Goal: Task Accomplishment & Management: Manage account settings

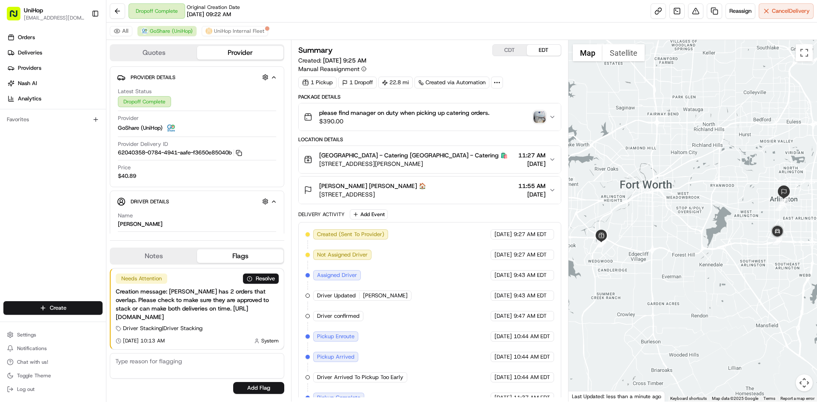
click at [538, 118] on img "button" at bounding box center [540, 117] width 12 height 12
click at [166, 255] on button "Notes" at bounding box center [154, 256] width 86 height 14
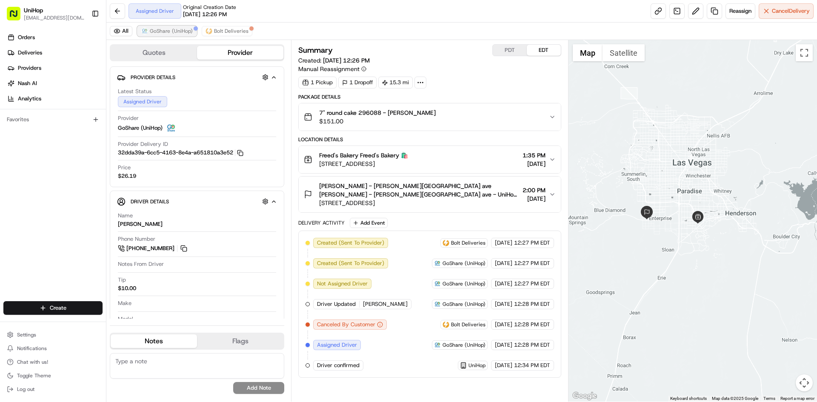
click at [173, 31] on span "GoShare (UniHop)" at bounding box center [171, 31] width 43 height 7
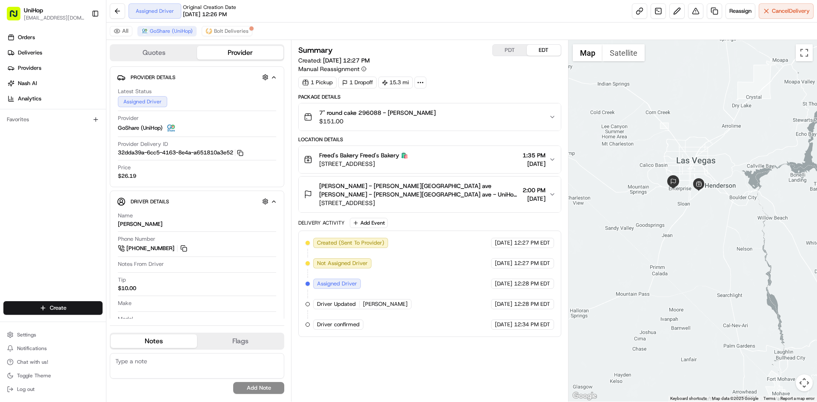
drag, startPoint x: 692, startPoint y: 121, endPoint x: 710, endPoint y: 134, distance: 22.3
click at [710, 134] on div at bounding box center [693, 221] width 249 height 362
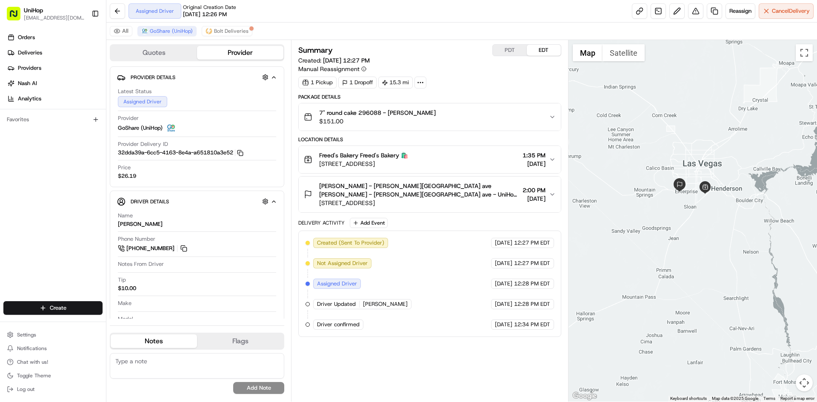
click at [0, 215] on div "Orders Deliveries Providers [PERSON_NAME] Analytics Favorites" at bounding box center [53, 166] width 106 height 279
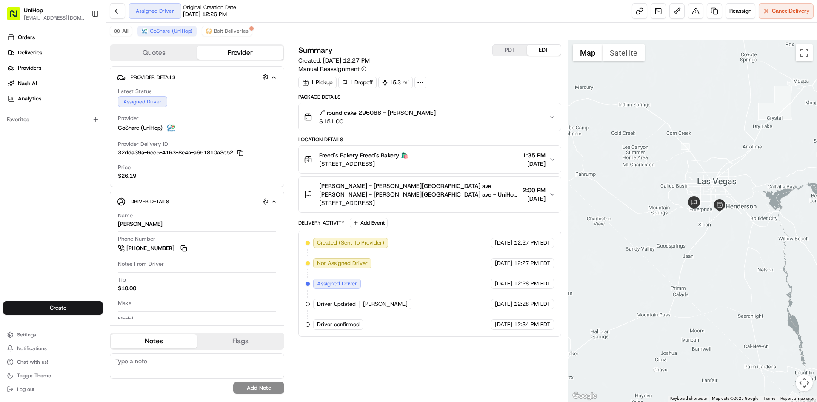
drag, startPoint x: 640, startPoint y: 229, endPoint x: 653, endPoint y: 243, distance: 19.0
click at [653, 243] on div at bounding box center [693, 221] width 249 height 362
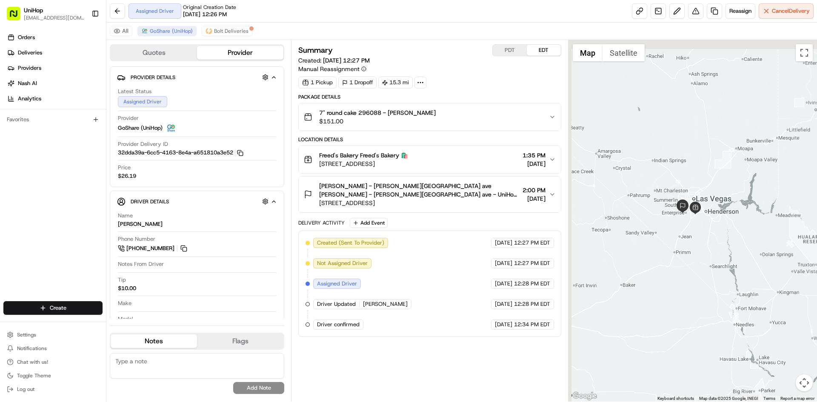
drag, startPoint x: 687, startPoint y: 124, endPoint x: 711, endPoint y: 166, distance: 48.1
click at [711, 166] on div at bounding box center [693, 221] width 249 height 362
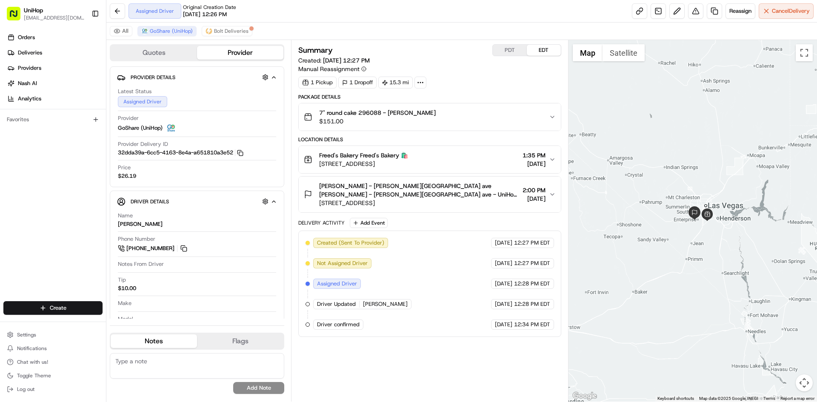
drag, startPoint x: 682, startPoint y: 170, endPoint x: 686, endPoint y: 172, distance: 4.8
click at [686, 172] on div at bounding box center [693, 221] width 249 height 362
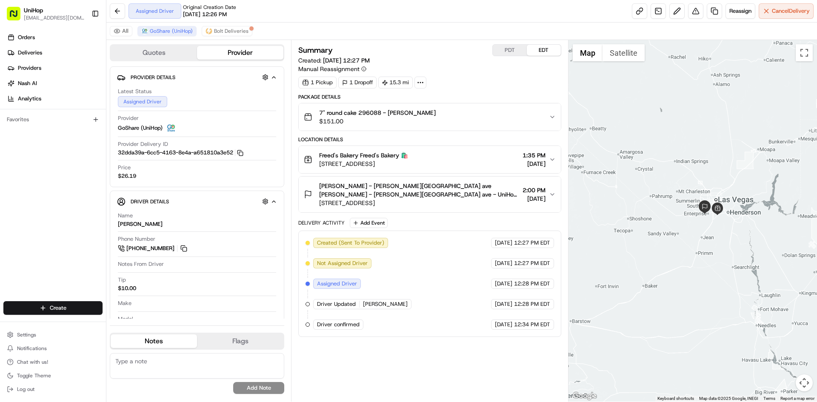
drag, startPoint x: 658, startPoint y: 102, endPoint x: 669, endPoint y: 96, distance: 12.6
click at [669, 96] on div at bounding box center [693, 221] width 249 height 362
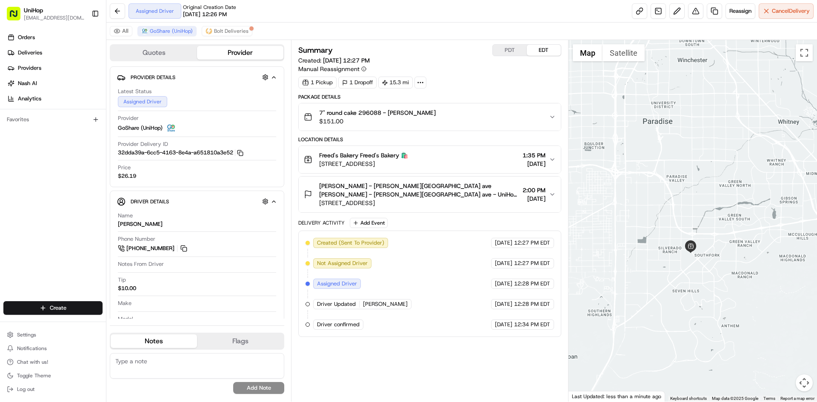
drag, startPoint x: 720, startPoint y: 137, endPoint x: 751, endPoint y: 155, distance: 35.9
click at [751, 155] on div at bounding box center [693, 221] width 249 height 362
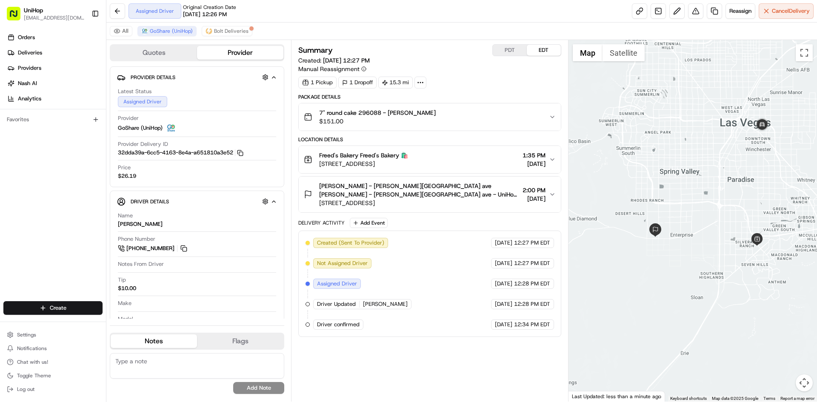
drag, startPoint x: 698, startPoint y: 106, endPoint x: 707, endPoint y: 137, distance: 31.9
click at [707, 137] on div at bounding box center [693, 221] width 249 height 362
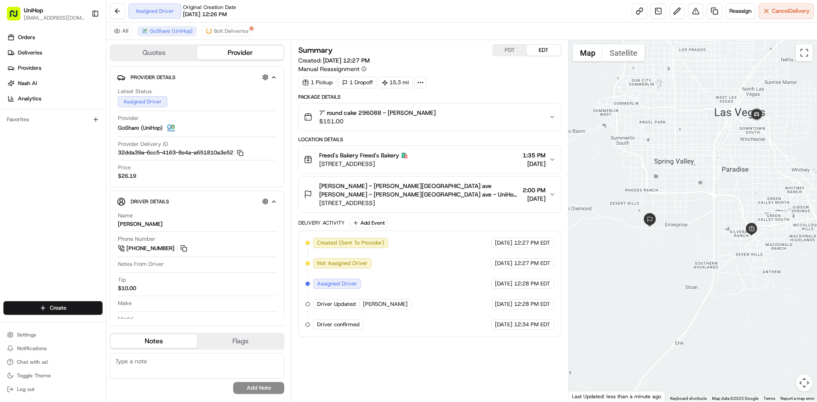
drag, startPoint x: 682, startPoint y: 117, endPoint x: 674, endPoint y: 102, distance: 17.0
click at [674, 103] on div at bounding box center [693, 221] width 249 height 362
click at [425, 205] on span "8816 Brindisi Park Ave, Las Vegas, NV 89148, USA" at bounding box center [419, 203] width 200 height 9
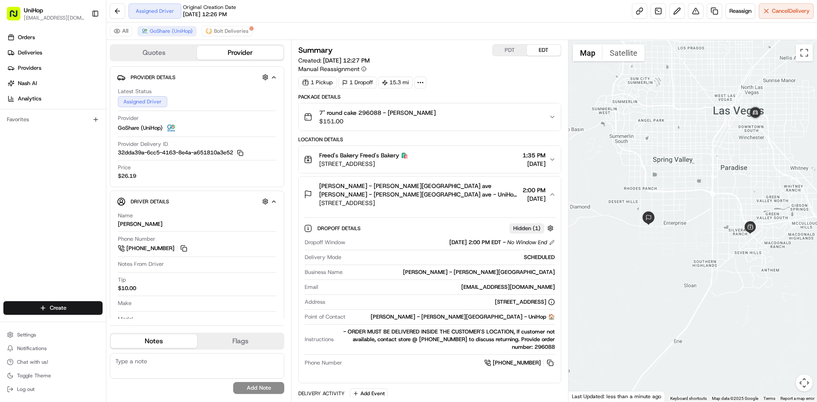
click at [433, 195] on span "Jennifer Huffman - brindisi park ave Jennifer Huffman - brindisi park ave - Uni…" at bounding box center [419, 190] width 200 height 17
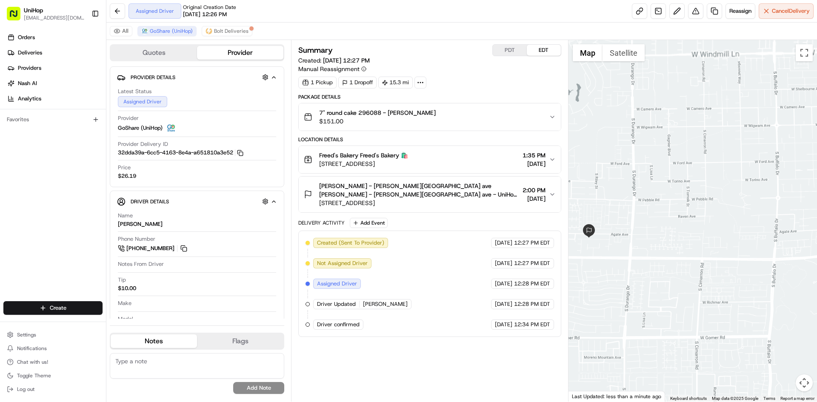
drag, startPoint x: 640, startPoint y: 214, endPoint x: 670, endPoint y: 203, distance: 31.8
click at [669, 203] on div at bounding box center [693, 221] width 249 height 362
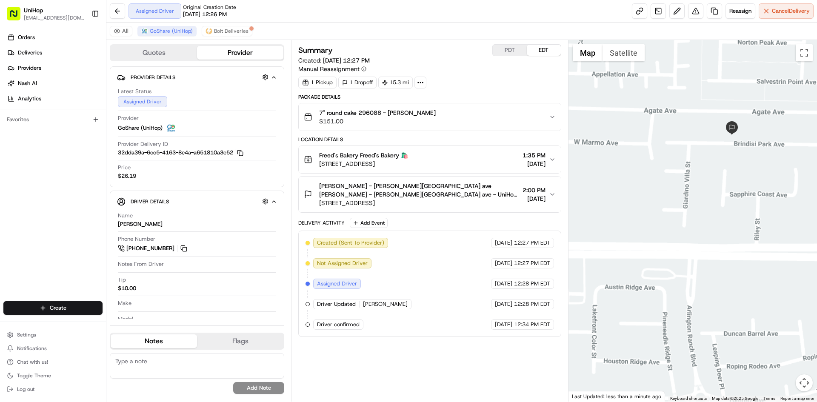
drag, startPoint x: 808, startPoint y: 176, endPoint x: 698, endPoint y: 213, distance: 115.8
click at [711, 211] on div at bounding box center [693, 221] width 249 height 362
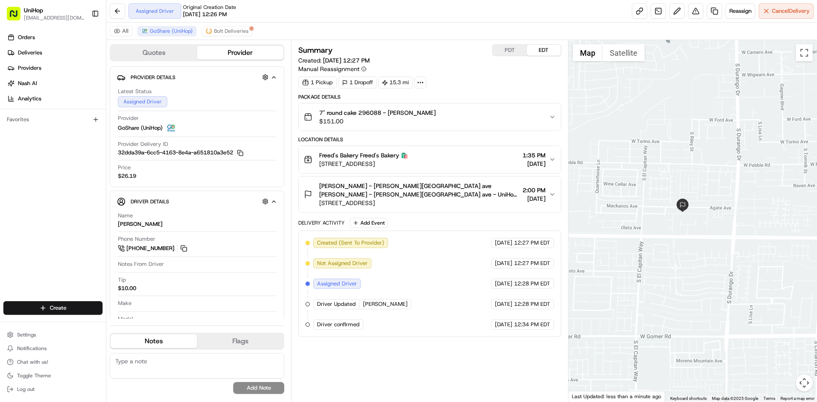
drag, startPoint x: 795, startPoint y: 204, endPoint x: 674, endPoint y: 237, distance: 125.2
click at [686, 241] on div at bounding box center [693, 221] width 249 height 362
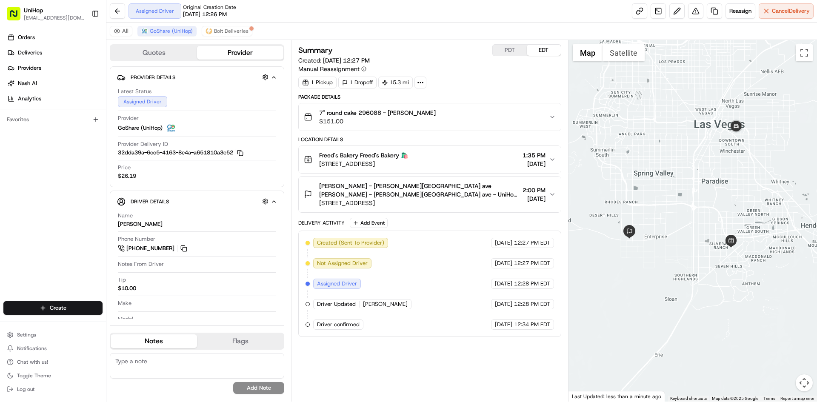
drag, startPoint x: 686, startPoint y: 209, endPoint x: 673, endPoint y: 223, distance: 19.6
click at [673, 223] on div at bounding box center [693, 221] width 249 height 362
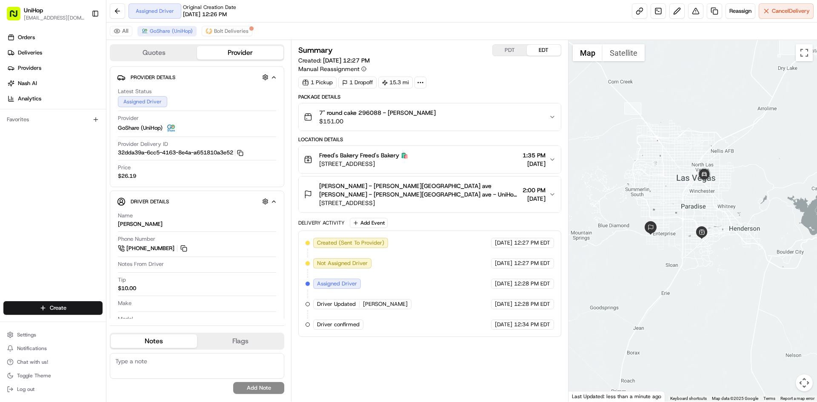
click at [675, 193] on div at bounding box center [693, 221] width 249 height 362
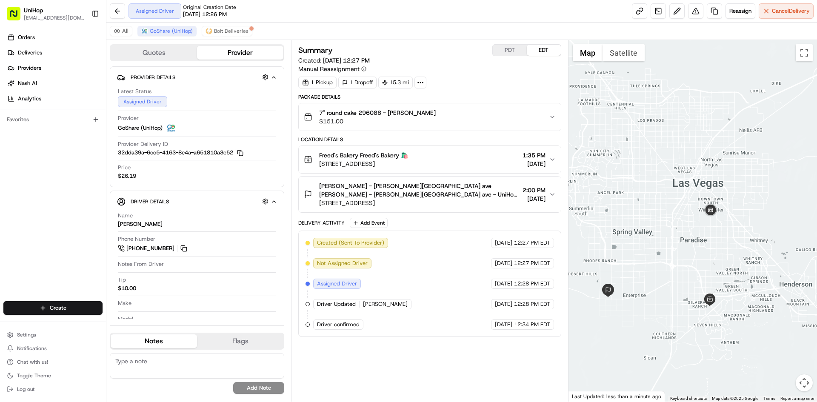
drag, startPoint x: 743, startPoint y: 209, endPoint x: 740, endPoint y: 197, distance: 12.9
click at [740, 197] on div at bounding box center [693, 221] width 249 height 362
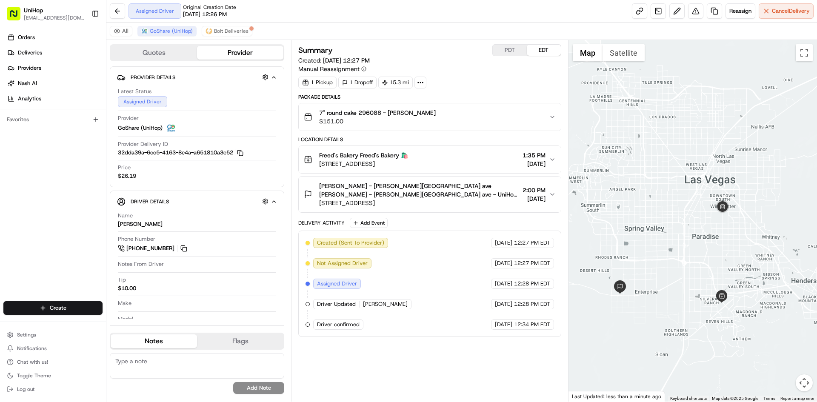
drag, startPoint x: 691, startPoint y: 241, endPoint x: 697, endPoint y: 224, distance: 18.2
click at [694, 231] on div at bounding box center [693, 221] width 249 height 362
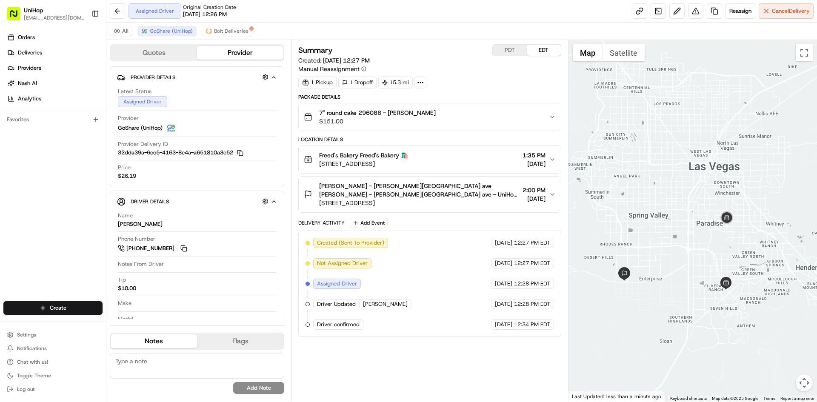
click at [0, 213] on div "Orders Deliveries Providers [PERSON_NAME] Analytics Favorites" at bounding box center [53, 166] width 106 height 279
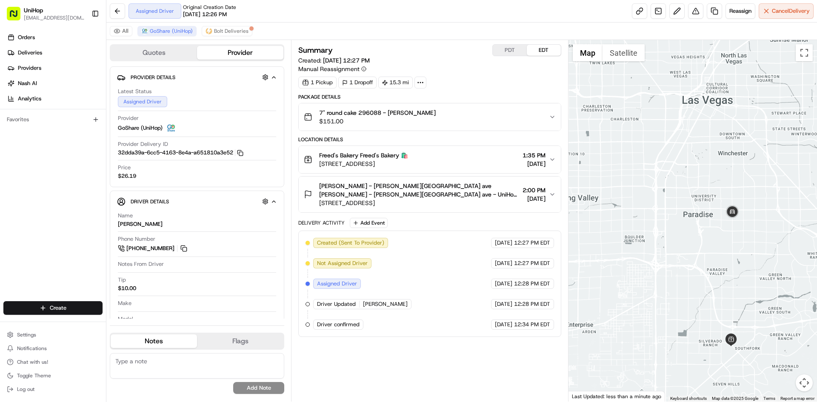
click at [0, 243] on div "Orders Deliveries Providers [PERSON_NAME] Analytics Favorites" at bounding box center [53, 166] width 106 height 279
click at [468, 169] on button "Freed's Bakery Freed's Bakery 🛍️ 9815 S Eastern Ave, Las Vegas, NV 89183, USA 1…" at bounding box center [430, 159] width 262 height 27
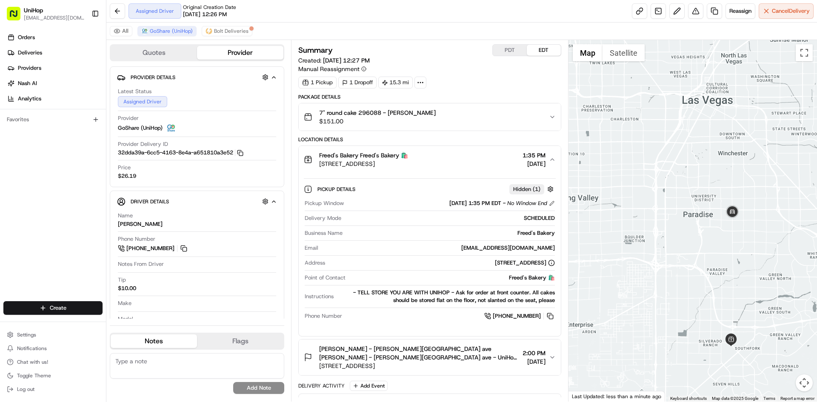
click at [468, 169] on button "Freed's Bakery Freed's Bakery 🛍️ 9815 S Eastern Ave, Las Vegas, NV 89183, USA 1…" at bounding box center [430, 159] width 262 height 27
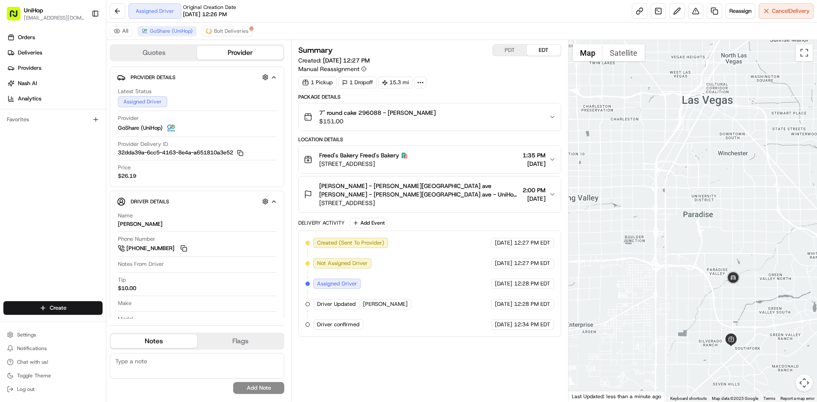
click at [0, 208] on div "Orders Deliveries Providers [PERSON_NAME] Analytics Favorites" at bounding box center [53, 166] width 106 height 279
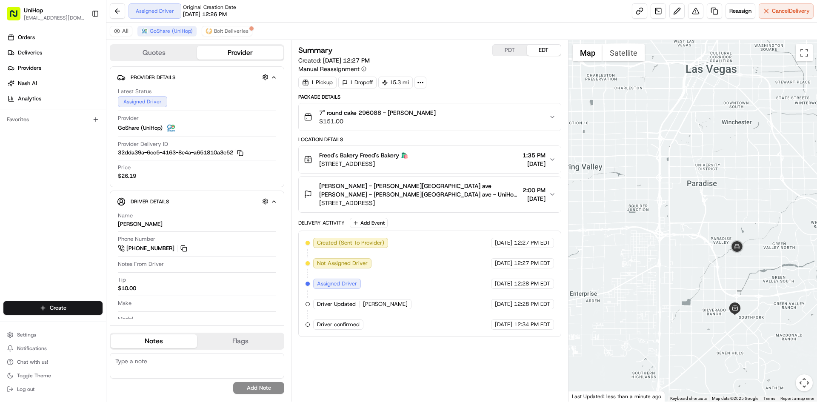
drag, startPoint x: 665, startPoint y: 192, endPoint x: 653, endPoint y: 143, distance: 50.4
click at [664, 155] on div at bounding box center [693, 221] width 249 height 362
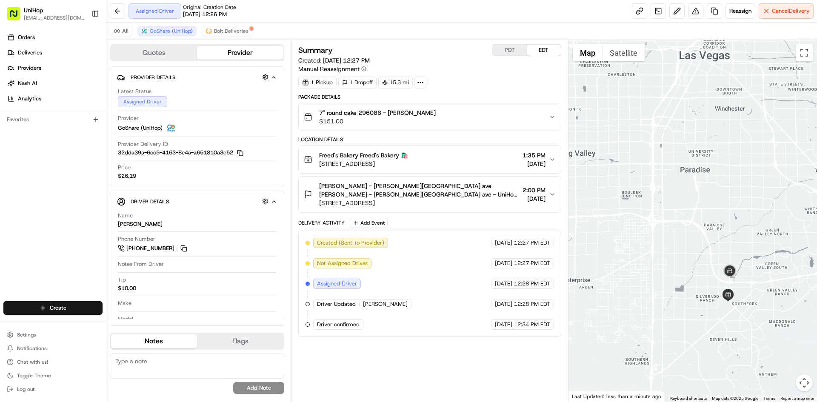
drag, startPoint x: 727, startPoint y: 186, endPoint x: 737, endPoint y: 180, distance: 12.4
click at [734, 183] on div at bounding box center [693, 221] width 249 height 362
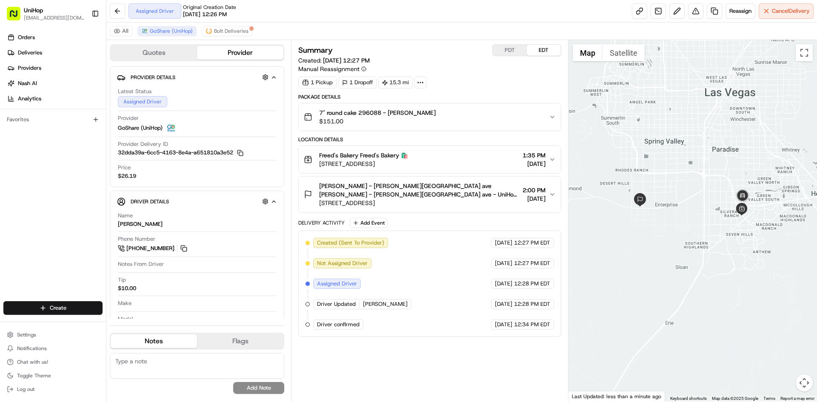
drag, startPoint x: 732, startPoint y: 171, endPoint x: 693, endPoint y: 156, distance: 42.1
click at [693, 156] on div at bounding box center [693, 221] width 249 height 362
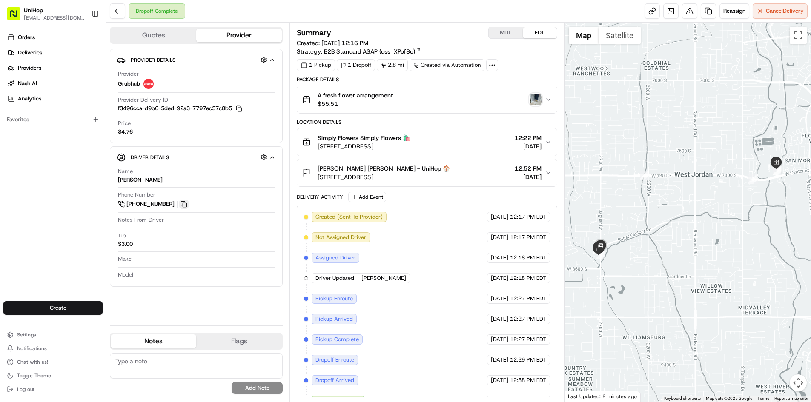
click at [184, 206] on button at bounding box center [183, 204] width 9 height 9
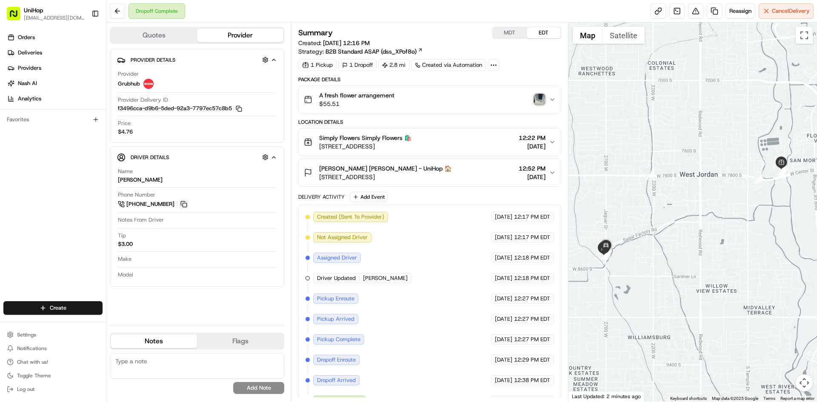
click at [186, 205] on button at bounding box center [183, 204] width 9 height 9
click at [49, 249] on div "Orders Deliveries Providers [PERSON_NAME] Analytics Favorites" at bounding box center [53, 166] width 106 height 279
click at [35, 250] on div "Orders Deliveries Providers [PERSON_NAME] Analytics Favorites" at bounding box center [53, 166] width 106 height 279
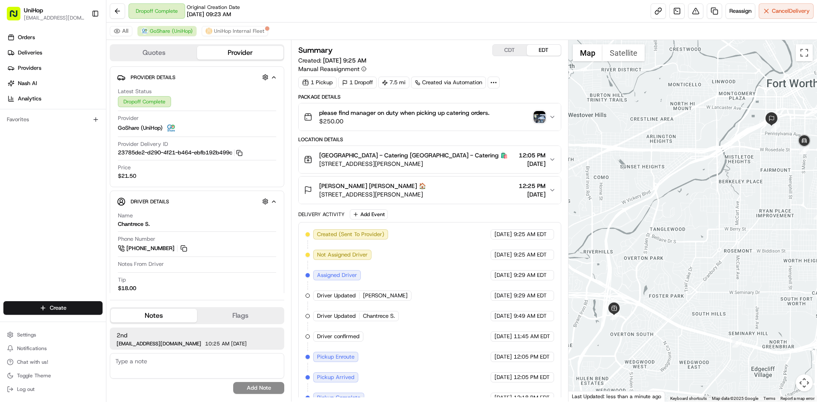
click at [535, 119] on img "button" at bounding box center [540, 117] width 12 height 12
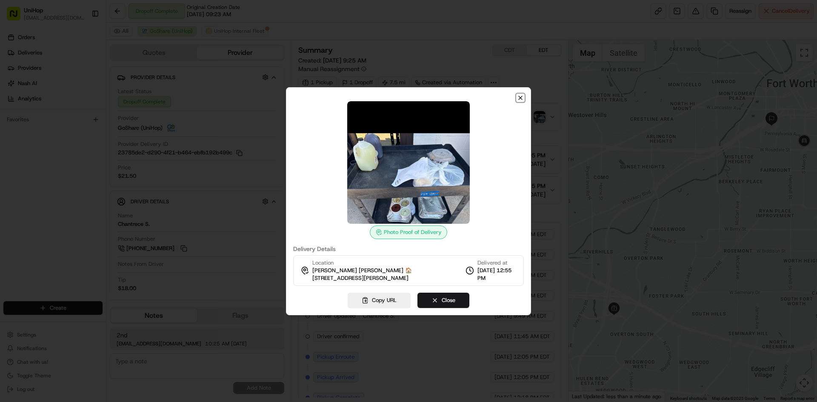
click at [519, 99] on icon "button" at bounding box center [520, 98] width 7 height 7
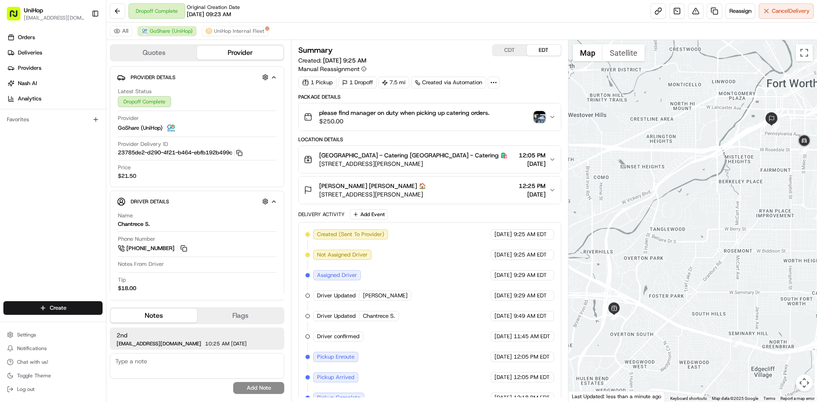
click at [0, 223] on div "Orders Deliveries Providers [PERSON_NAME] Analytics Favorites" at bounding box center [53, 166] width 106 height 279
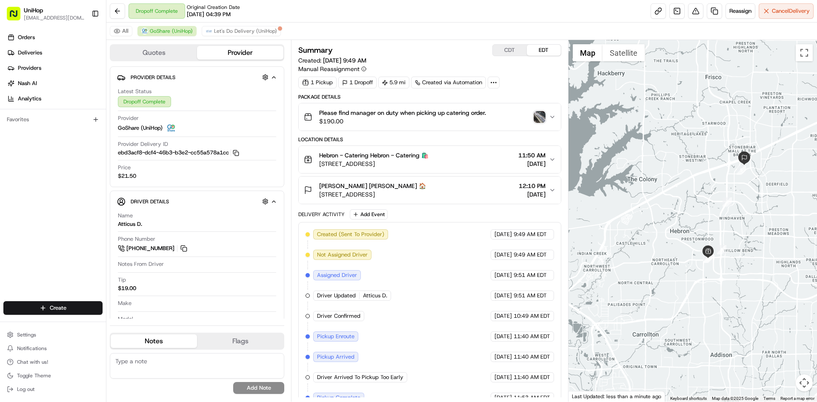
click at [541, 117] on img "button" at bounding box center [540, 117] width 12 height 12
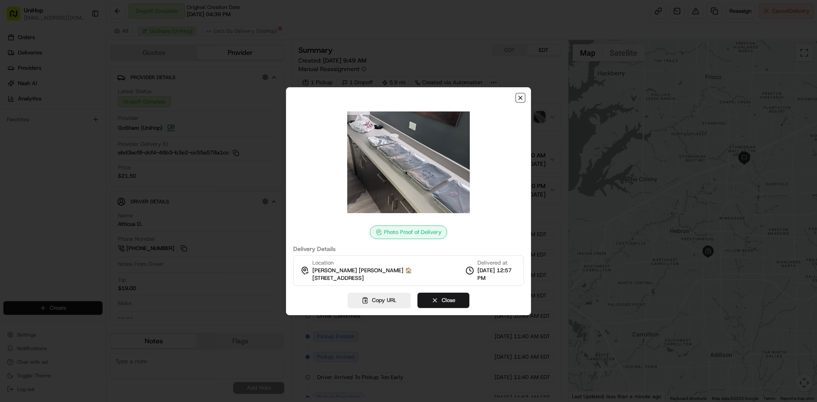
click at [520, 97] on icon "button" at bounding box center [520, 97] width 3 height 3
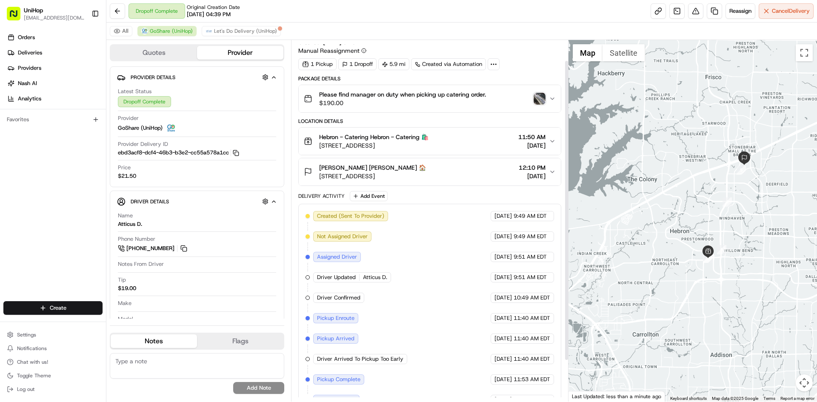
scroll to position [74, 0]
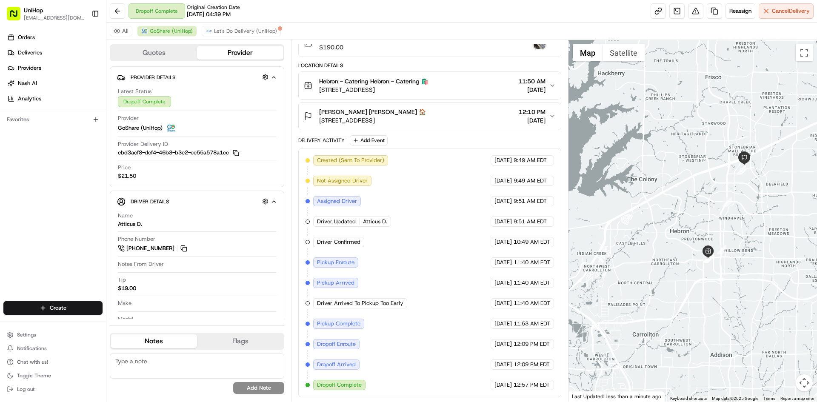
click at [5, 241] on div "Orders Deliveries Providers [PERSON_NAME] Analytics Favorites" at bounding box center [53, 166] width 106 height 279
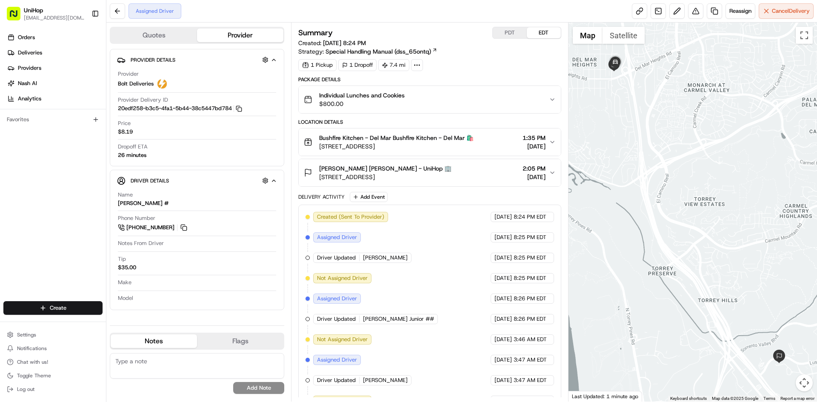
drag, startPoint x: 614, startPoint y: 110, endPoint x: 622, endPoint y: 120, distance: 13.4
click at [620, 120] on div at bounding box center [693, 212] width 249 height 379
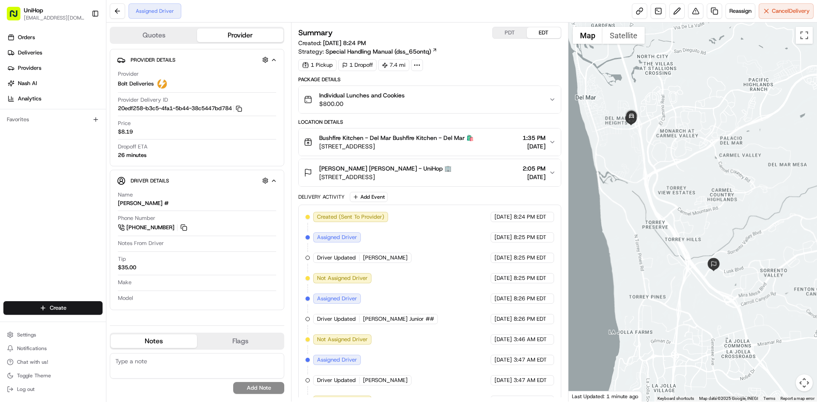
drag, startPoint x: 648, startPoint y: 105, endPoint x: 652, endPoint y: 129, distance: 24.3
click at [652, 129] on div at bounding box center [693, 212] width 249 height 379
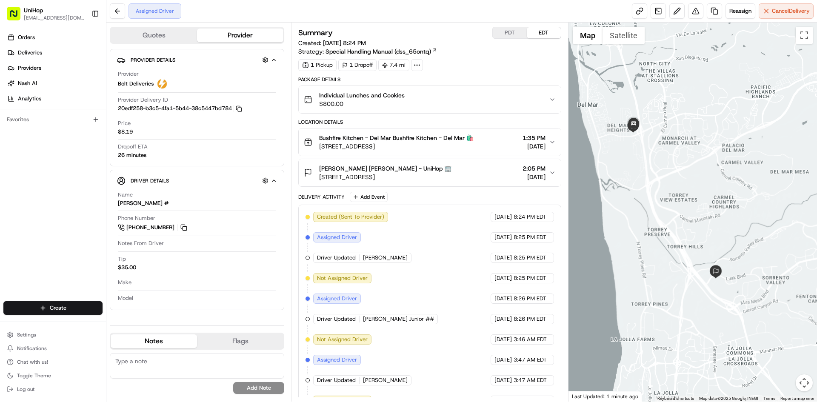
click at [497, 170] on div "Betsy Romero Betsy Romero - UniHop 🏢 4902 Headquarters Pt, San Diego, CA 92121,…" at bounding box center [426, 172] width 245 height 17
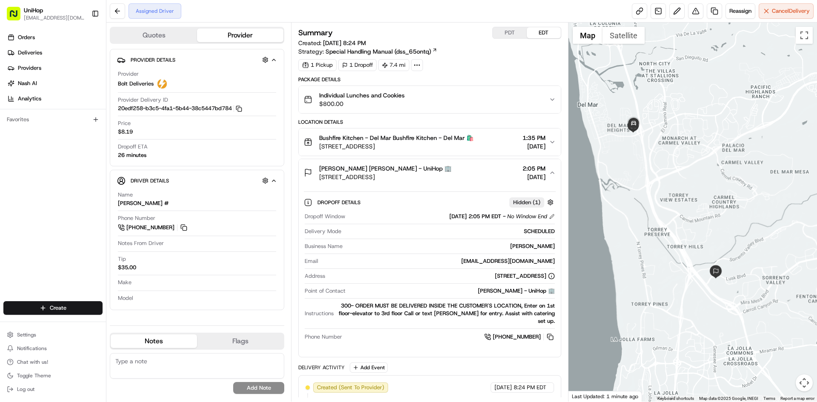
click at [492, 171] on div "Betsy Romero Betsy Romero - UniHop 🏢 4902 Headquarters Pt, San Diego, CA 92121,…" at bounding box center [426, 172] width 245 height 17
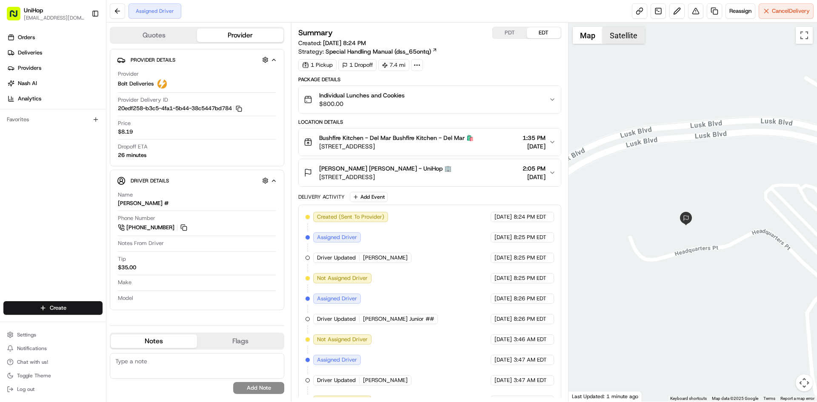
click at [629, 36] on button "Satellite" at bounding box center [624, 35] width 42 height 17
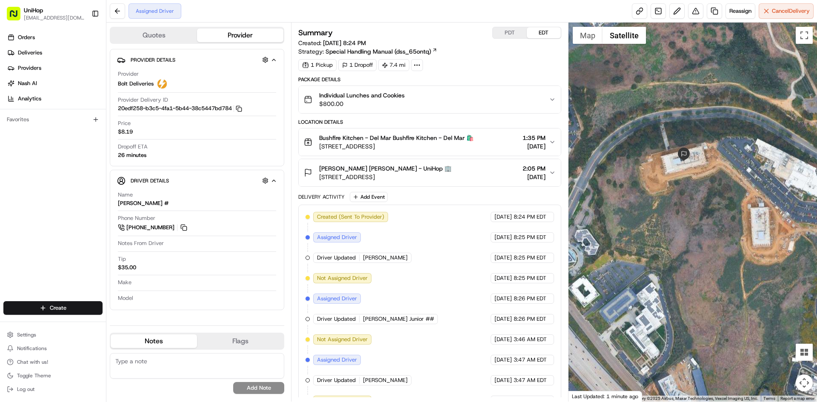
click at [593, 40] on button "Map" at bounding box center [588, 35] width 30 height 17
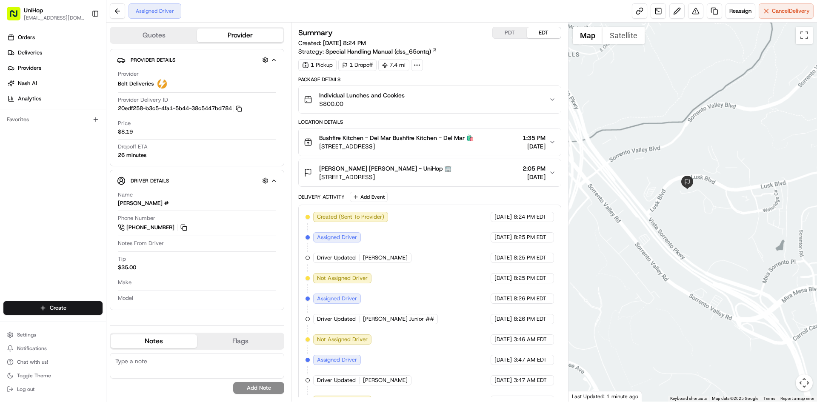
drag, startPoint x: 657, startPoint y: 92, endPoint x: 711, endPoint y: 195, distance: 116.5
click at [697, 174] on div at bounding box center [693, 212] width 249 height 379
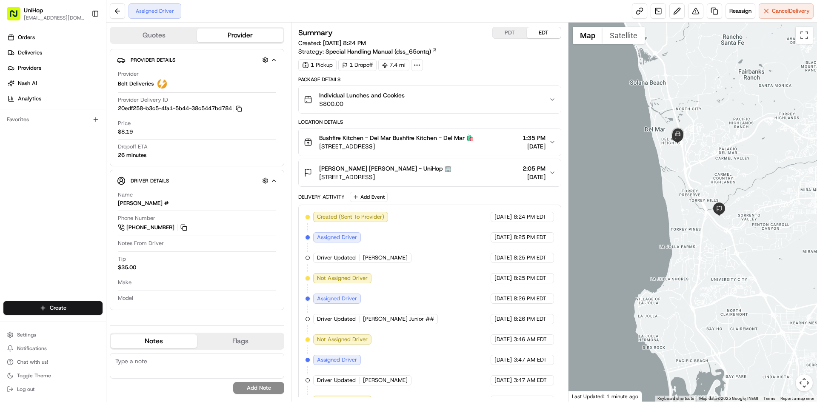
click at [453, 101] on div "Individual Lunches and Cookies $800.00" at bounding box center [426, 99] width 245 height 17
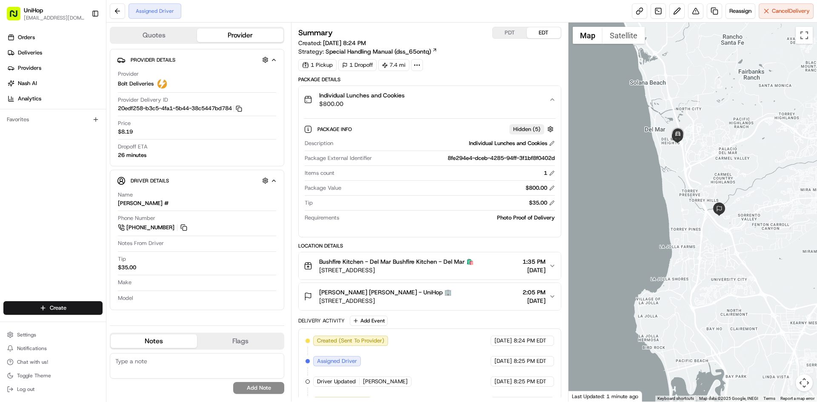
click at [453, 101] on div "Individual Lunches and Cookies $800.00" at bounding box center [426, 99] width 245 height 17
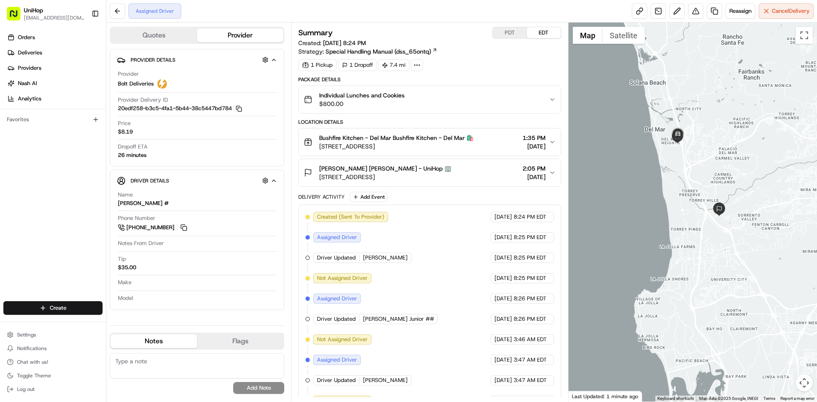
drag, startPoint x: 714, startPoint y: 165, endPoint x: 709, endPoint y: 159, distance: 7.6
click at [711, 161] on div at bounding box center [693, 212] width 249 height 379
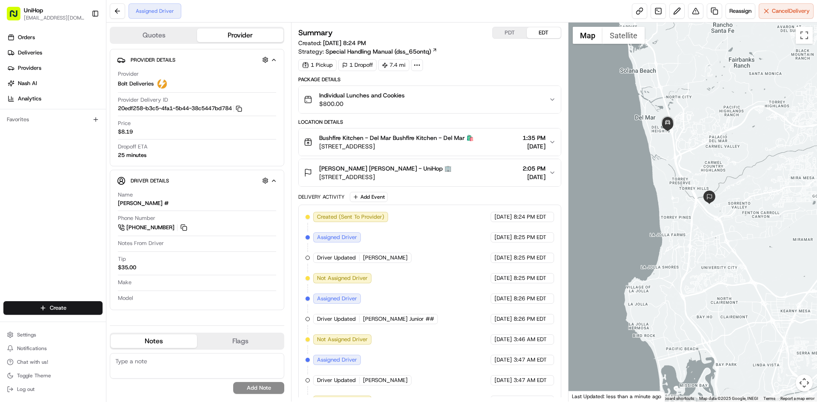
click at [474, 153] on button "Bushfire Kitchen - Del Mar Bushfire Kitchen - Del Mar 🛍️ 2602 Del Mar Heights R…" at bounding box center [430, 142] width 262 height 27
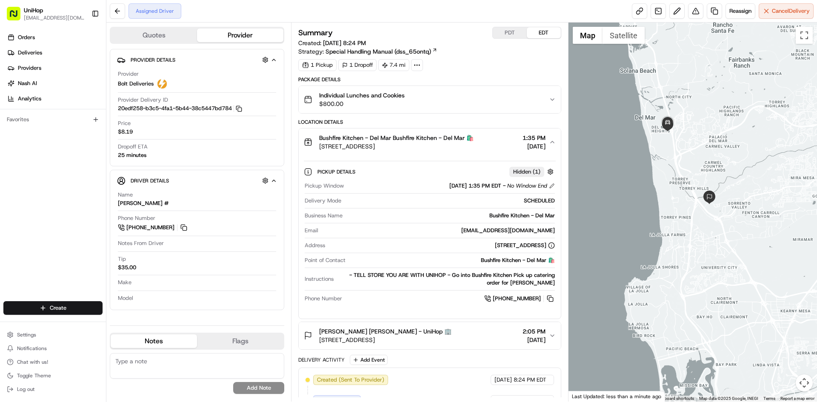
click at [474, 153] on button "Bushfire Kitchen - Del Mar Bushfire Kitchen - Del Mar 🛍️ 2602 Del Mar Heights R…" at bounding box center [430, 142] width 262 height 27
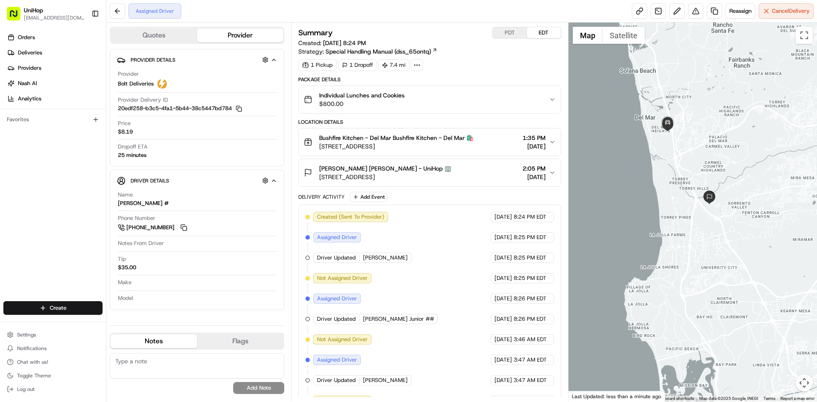
click at [472, 174] on div "Betsy Romero Betsy Romero - UniHop 🏢 4902 Headquarters Pt, San Diego, CA 92121,…" at bounding box center [426, 172] width 245 height 17
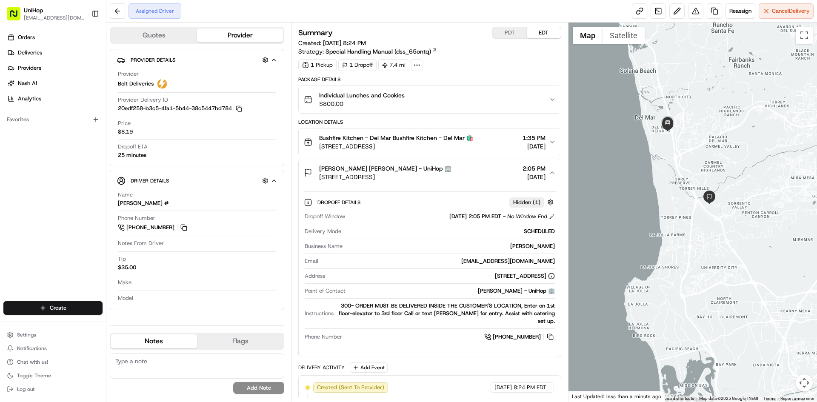
click at [472, 174] on div "Betsy Romero Betsy Romero - UniHop 🏢 4902 Headquarters Pt, San Diego, CA 92121,…" at bounding box center [426, 172] width 245 height 17
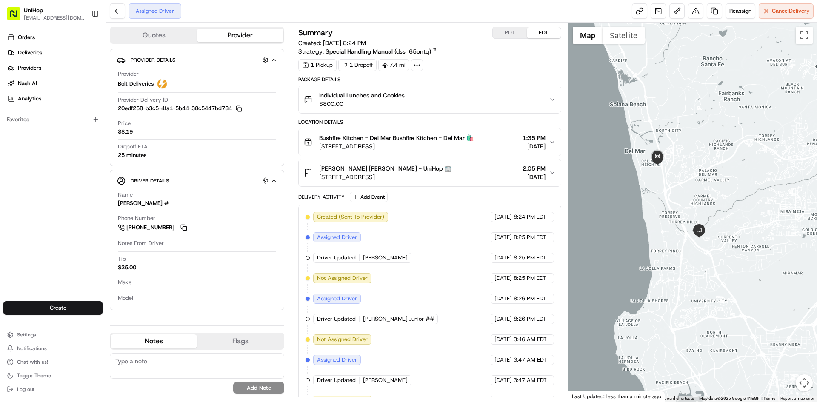
drag, startPoint x: 668, startPoint y: 161, endPoint x: 656, endPoint y: 198, distance: 39.2
click at [656, 198] on div at bounding box center [693, 212] width 249 height 379
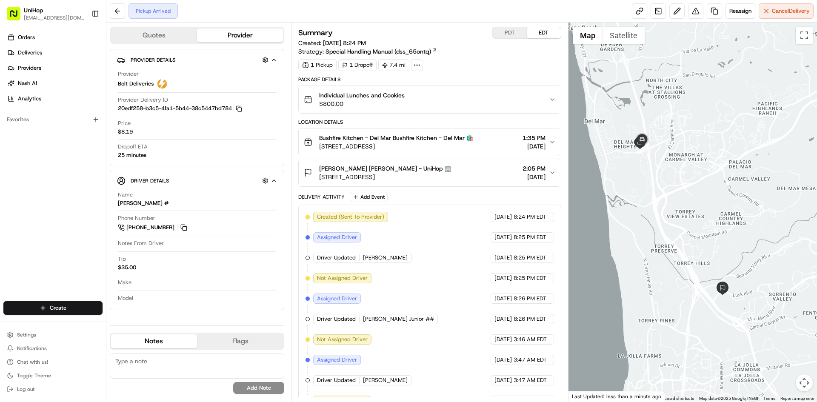
click at [512, 37] on button "PDT" at bounding box center [510, 32] width 34 height 11
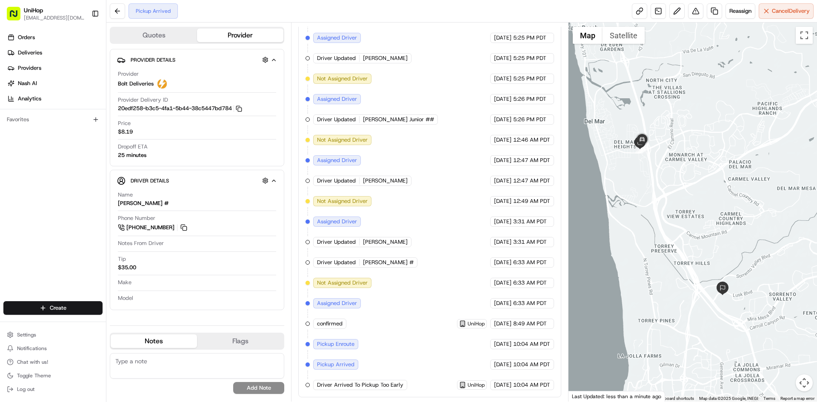
click at [20, 201] on div "Orders Deliveries Providers [PERSON_NAME] Analytics Favorites" at bounding box center [53, 166] width 106 height 279
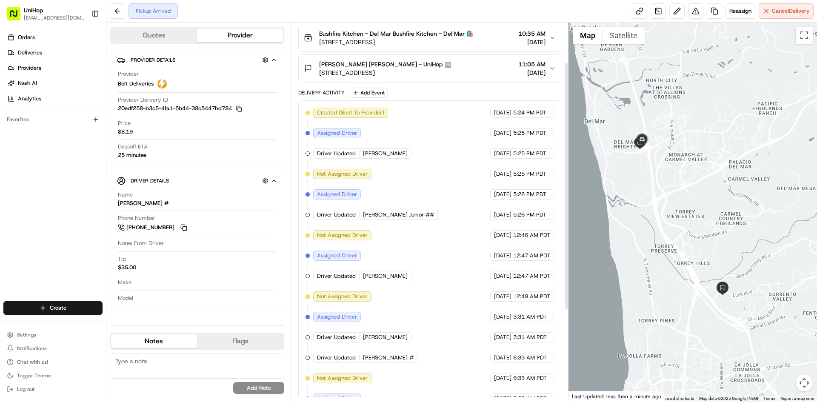
scroll to position [128, 0]
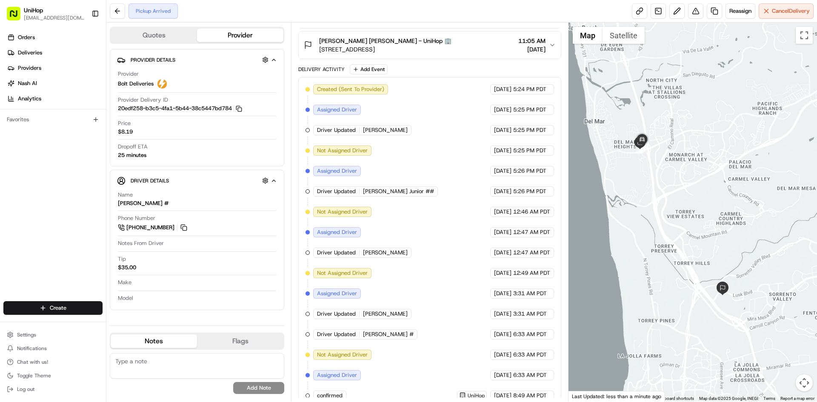
click at [10, 234] on div "Orders Deliveries Providers [PERSON_NAME] Analytics Favorites" at bounding box center [53, 166] width 106 height 279
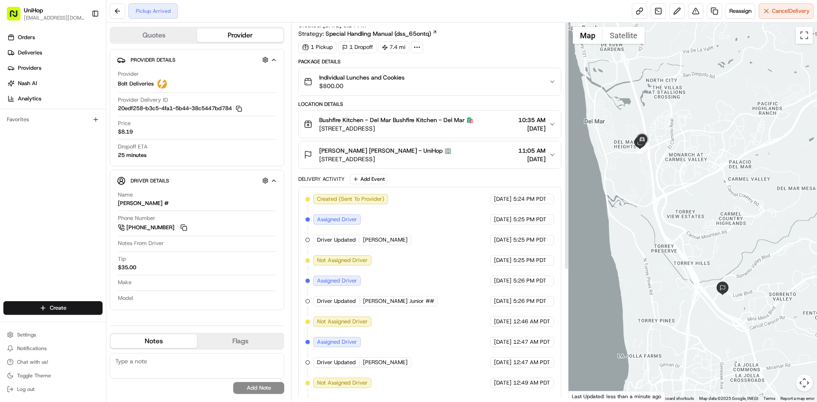
scroll to position [0, 0]
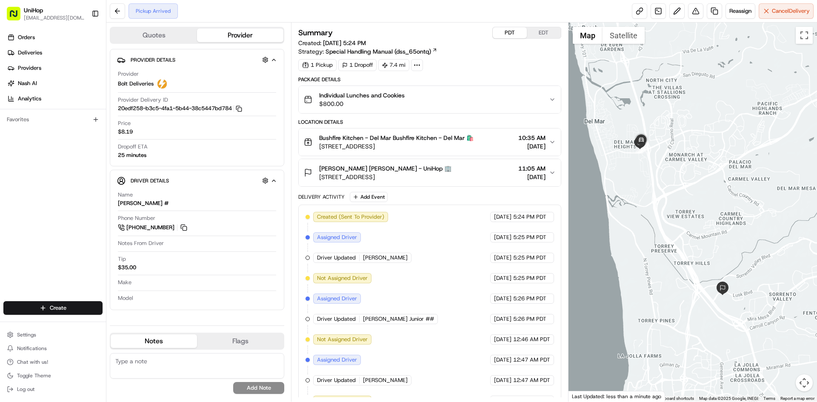
click at [1, 167] on div "Orders Deliveries Providers Nash AI Analytics Favorites" at bounding box center [53, 166] width 106 height 279
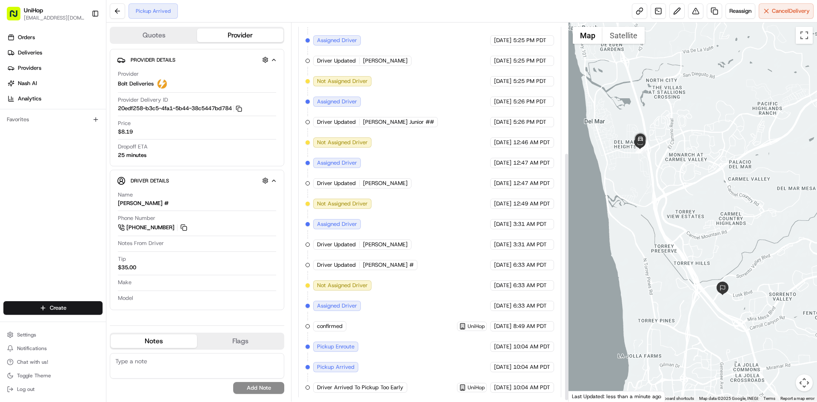
scroll to position [200, 0]
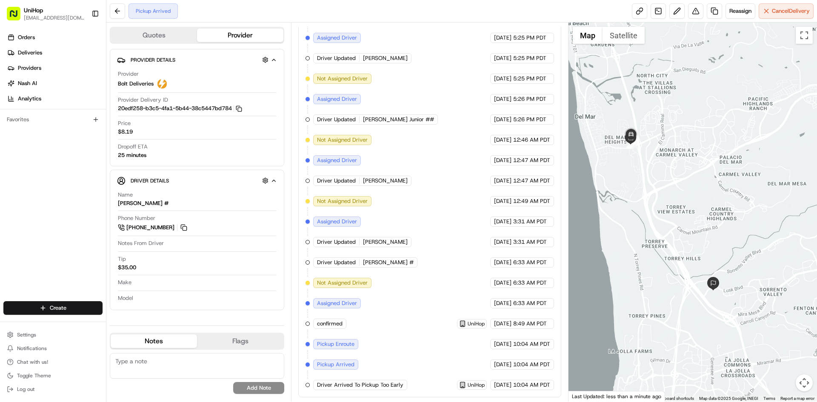
drag, startPoint x: 700, startPoint y: 183, endPoint x: 695, endPoint y: 180, distance: 6.3
click at [695, 180] on div at bounding box center [693, 212] width 249 height 379
click at [70, 212] on div "Orders Deliveries Providers Nash AI Analytics Favorites" at bounding box center [53, 166] width 106 height 279
click at [623, 35] on button "Satellite" at bounding box center [624, 35] width 42 height 17
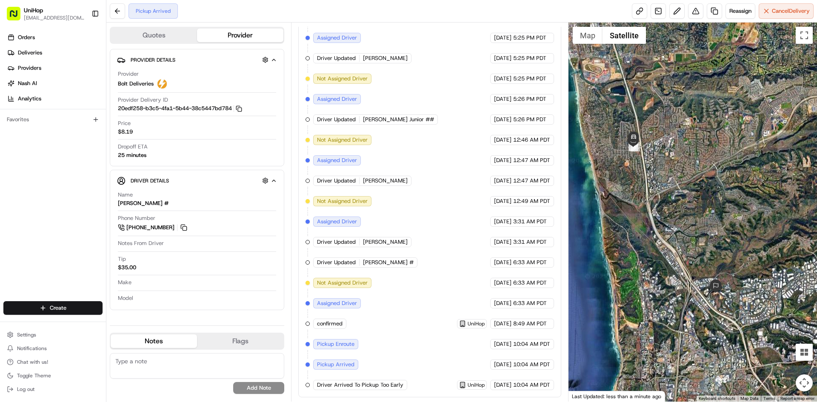
click at [588, 42] on button "Map" at bounding box center [588, 35] width 30 height 17
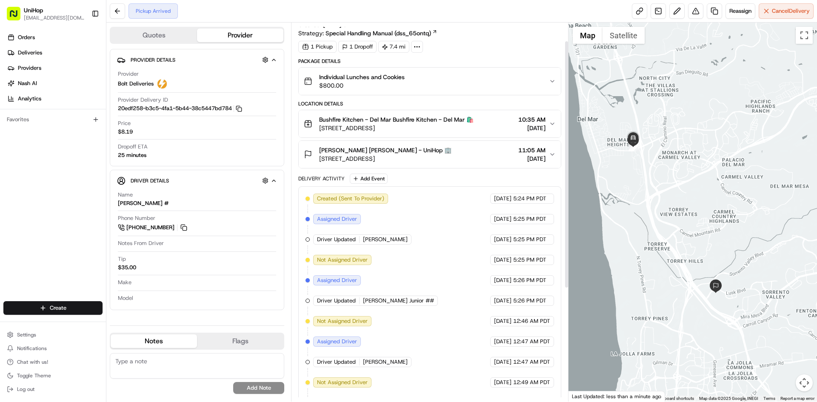
scroll to position [0, 0]
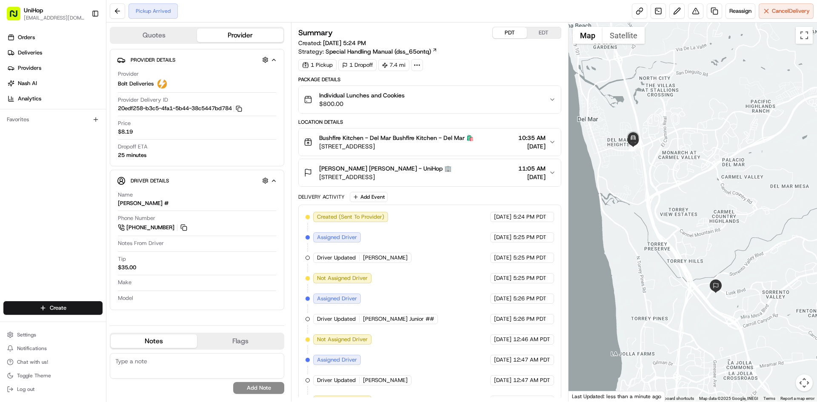
click at [542, 34] on button "EDT" at bounding box center [544, 32] width 34 height 11
click at [442, 145] on span "[STREET_ADDRESS]" at bounding box center [396, 146] width 155 height 9
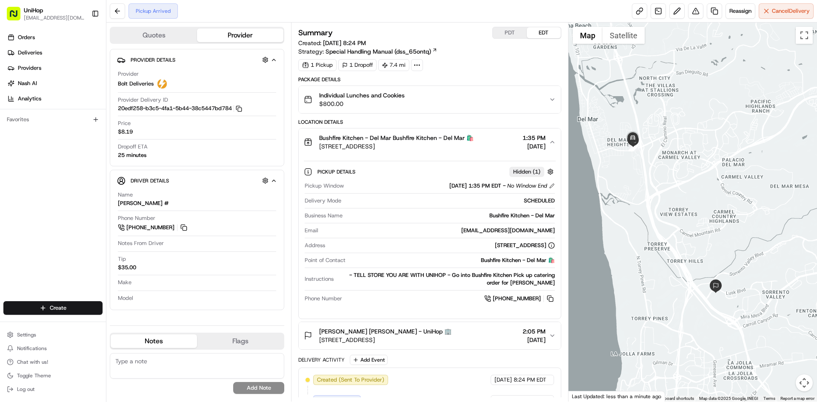
click at [442, 145] on span "[STREET_ADDRESS]" at bounding box center [396, 146] width 155 height 9
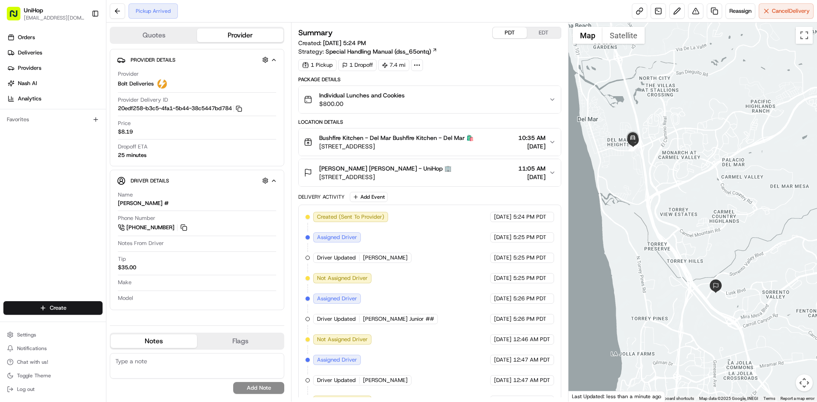
click at [499, 34] on button "PDT" at bounding box center [510, 32] width 34 height 11
click at [543, 34] on button "EDT" at bounding box center [544, 32] width 34 height 11
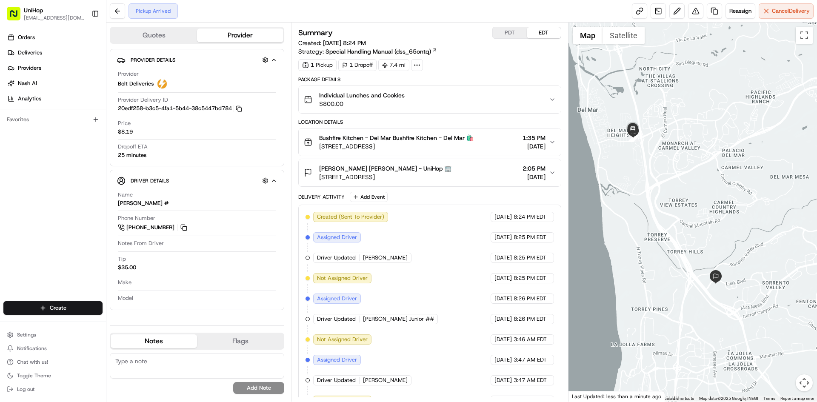
drag, startPoint x: 677, startPoint y: 186, endPoint x: 457, endPoint y: 109, distance: 233.1
click at [676, 175] on div at bounding box center [693, 212] width 249 height 379
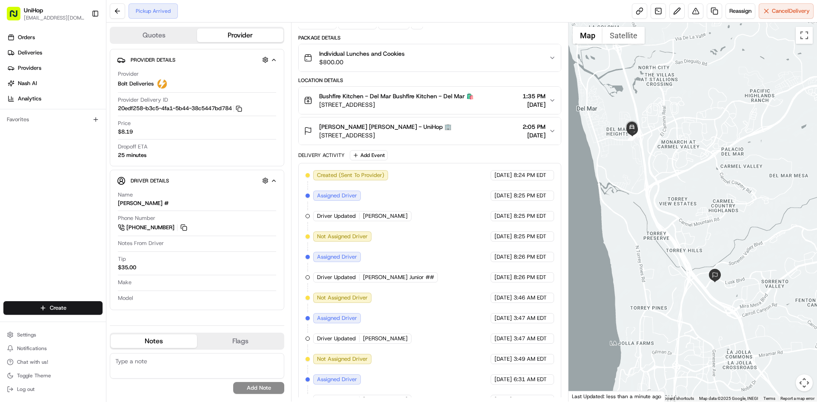
scroll to position [200, 0]
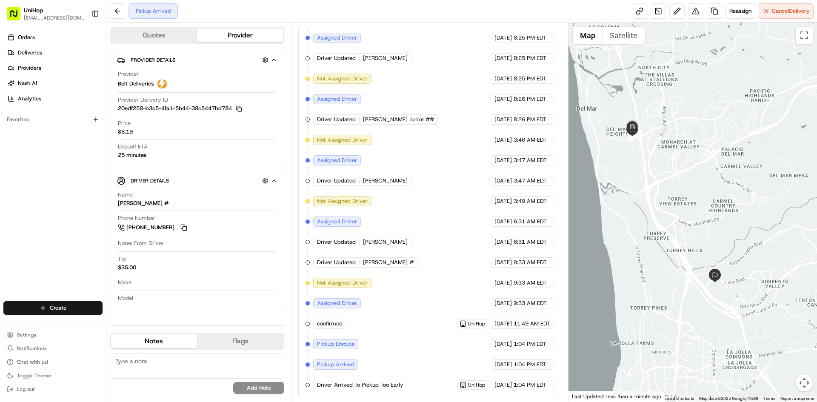
click at [32, 252] on div "Orders Deliveries Providers [PERSON_NAME] Analytics Favorites" at bounding box center [53, 166] width 106 height 279
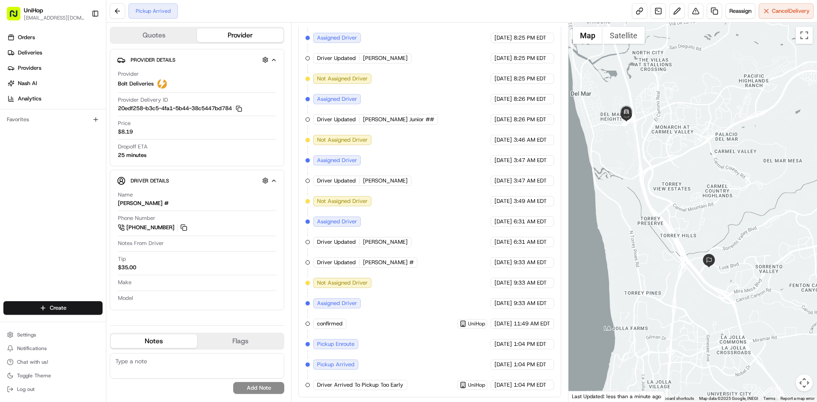
drag, startPoint x: 631, startPoint y: 206, endPoint x: 622, endPoint y: 195, distance: 15.2
click at [622, 195] on div at bounding box center [693, 212] width 249 height 379
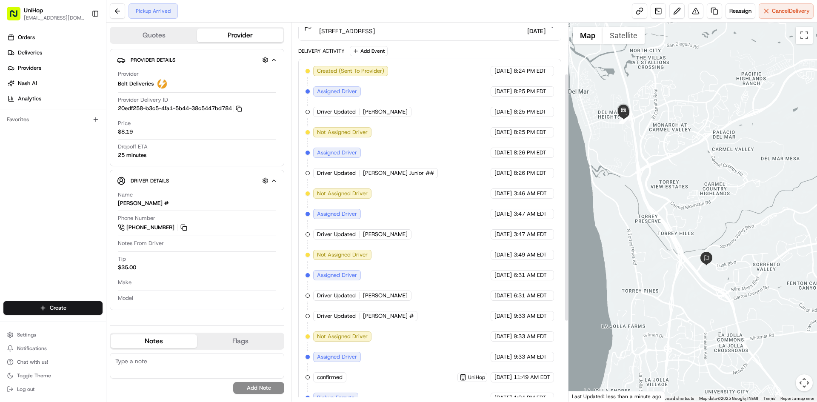
scroll to position [0, 0]
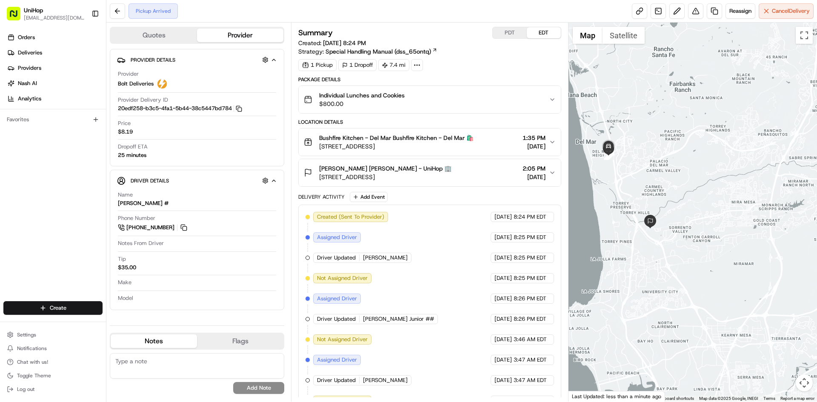
click at [646, 181] on div at bounding box center [693, 212] width 249 height 379
drag, startPoint x: 661, startPoint y: 168, endPoint x: 670, endPoint y: 156, distance: 15.5
click at [668, 160] on div at bounding box center [693, 212] width 249 height 379
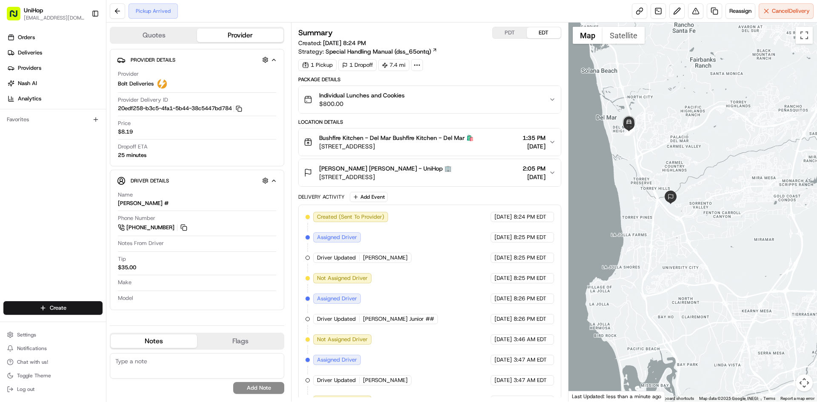
drag, startPoint x: 0, startPoint y: 232, endPoint x: 3, endPoint y: 214, distance: 17.8
click at [0, 232] on div "Orders Deliveries Providers [PERSON_NAME] Analytics Favorites" at bounding box center [53, 166] width 106 height 279
click at [1, 208] on div "Orders Deliveries Providers [PERSON_NAME] Analytics Favorites" at bounding box center [53, 166] width 106 height 279
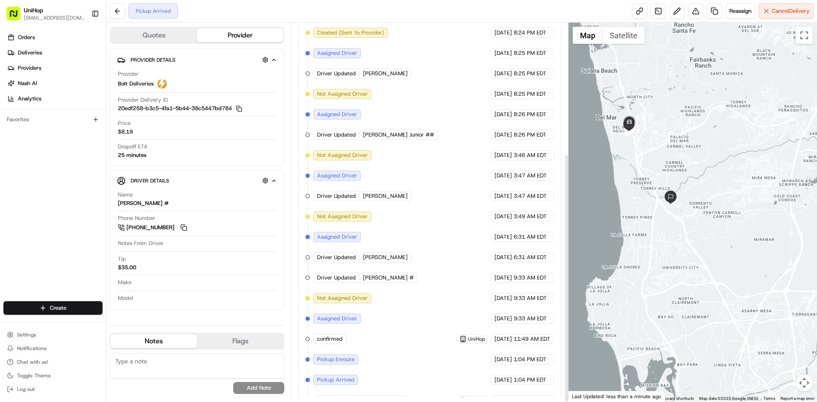
scroll to position [200, 0]
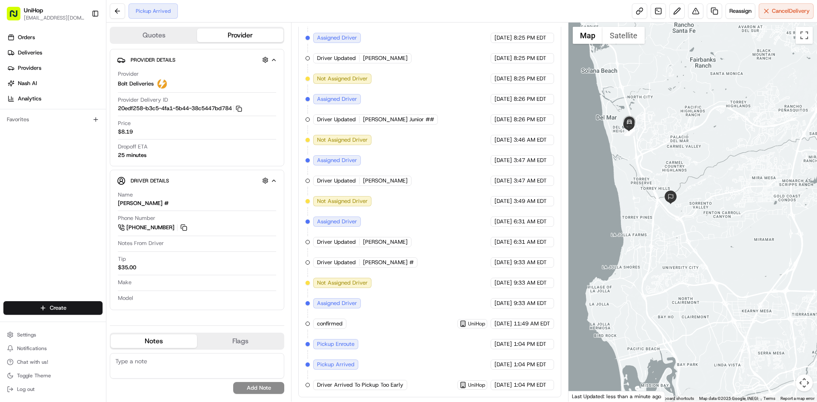
click at [2, 245] on div "Orders Deliveries Providers [PERSON_NAME] Analytics Favorites" at bounding box center [53, 166] width 106 height 279
click at [55, 240] on div "Orders Deliveries Providers [PERSON_NAME] Analytics Favorites" at bounding box center [53, 166] width 106 height 279
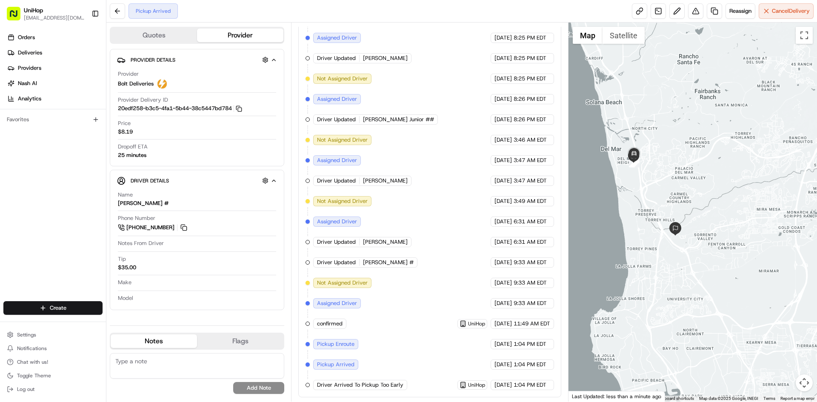
drag, startPoint x: 648, startPoint y: 131, endPoint x: 654, endPoint y: 178, distance: 47.6
click at [654, 178] on div at bounding box center [693, 212] width 249 height 379
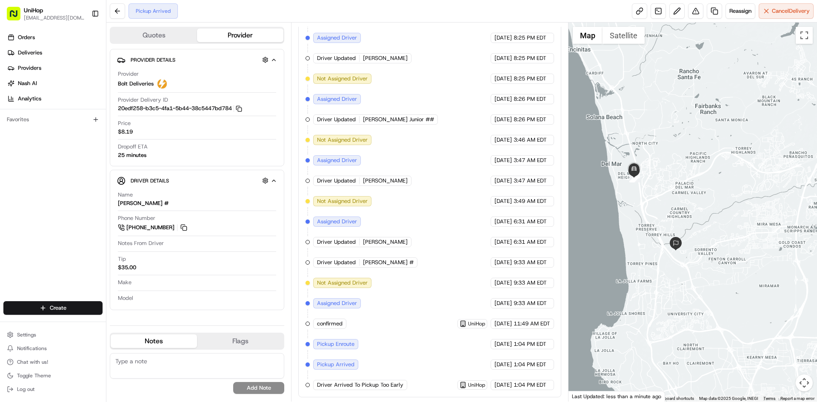
click at [0, 236] on div "Orders Deliveries Providers [PERSON_NAME] Analytics Favorites" at bounding box center [53, 166] width 106 height 279
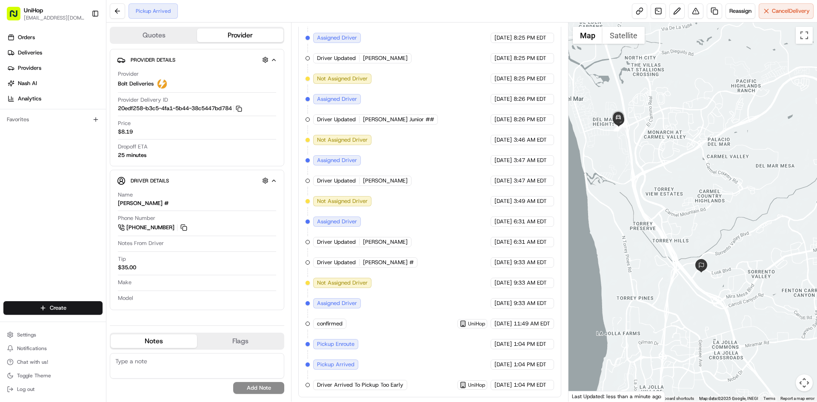
drag, startPoint x: 670, startPoint y: 195, endPoint x: 682, endPoint y: 173, distance: 25.1
click at [682, 173] on div at bounding box center [693, 212] width 249 height 379
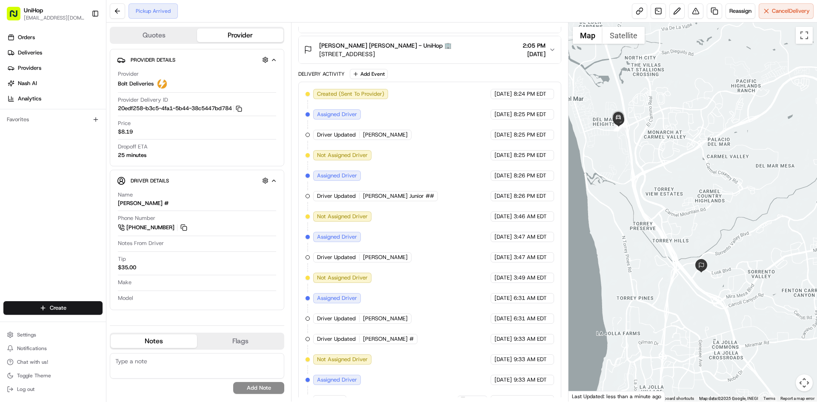
scroll to position [72, 0]
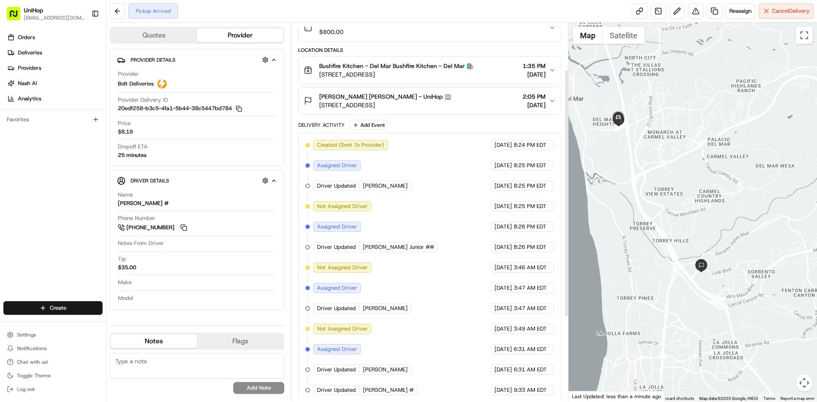
click at [468, 111] on button "Betsy Romero Betsy Romero - UniHop 🏢 4902 Headquarters Pt, San Diego, CA 92121,…" at bounding box center [430, 100] width 262 height 27
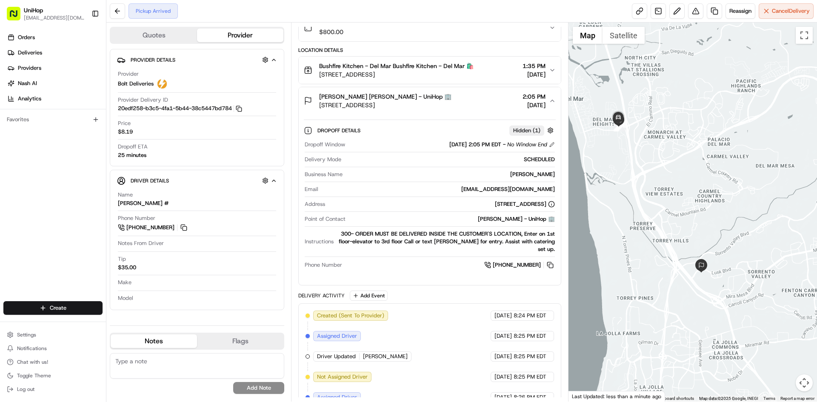
click at [469, 106] on div "Betsy Romero Betsy Romero - UniHop 🏢 4902 Headquarters Pt, San Diego, CA 92121,…" at bounding box center [426, 100] width 245 height 17
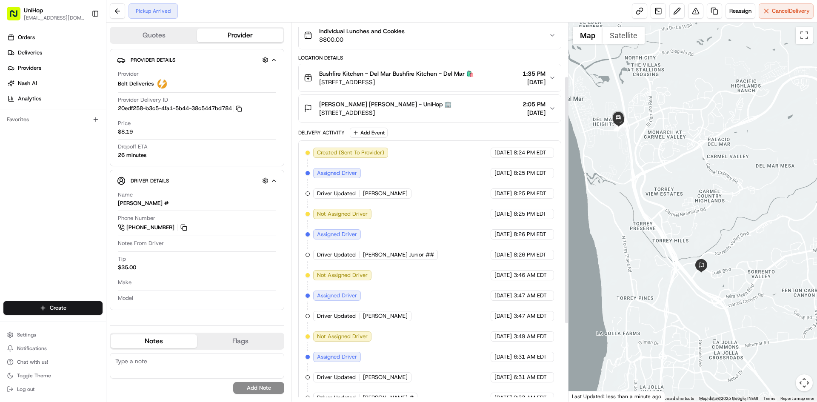
scroll to position [29, 0]
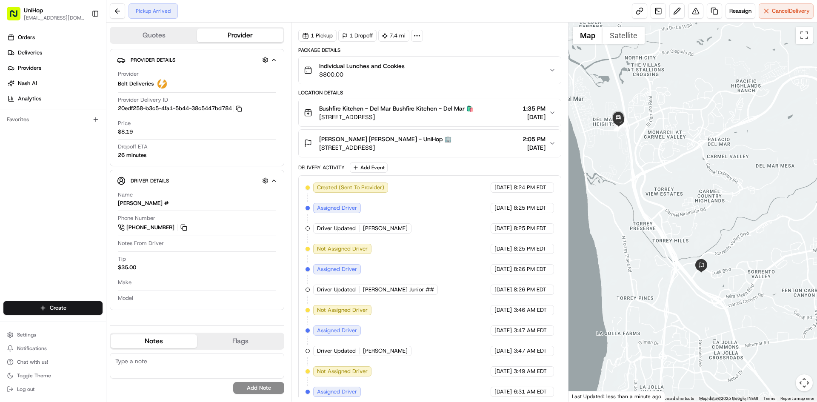
click at [320, 116] on span "2602 Del Mar Heights Rd, Del Mar, CA 92014, USA" at bounding box center [396, 117] width 155 height 9
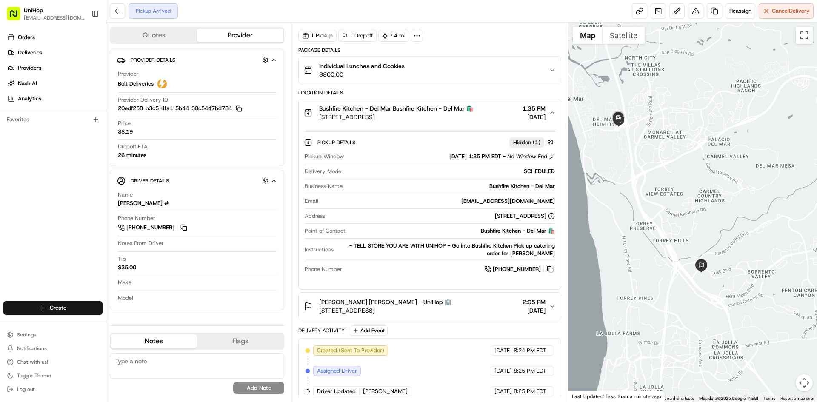
drag, startPoint x: 320, startPoint y: 116, endPoint x: 475, endPoint y: 118, distance: 154.6
click at [475, 118] on div "Bushfire Kitchen - Del Mar Bushfire Kitchen - Del Mar 🛍️ 2602 Del Mar Heights R…" at bounding box center [426, 112] width 245 height 17
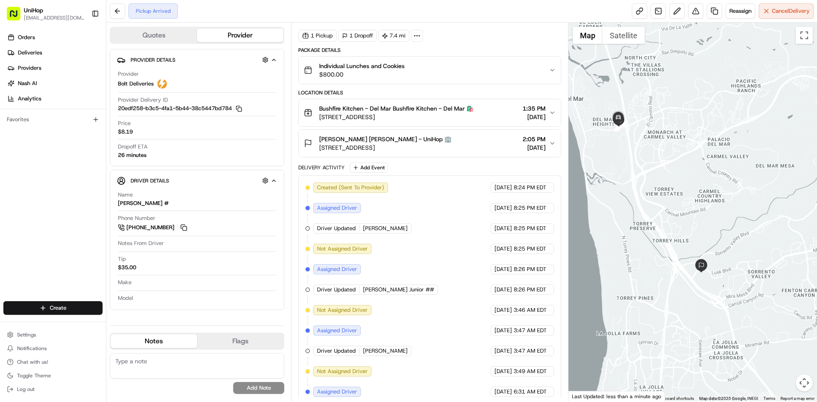
click at [318, 118] on div "Bushfire Kitchen - Del Mar Bushfire Kitchen - Del Mar 🛍️ 2602 Del Mar Heights R…" at bounding box center [389, 112] width 170 height 17
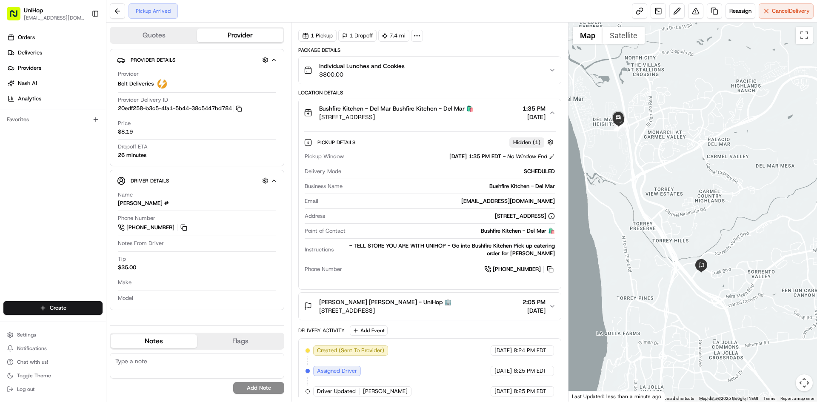
drag, startPoint x: 318, startPoint y: 118, endPoint x: 470, endPoint y: 119, distance: 152.0
click at [470, 119] on span "2602 Del Mar Heights Rd, Del Mar, CA 92014, USA" at bounding box center [396, 117] width 155 height 9
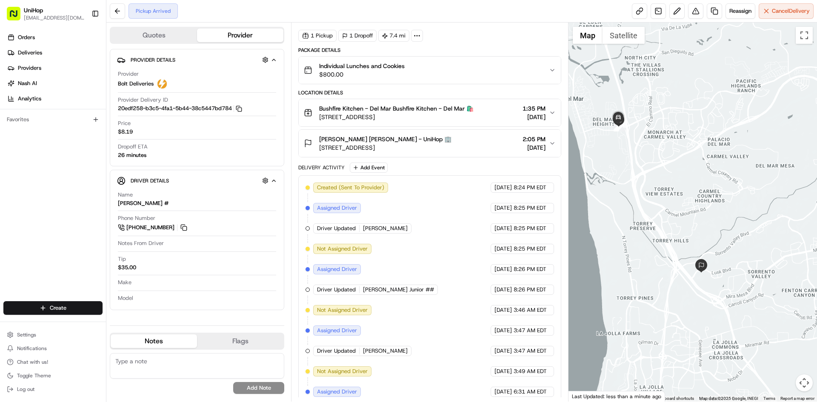
drag, startPoint x: 467, startPoint y: 119, endPoint x: 321, endPoint y: 117, distance: 145.6
click at [321, 117] on span "2602 Del Mar Heights Rd, Del Mar, CA 92014, USA" at bounding box center [396, 117] width 155 height 9
drag, startPoint x: 470, startPoint y: 149, endPoint x: 321, endPoint y: 151, distance: 149.5
click at [321, 151] on div "Betsy Romero Betsy Romero - UniHop 🏢 4902 Headquarters Pt, San Diego, CA 92121,…" at bounding box center [426, 143] width 245 height 17
copy span "4902 Headquarters Pt, San Diego, CA 92121, USA"
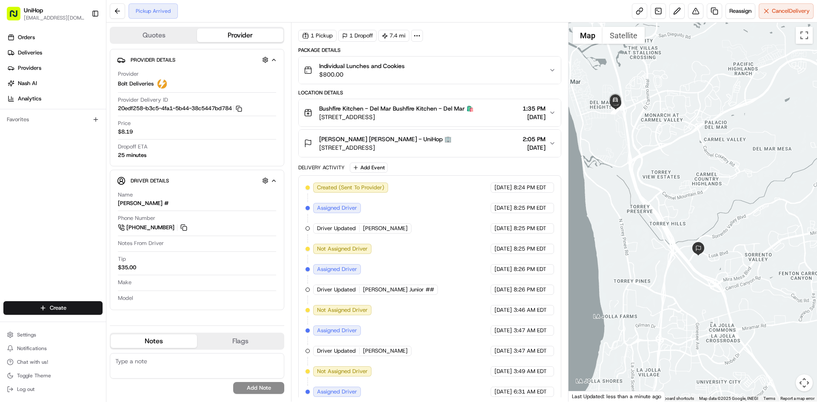
drag, startPoint x: 682, startPoint y: 158, endPoint x: 680, endPoint y: 141, distance: 17.6
click at [680, 141] on div at bounding box center [693, 212] width 249 height 379
drag, startPoint x: 654, startPoint y: 157, endPoint x: 666, endPoint y: 137, distance: 23.9
click at [666, 137] on div at bounding box center [693, 212] width 249 height 379
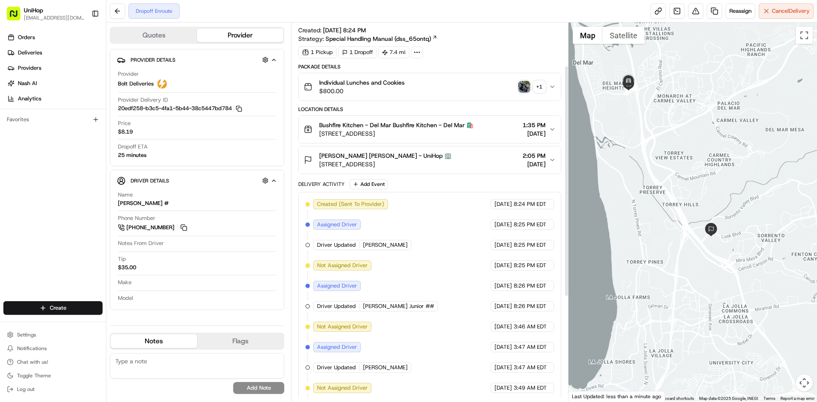
scroll to position [0, 0]
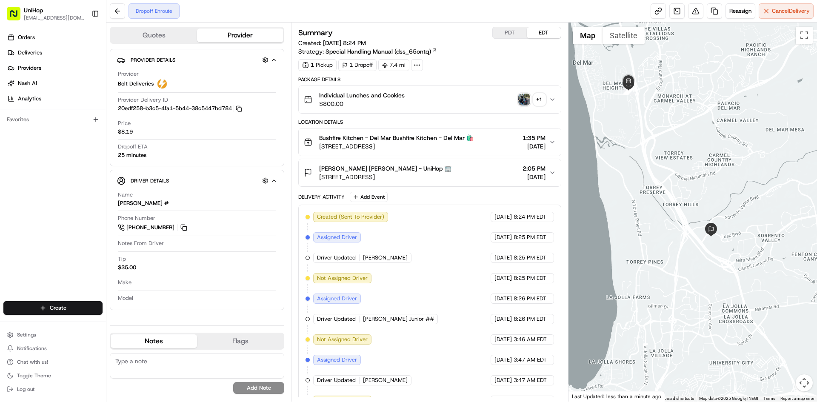
click at [487, 165] on div "Betsy Romero Betsy Romero - UniHop 🏢 4902 Headquarters Pt, San Diego, CA 92121,…" at bounding box center [426, 172] width 245 height 17
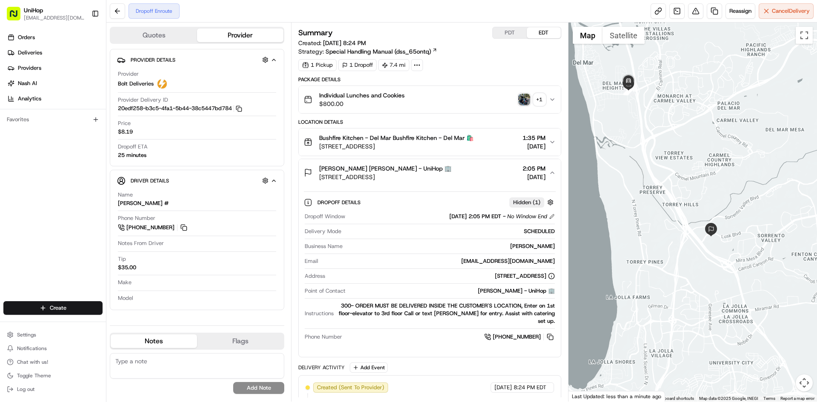
click at [479, 162] on button "Betsy Romero Betsy Romero - UniHop 🏢 4902 Headquarters Pt, San Diego, CA 92121,…" at bounding box center [430, 172] width 262 height 27
click at [477, 140] on div "Bushfire Kitchen - Del Mar Bushfire Kitchen - Del Mar 🛍️ 2602 Del Mar Heights R…" at bounding box center [426, 142] width 245 height 17
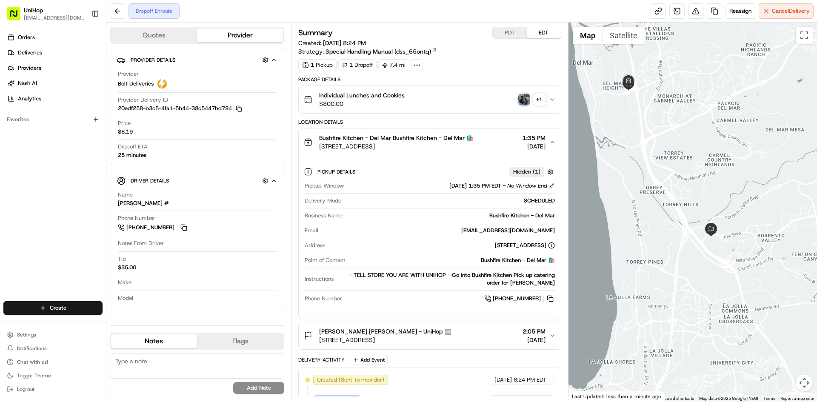
click at [477, 140] on div "Bushfire Kitchen - Del Mar Bushfire Kitchen - Del Mar 🛍️ 2602 Del Mar Heights R…" at bounding box center [426, 142] width 245 height 17
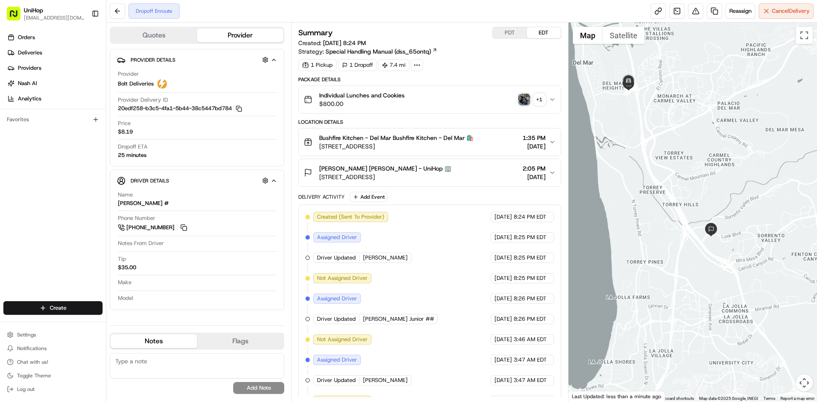
click at [478, 166] on div "Betsy Romero Betsy Romero - UniHop 🏢 4902 Headquarters Pt, San Diego, CA 92121,…" at bounding box center [426, 172] width 245 height 17
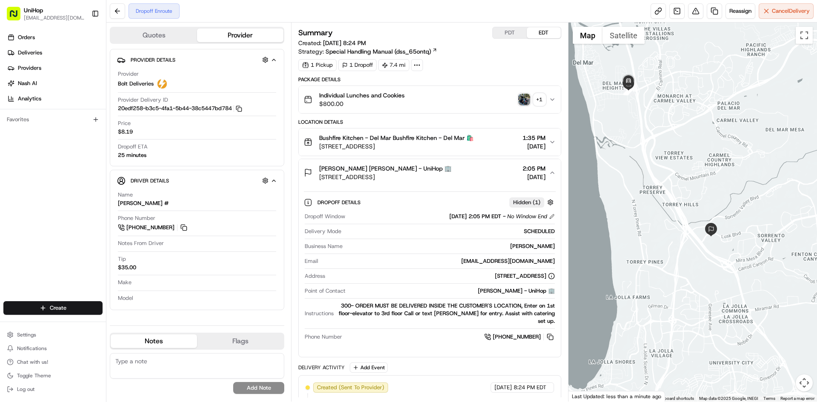
click at [478, 166] on div "Betsy Romero Betsy Romero - UniHop 🏢 4902 Headquarters Pt, San Diego, CA 92121,…" at bounding box center [426, 172] width 245 height 17
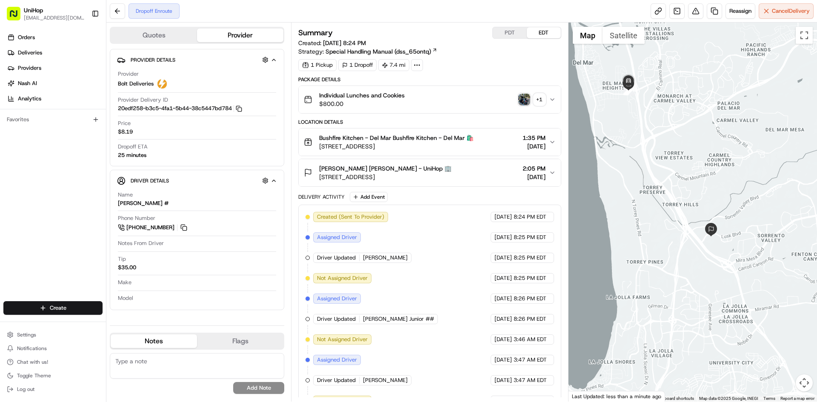
click at [35, 215] on div "Orders Deliveries Providers Nash AI Analytics Favorites" at bounding box center [53, 166] width 106 height 279
click at [468, 178] on div "Betsy Romero Betsy Romero - UniHop 🏢 4902 Headquarters Pt, San Diego, CA 92121,…" at bounding box center [426, 172] width 245 height 17
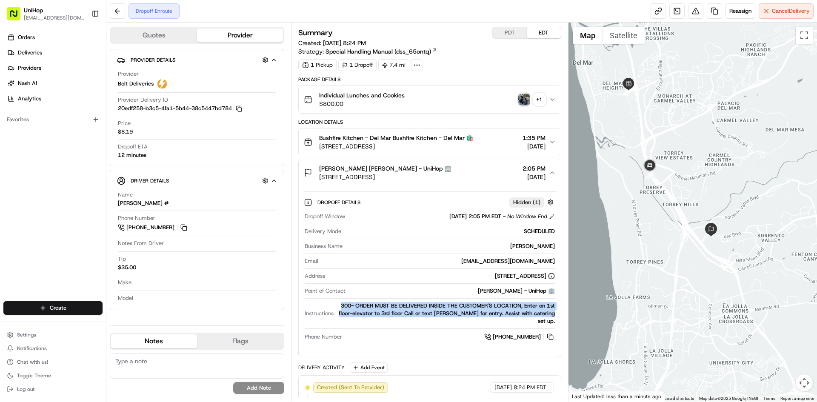
drag, startPoint x: 341, startPoint y: 306, endPoint x: 556, endPoint y: 313, distance: 215.6
click at [556, 313] on div "Dropoff Details Hidden ( 1 ) Dropoff Window Aug 21 2025 2:05 PM EDT - No Window…" at bounding box center [430, 268] width 262 height 164
copy div "300- ORDER MUST BE DELIVERED INSIDE THE CUSTOMER'S LOCATION, Enter on 1st floor…"
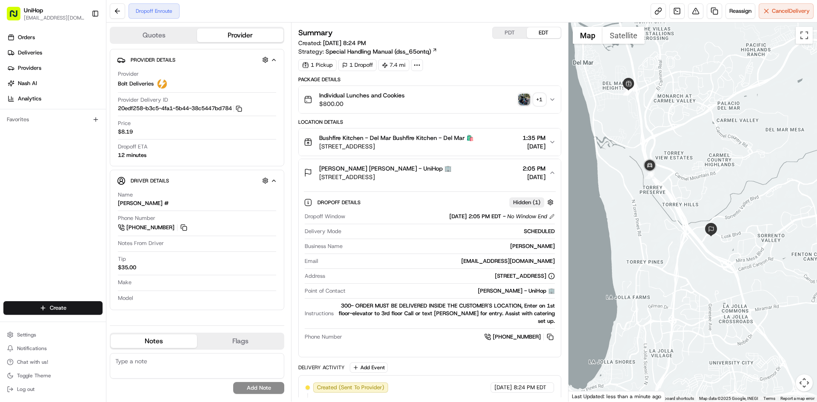
click at [482, 173] on div "Betsy Romero Betsy Romero - UniHop 🏢 4902 Headquarters Pt, San Diego, CA 92121,…" at bounding box center [426, 172] width 245 height 17
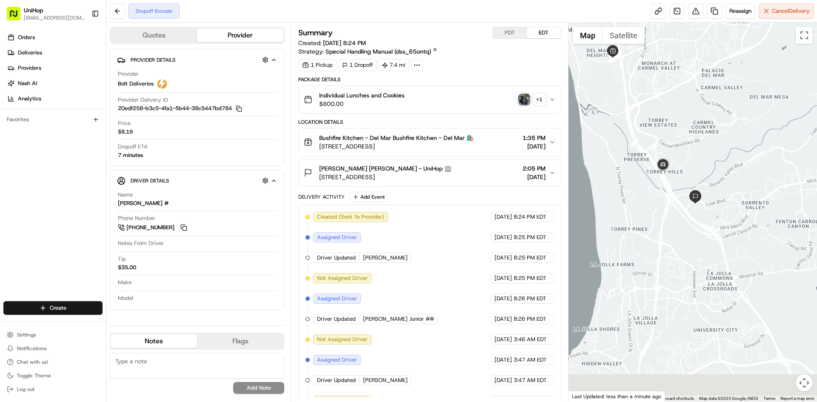
drag, startPoint x: 700, startPoint y: 127, endPoint x: 695, endPoint y: 117, distance: 11.2
click at [694, 117] on div at bounding box center [693, 212] width 249 height 379
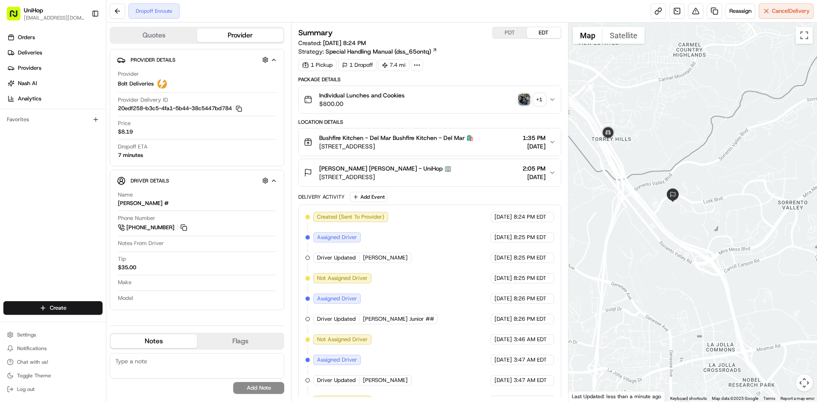
drag, startPoint x: 666, startPoint y: 139, endPoint x: 679, endPoint y: 107, distance: 34.4
click at [679, 108] on div at bounding box center [693, 212] width 249 height 379
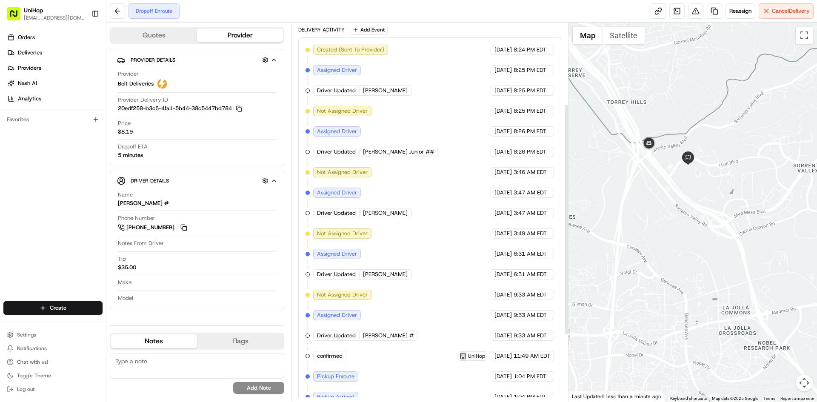
scroll to position [241, 0]
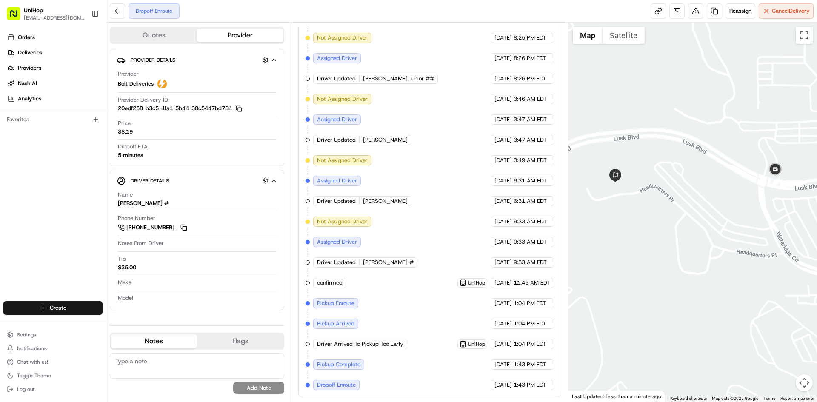
drag, startPoint x: 725, startPoint y: 199, endPoint x: 700, endPoint y: 163, distance: 44.4
click at [701, 165] on div at bounding box center [693, 212] width 249 height 379
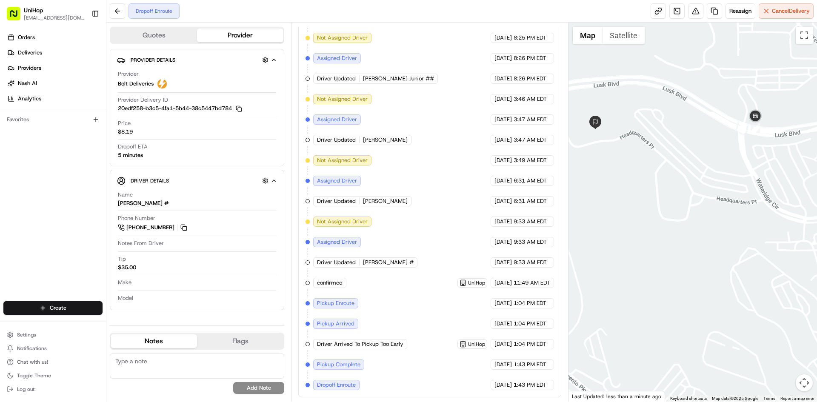
drag, startPoint x: 658, startPoint y: 204, endPoint x: 674, endPoint y: 204, distance: 15.3
click at [673, 204] on div at bounding box center [693, 212] width 249 height 379
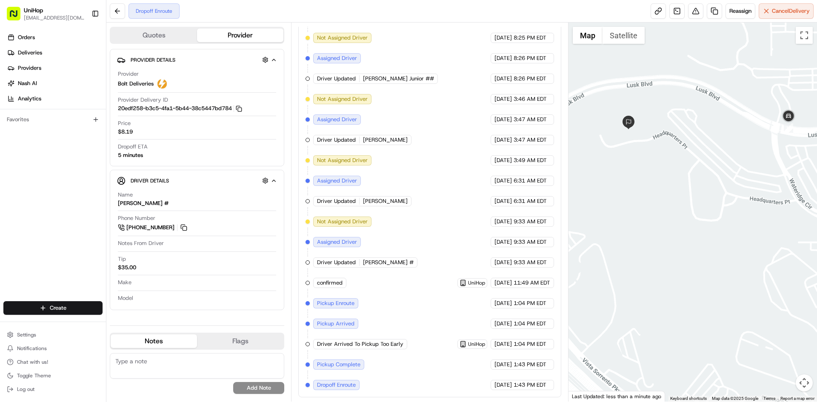
drag, startPoint x: 651, startPoint y: 181, endPoint x: 658, endPoint y: 180, distance: 6.4
click at [658, 180] on div at bounding box center [693, 212] width 249 height 379
click at [617, 37] on button "Satellite" at bounding box center [624, 35] width 42 height 17
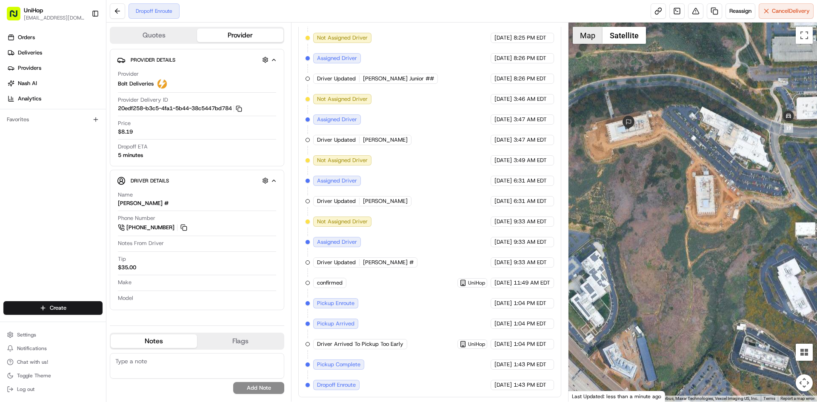
click at [597, 37] on button "Map" at bounding box center [588, 35] width 30 height 17
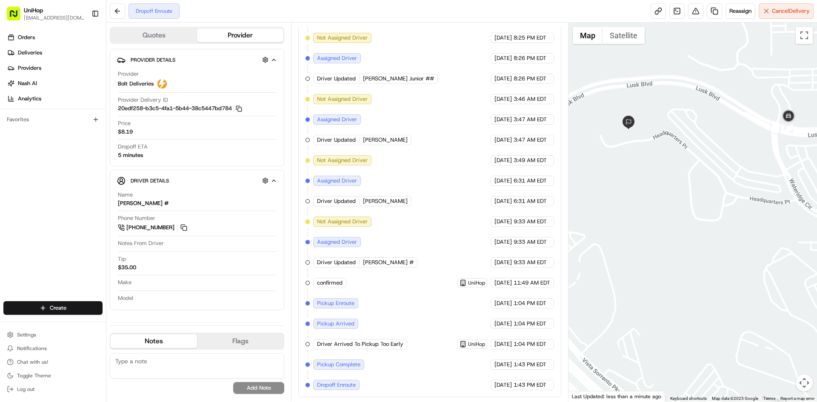
click at [700, 120] on div at bounding box center [693, 212] width 249 height 379
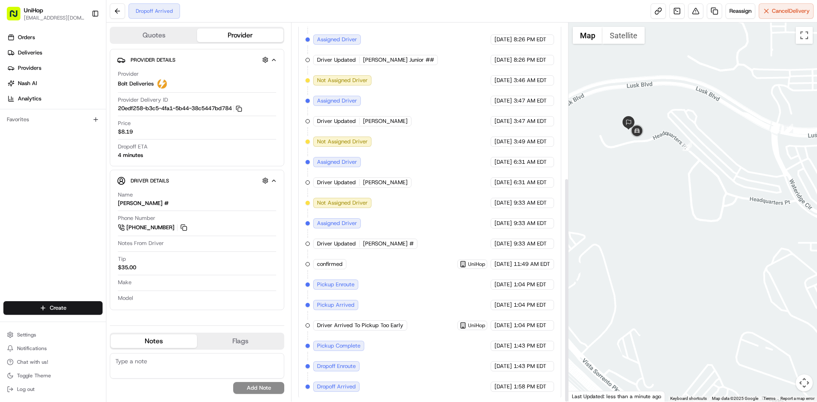
scroll to position [261, 0]
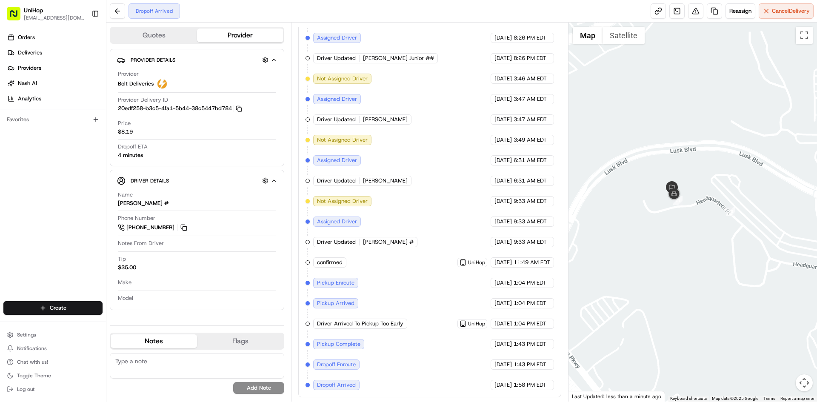
drag, startPoint x: 638, startPoint y: 179, endPoint x: 690, endPoint y: 257, distance: 93.9
click at [690, 257] on div at bounding box center [693, 212] width 249 height 379
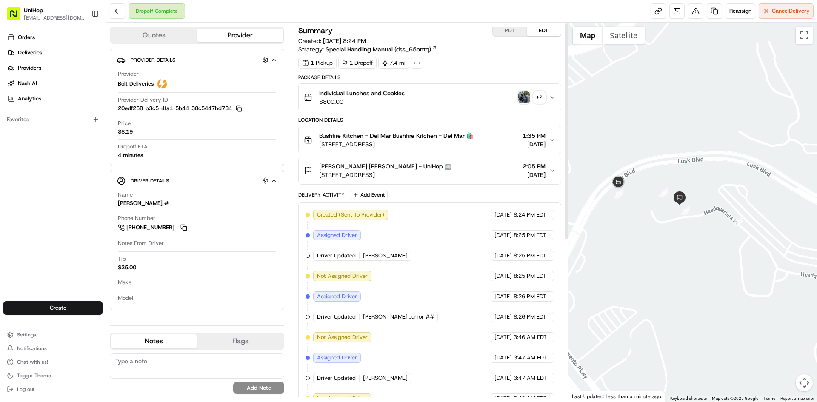
scroll to position [0, 0]
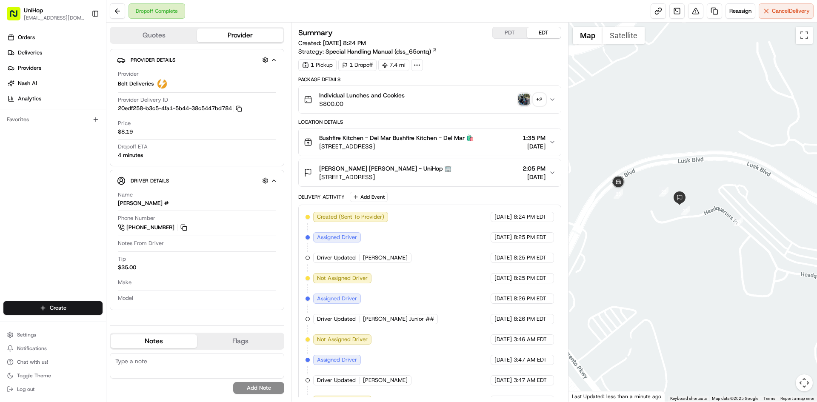
click at [525, 105] on img "button" at bounding box center [525, 100] width 12 height 12
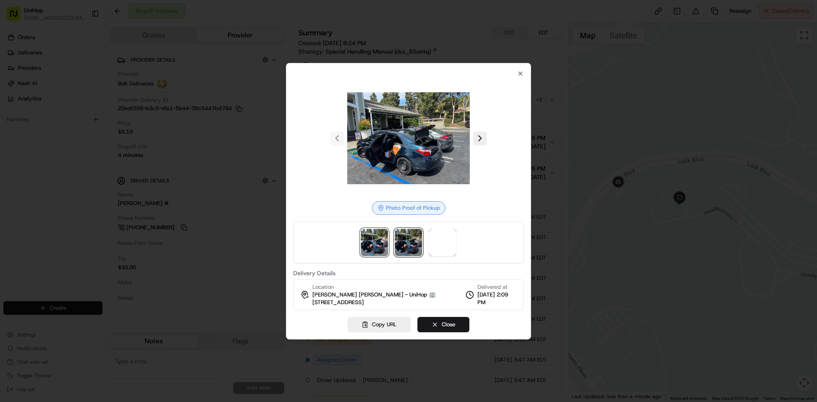
click at [405, 239] on img at bounding box center [408, 242] width 27 height 27
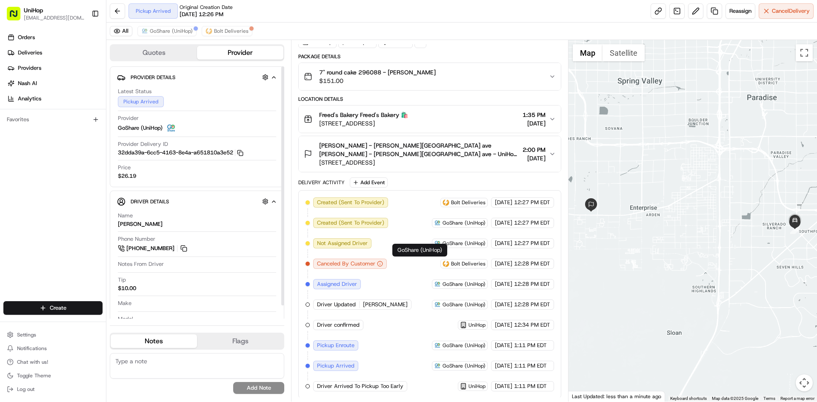
scroll to position [42, 0]
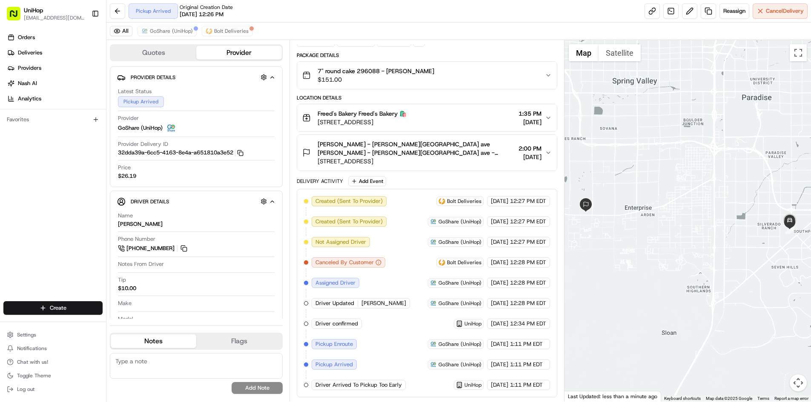
click at [666, 199] on div at bounding box center [688, 221] width 247 height 362
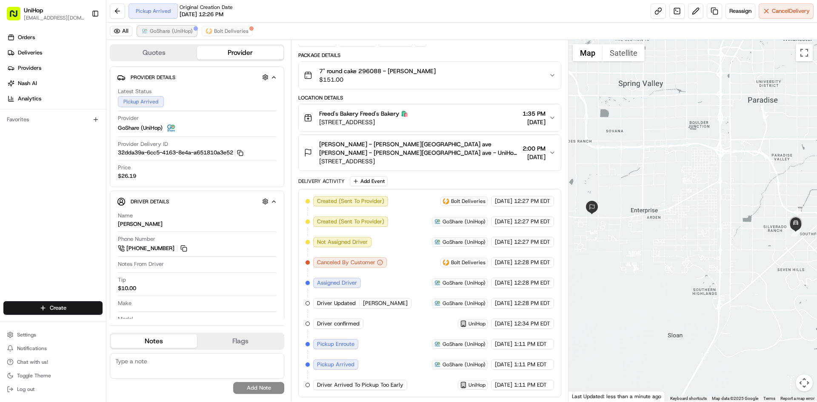
click at [184, 29] on span "GoShare (UniHop)" at bounding box center [171, 31] width 43 height 7
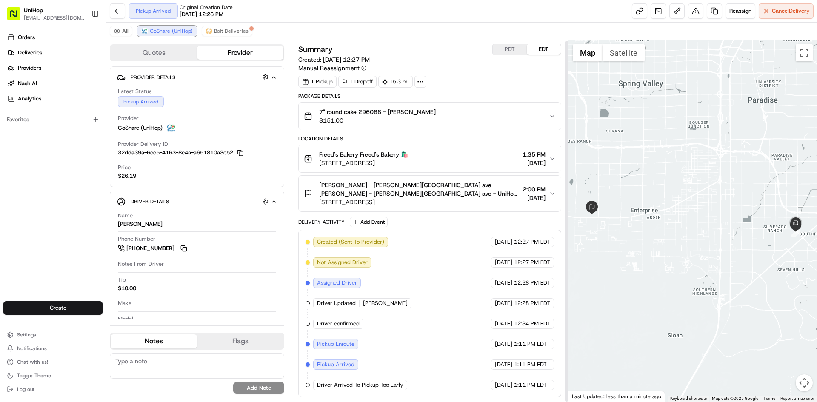
scroll to position [1, 0]
click at [657, 155] on div at bounding box center [693, 221] width 249 height 362
drag, startPoint x: 505, startPoint y: 46, endPoint x: 508, endPoint y: 49, distance: 5.1
click at [505, 46] on button "PDT" at bounding box center [510, 49] width 34 height 11
click at [542, 51] on button "EDT" at bounding box center [544, 49] width 34 height 11
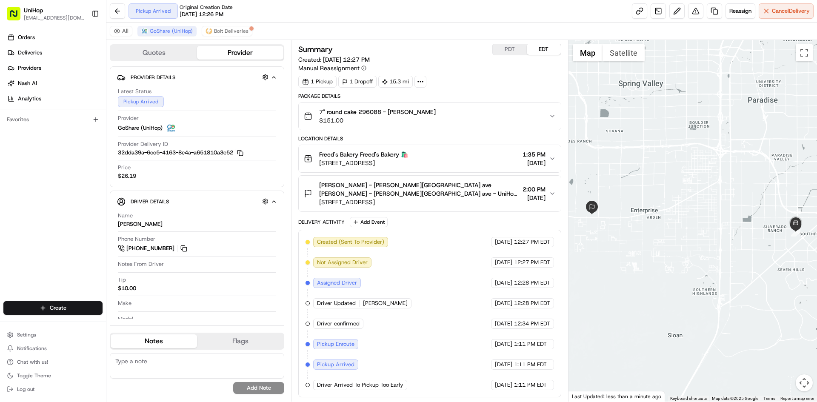
click at [518, 49] on button "PDT" at bounding box center [510, 49] width 34 height 11
click at [533, 47] on button "EDT" at bounding box center [544, 49] width 34 height 11
click at [643, 259] on div at bounding box center [693, 221] width 249 height 362
click at [35, 204] on div "Orders Deliveries Providers Nash AI Analytics Favorites" at bounding box center [53, 166] width 106 height 279
drag, startPoint x: 20, startPoint y: 199, endPoint x: 8, endPoint y: 199, distance: 11.9
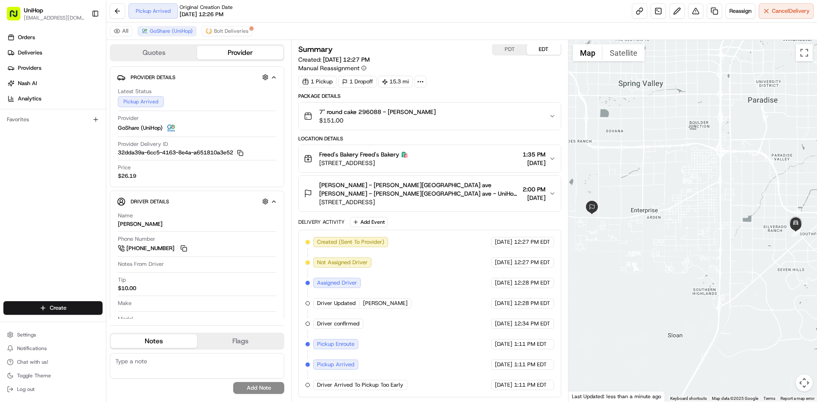
click at [12, 199] on div "Orders Deliveries Providers Nash AI Analytics Favorites" at bounding box center [53, 166] width 106 height 279
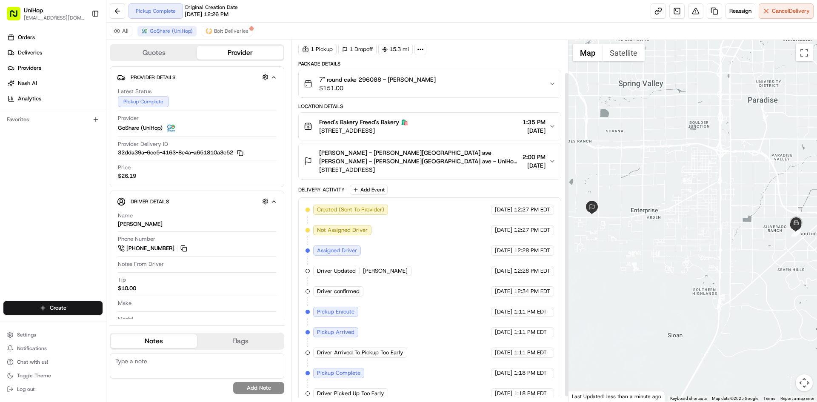
scroll to position [42, 0]
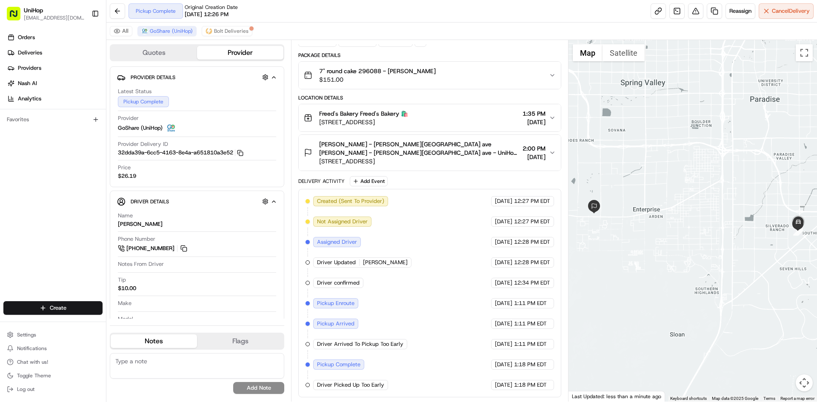
click at [726, 165] on div at bounding box center [693, 221] width 249 height 362
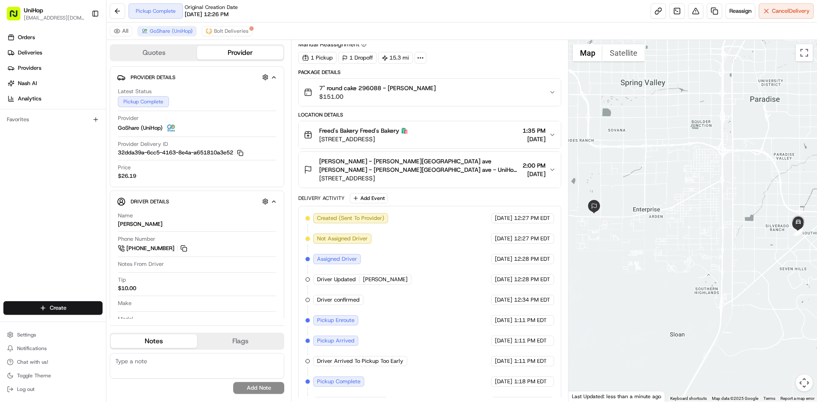
scroll to position [0, 0]
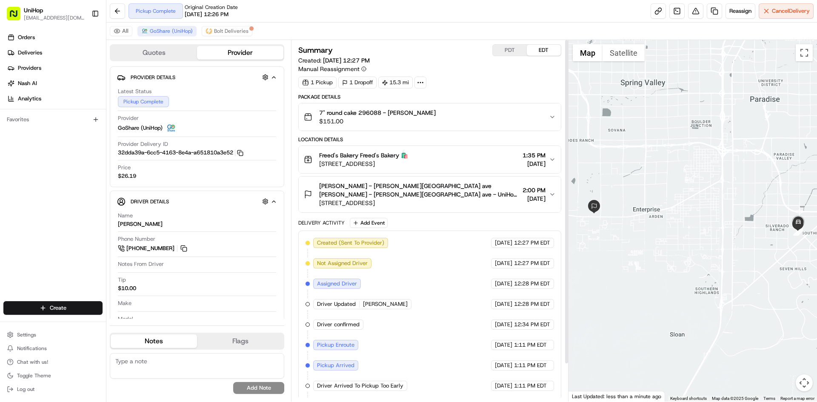
click at [668, 159] on div at bounding box center [693, 221] width 249 height 362
drag, startPoint x: 25, startPoint y: 278, endPoint x: 10, endPoint y: 253, distance: 29.2
click at [21, 272] on div "Orders Deliveries Providers Nash AI Analytics Favorites" at bounding box center [53, 166] width 106 height 279
drag, startPoint x: 0, startPoint y: 238, endPoint x: 9, endPoint y: 92, distance: 146.3
click at [0, 238] on div "Orders Deliveries Providers Nash AI Analytics Favorites" at bounding box center [53, 166] width 106 height 279
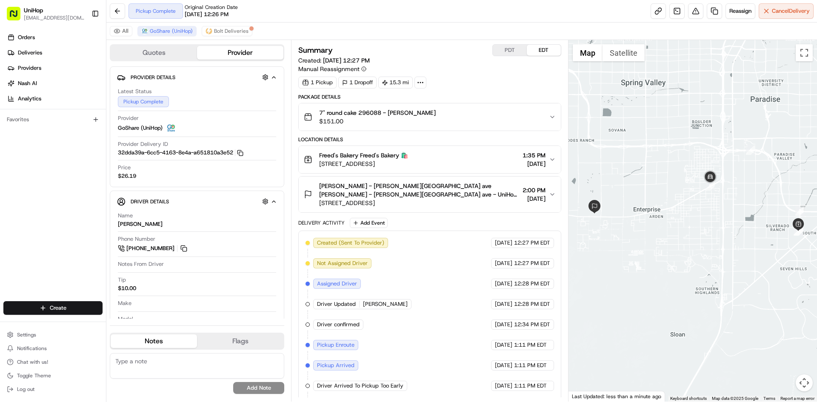
click at [0, 223] on div "Orders Deliveries Providers Nash AI Analytics Favorites" at bounding box center [53, 166] width 106 height 279
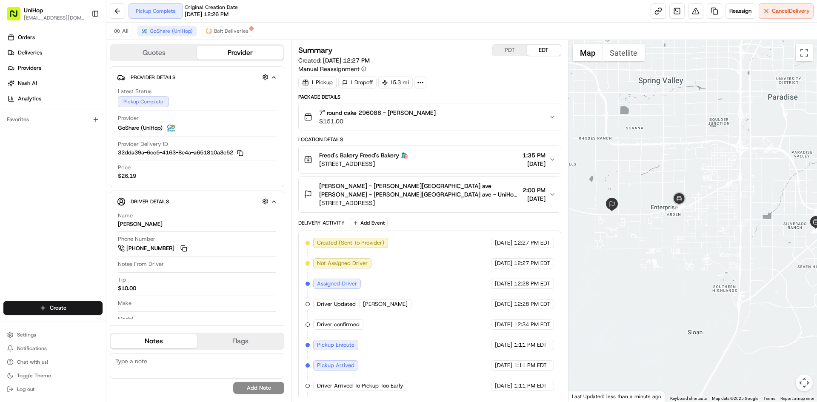
click at [678, 151] on div at bounding box center [693, 221] width 249 height 362
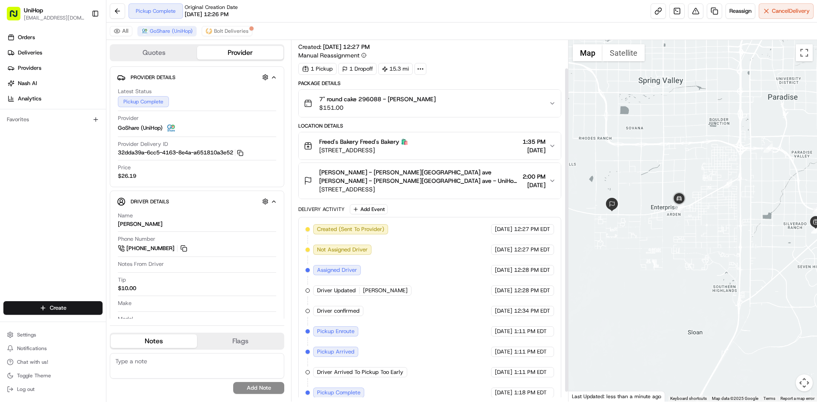
scroll to position [42, 0]
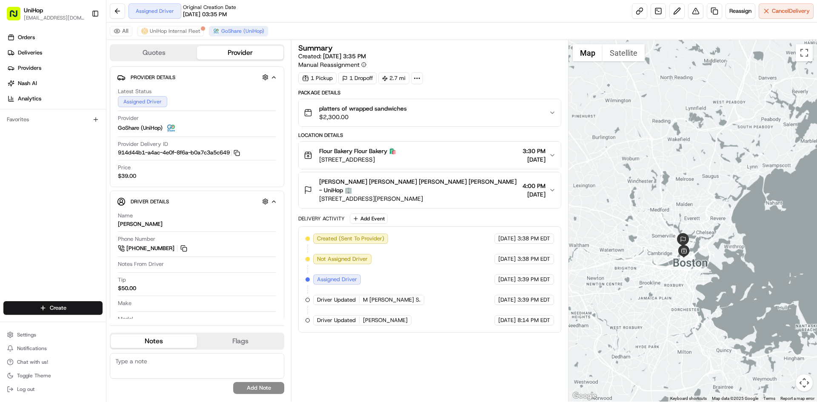
drag, startPoint x: 712, startPoint y: 122, endPoint x: 697, endPoint y: 191, distance: 70.1
click at [699, 189] on div at bounding box center [693, 221] width 249 height 362
click at [631, 100] on div at bounding box center [693, 221] width 249 height 362
click at [652, 132] on div at bounding box center [693, 221] width 249 height 362
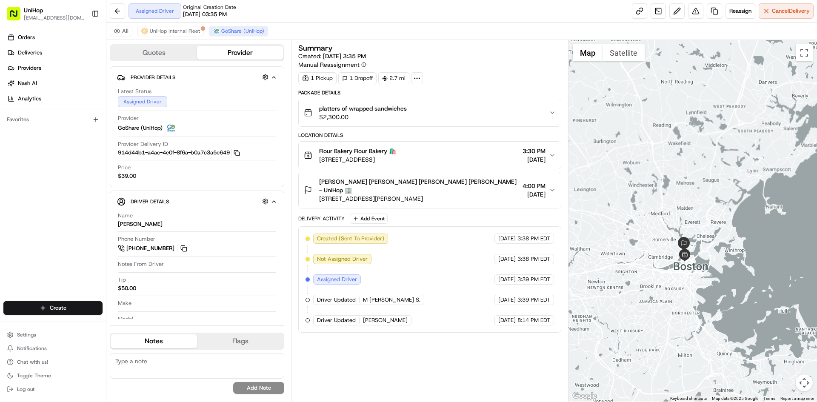
click at [635, 135] on div at bounding box center [693, 221] width 249 height 362
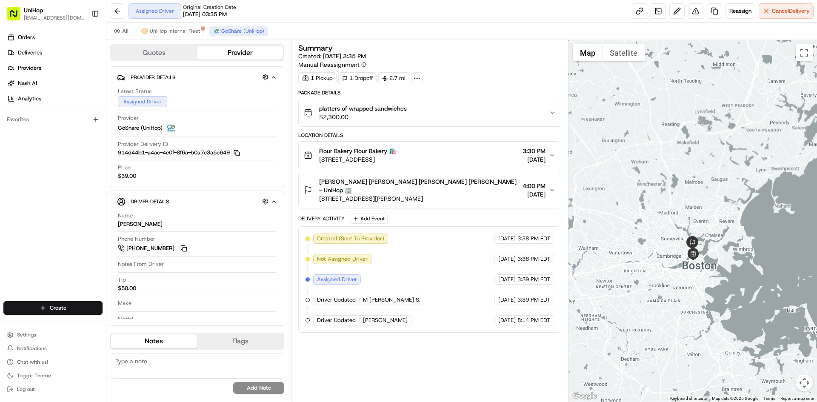
drag, startPoint x: 654, startPoint y: 225, endPoint x: 681, endPoint y: 222, distance: 27.0
click at [682, 224] on div at bounding box center [693, 221] width 249 height 362
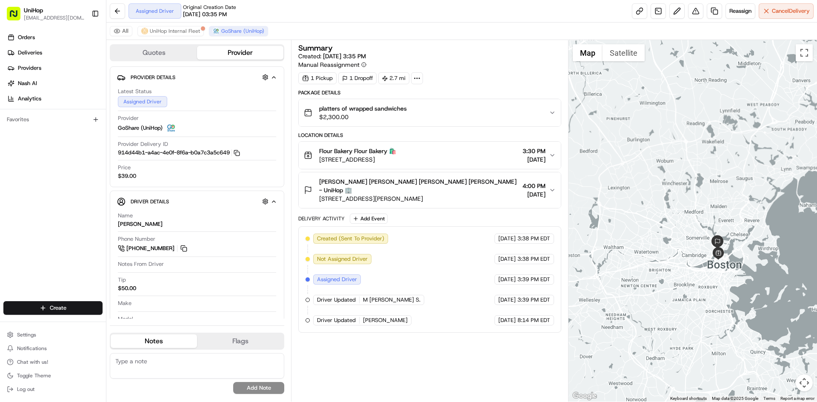
click at [542, 346] on div "Summary Created: Aug 20 2025 3:35 PM Manual Reassignment 1 Pickup 1 Dropoff 2.7…" at bounding box center [429, 220] width 263 height 353
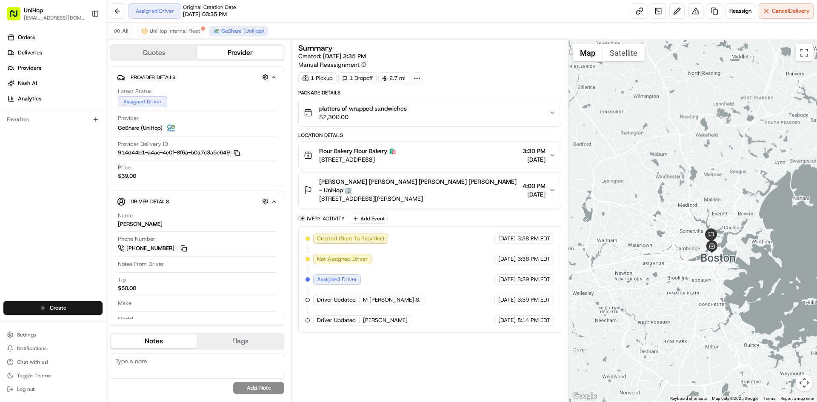
drag, startPoint x: 715, startPoint y: 166, endPoint x: 708, endPoint y: 158, distance: 10.9
click at [708, 158] on div at bounding box center [693, 221] width 249 height 362
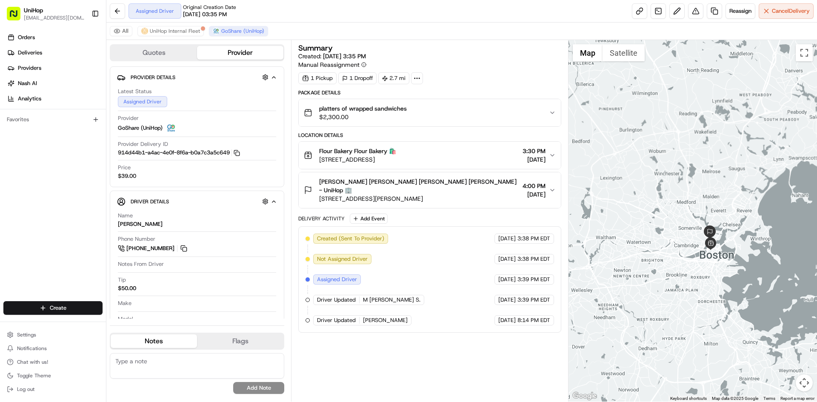
click at [482, 201] on span "250 New Rutherford Ave, Boston, MA 02129, USA" at bounding box center [419, 199] width 200 height 9
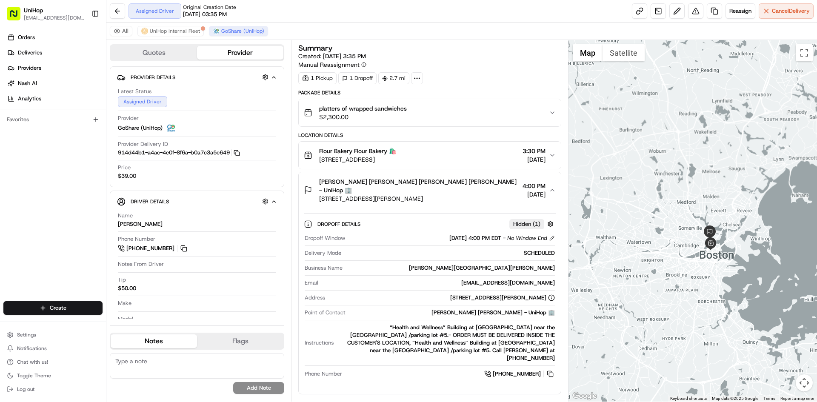
click at [482, 195] on span "250 New Rutherford Ave, Boston, MA 02129, USA" at bounding box center [419, 199] width 200 height 9
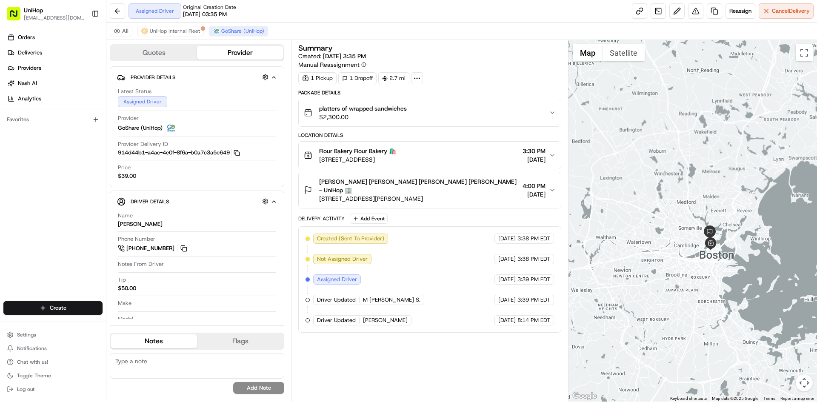
click at [481, 195] on span "250 New Rutherford Ave, Boston, MA 02129, USA" at bounding box center [419, 199] width 200 height 9
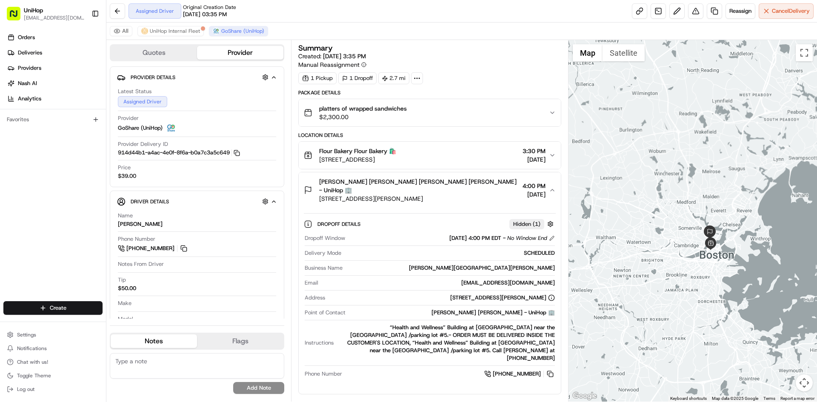
click at [473, 194] on span "Jeanette Chavarin- Bunker Hill CC Jeanette Chavarin- Bunker Hill CC - UniHop 🏢" at bounding box center [419, 186] width 200 height 17
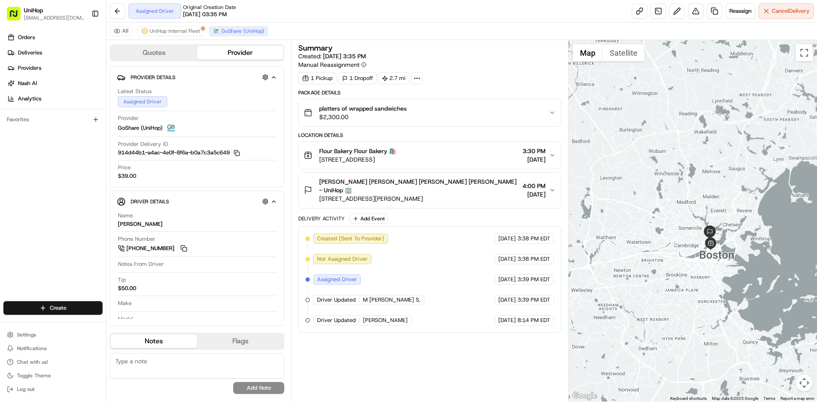
click at [468, 355] on div "Summary Created: Aug 20 2025 3:35 PM Manual Reassignment 1 Pickup 1 Dropoff 2.7…" at bounding box center [429, 220] width 263 height 353
click at [368, 218] on button "Add Event" at bounding box center [369, 219] width 38 height 10
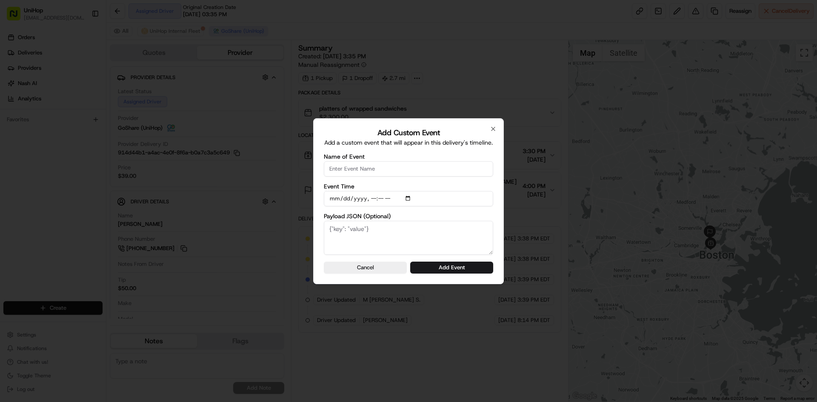
click at [367, 166] on input "Name of Event" at bounding box center [408, 168] width 169 height 15
type input "Driver Confirmed"
click at [408, 198] on input "Event Time" at bounding box center [408, 198] width 169 height 15
type input "2025-08-21T14:02"
click at [503, 211] on div "Add Custom Event Add a custom event that will appear in this delivery's timelin…" at bounding box center [408, 201] width 191 height 166
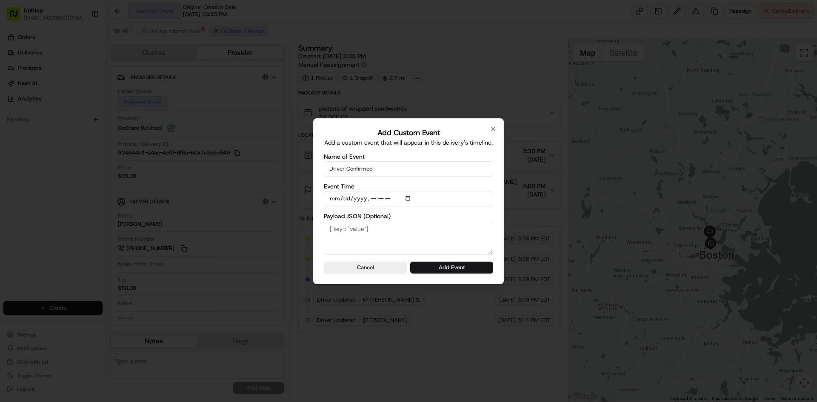
click at [470, 268] on button "Add Event" at bounding box center [451, 268] width 83 height 12
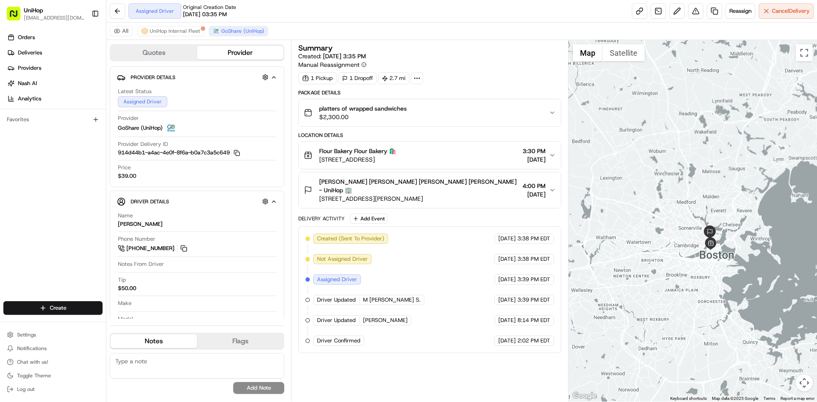
click at [449, 385] on div "Summary Created: Aug 20 2025 3:35 PM Manual Reassignment 1 Pickup 1 Dropoff 2.7…" at bounding box center [429, 220] width 263 height 353
drag, startPoint x: 29, startPoint y: 248, endPoint x: 35, endPoint y: 73, distance: 175.1
click at [29, 246] on div "Orders Deliveries Providers [PERSON_NAME] Analytics Favorites" at bounding box center [53, 166] width 106 height 279
drag, startPoint x: 44, startPoint y: 224, endPoint x: 46, endPoint y: 165, distance: 59.6
click at [44, 224] on div "Orders Deliveries Providers [PERSON_NAME] Analytics Favorites" at bounding box center [53, 166] width 106 height 279
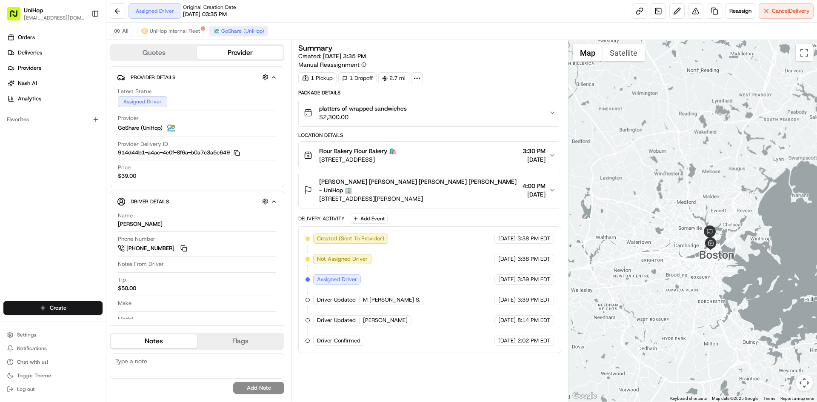
click at [684, 138] on div at bounding box center [693, 221] width 249 height 362
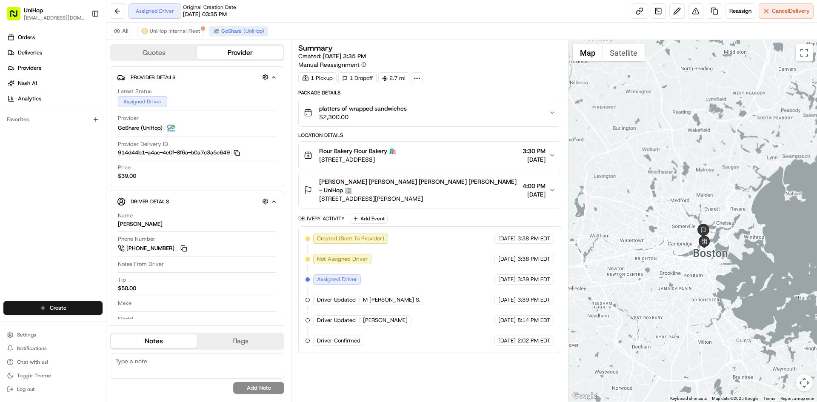
drag, startPoint x: 726, startPoint y: 155, endPoint x: 720, endPoint y: 154, distance: 6.6
click at [720, 154] on div at bounding box center [693, 221] width 249 height 362
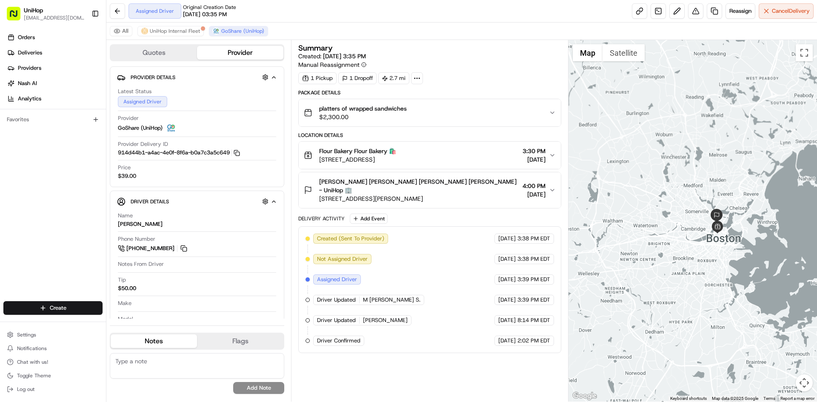
drag, startPoint x: 689, startPoint y: 162, endPoint x: 701, endPoint y: 143, distance: 22.3
click at [701, 147] on div at bounding box center [693, 221] width 249 height 362
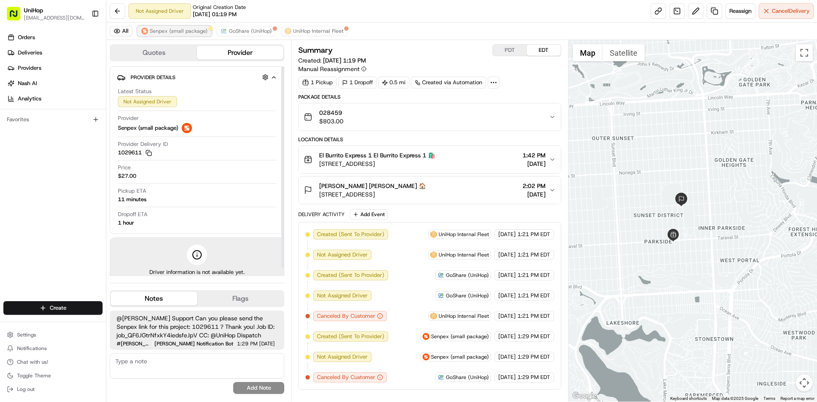
click at [187, 30] on span "Senpex (small package)" at bounding box center [179, 31] width 58 height 7
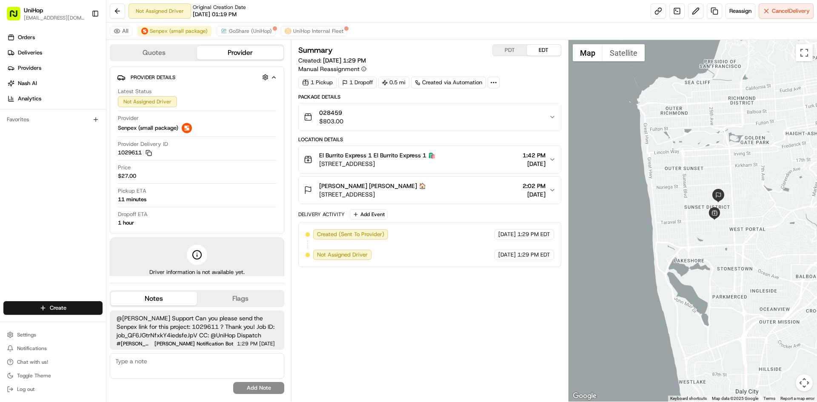
drag, startPoint x: 723, startPoint y: 113, endPoint x: 751, endPoint y: 145, distance: 41.9
click at [750, 144] on div at bounding box center [693, 221] width 249 height 362
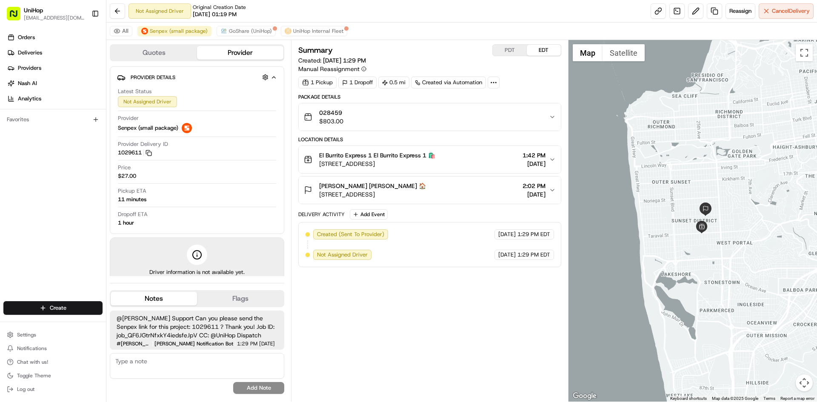
drag, startPoint x: 747, startPoint y: 145, endPoint x: 722, endPoint y: 145, distance: 25.1
click at [722, 145] on div at bounding box center [693, 221] width 249 height 362
click at [170, 298] on button "Notes" at bounding box center [154, 299] width 86 height 14
click at [162, 360] on textarea at bounding box center [197, 366] width 175 height 26
paste textarea "[URL][DOMAIN_NAME]"
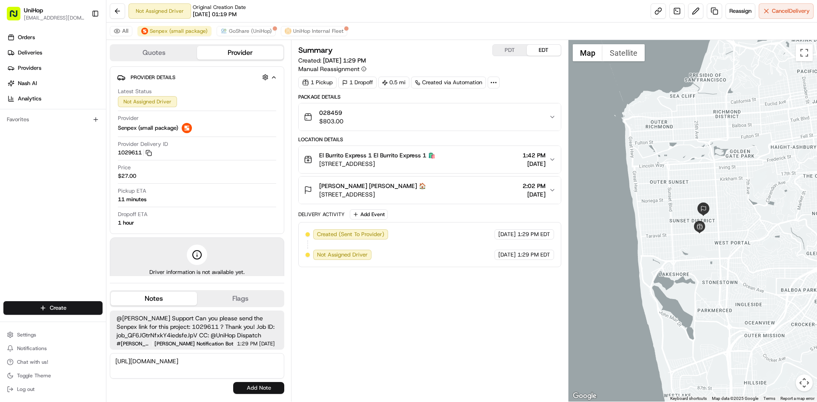
type textarea "[URL][DOMAIN_NAME]"
click at [248, 387] on button "Add Note" at bounding box center [258, 388] width 51 height 12
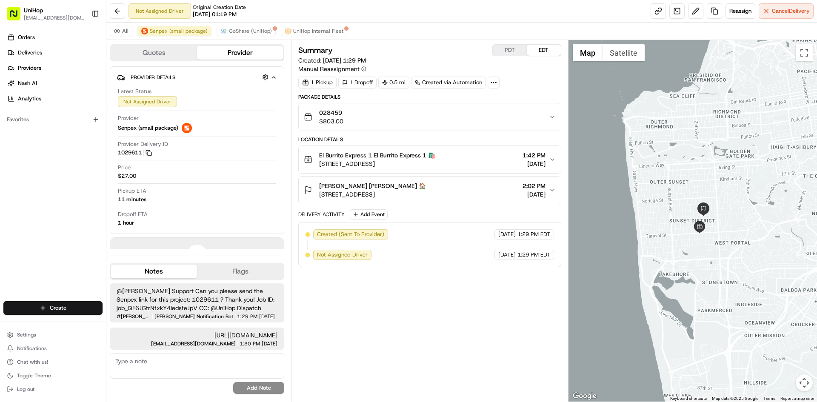
click at [485, 267] on div "Created (Sent To Provider) Senpex (small package) [DATE] 1:29 PM EDT Not Assign…" at bounding box center [429, 244] width 263 height 45
drag, startPoint x: 683, startPoint y: 174, endPoint x: 657, endPoint y: 200, distance: 36.4
click at [657, 199] on div at bounding box center [693, 221] width 249 height 362
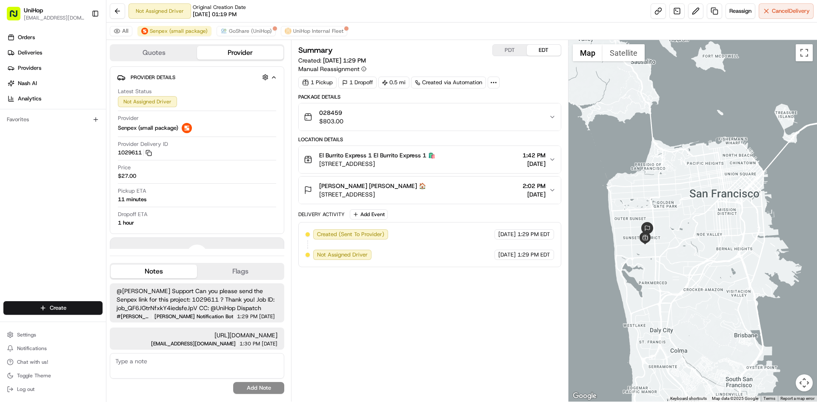
click at [26, 219] on div "Orders Deliveries Providers Nash AI Analytics Favorites" at bounding box center [53, 166] width 106 height 279
click at [13, 227] on div "Orders Deliveries Providers Nash AI Analytics Favorites" at bounding box center [53, 166] width 106 height 279
click at [152, 153] on icon "button" at bounding box center [149, 153] width 6 height 6
click at [27, 222] on div "Orders Deliveries Providers Nash AI Analytics Favorites" at bounding box center [53, 166] width 106 height 279
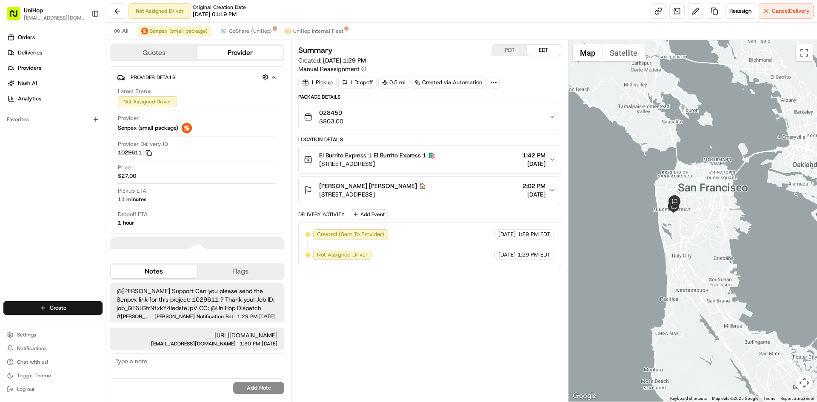
click at [0, 209] on div "Orders Deliveries Providers Nash AI Analytics Favorites" at bounding box center [53, 166] width 106 height 279
drag, startPoint x: 118, startPoint y: 326, endPoint x: 227, endPoint y: 334, distance: 109.7
click at [227, 334] on div "https://web.senpex.com/track/order/6e7990a7857c31458584c7d4e330ca69?c=us dispat…" at bounding box center [197, 339] width 175 height 22
click at [156, 265] on button "Notes" at bounding box center [154, 272] width 86 height 14
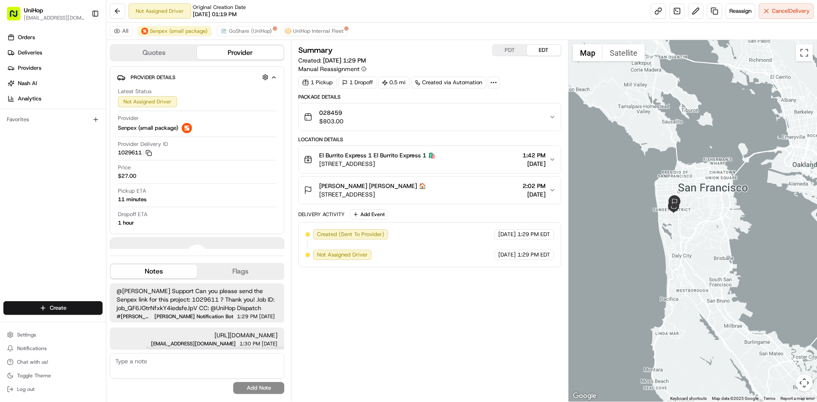
scroll to position [0, 0]
drag, startPoint x: 226, startPoint y: 349, endPoint x: 121, endPoint y: 344, distance: 104.8
click at [121, 347] on div at bounding box center [197, 348] width 174 height 3
click at [391, 332] on div "Summary PDT EDT Created: Aug 21 2025 1:29 PM Manual Reassignment 1 Pickup 1 Dro…" at bounding box center [429, 220] width 263 height 353
click at [1, 197] on div "Orders Deliveries Providers Nash AI Analytics Favorites" at bounding box center [53, 166] width 106 height 279
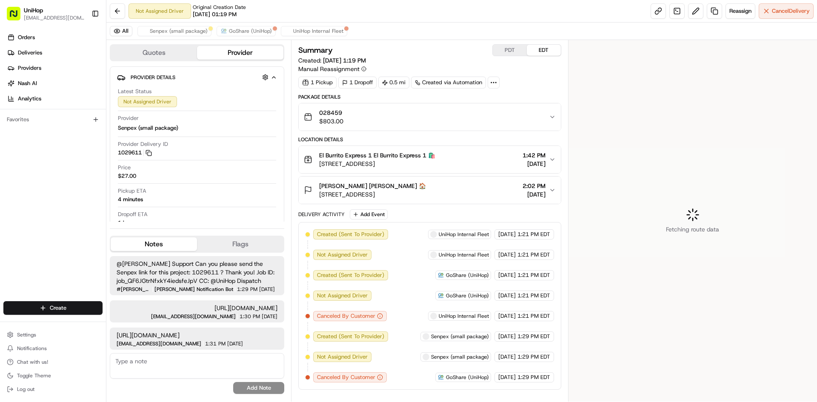
scroll to position [11, 0]
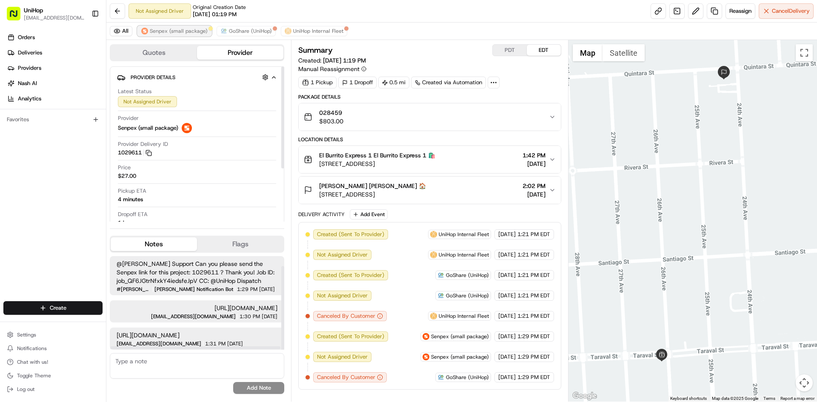
click at [178, 31] on span "Senpex (small package)" at bounding box center [179, 31] width 58 height 7
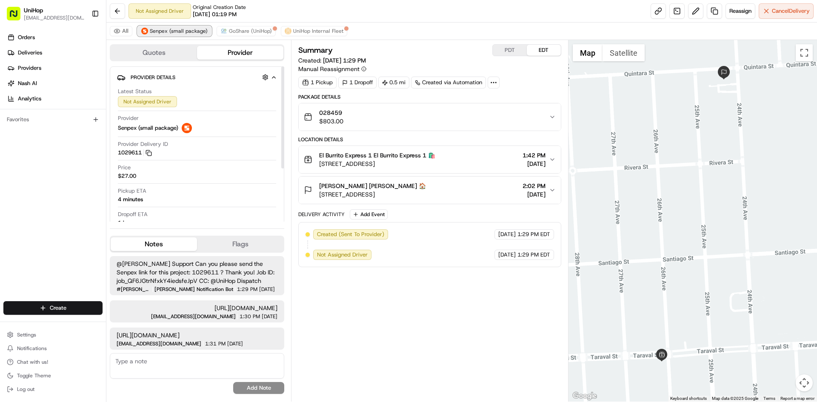
click at [178, 31] on span "Senpex (small package)" at bounding box center [179, 31] width 58 height 7
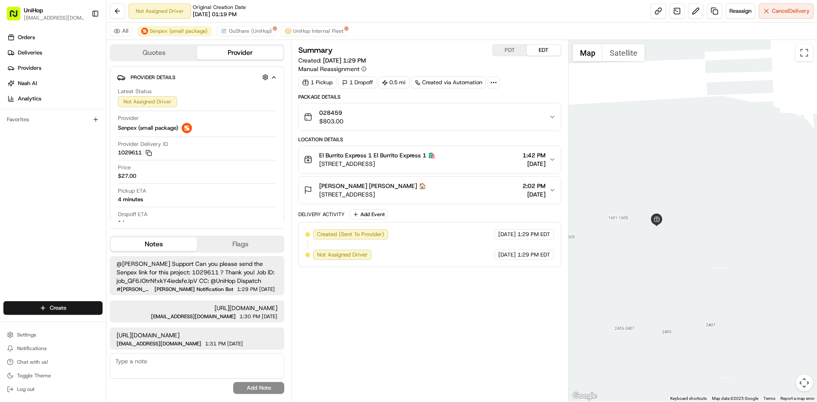
drag, startPoint x: 659, startPoint y: 277, endPoint x: 701, endPoint y: 195, distance: 92.2
click at [691, 222] on div at bounding box center [693, 221] width 249 height 362
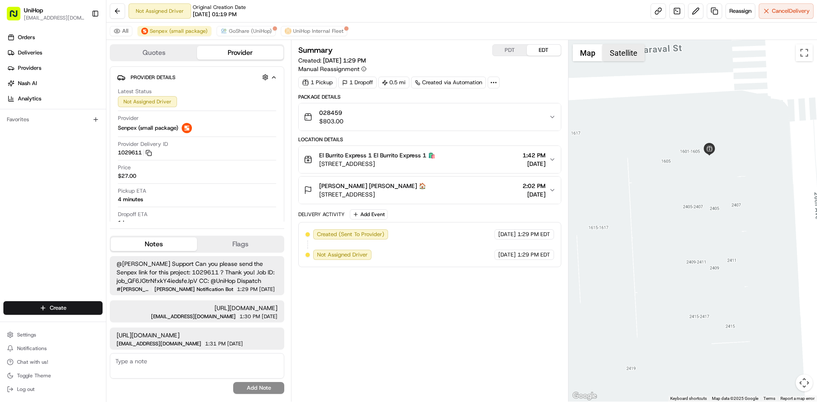
click at [634, 58] on button "Satellite" at bounding box center [624, 52] width 42 height 17
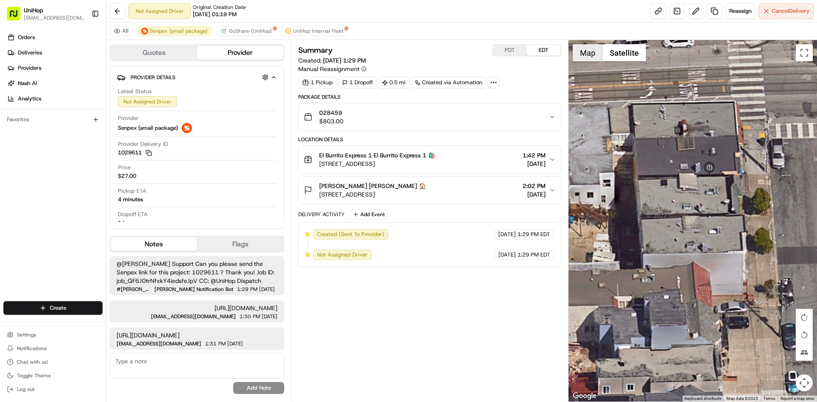
click at [597, 55] on button "Map" at bounding box center [588, 52] width 30 height 17
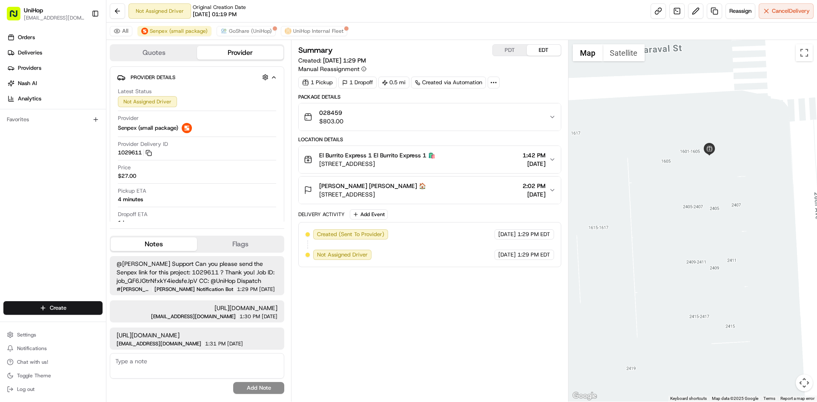
click at [479, 192] on div "[PERSON_NAME] [PERSON_NAME] 🏠 [STREET_ADDRESS] 2:02 PM [DATE]" at bounding box center [426, 190] width 245 height 17
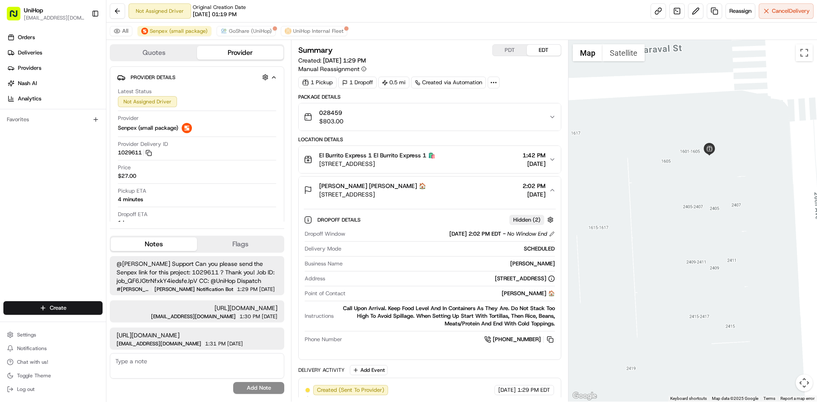
click at [491, 199] on button "[PERSON_NAME] [PERSON_NAME] 🏠 [STREET_ADDRESS] 2:02 PM [DATE]" at bounding box center [430, 190] width 262 height 27
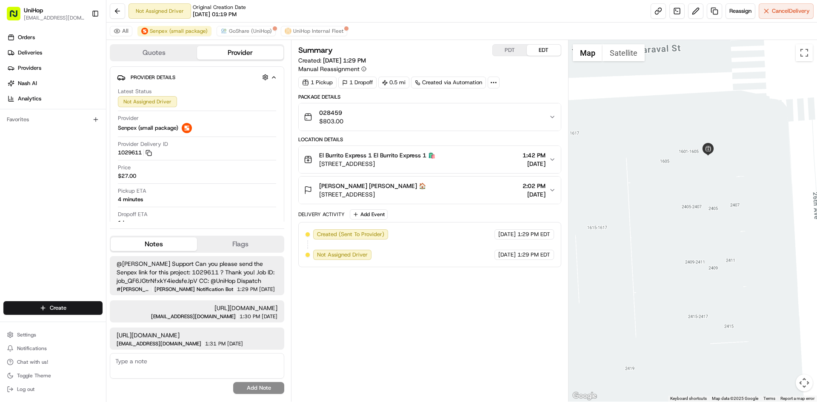
click at [743, 177] on div at bounding box center [693, 221] width 249 height 362
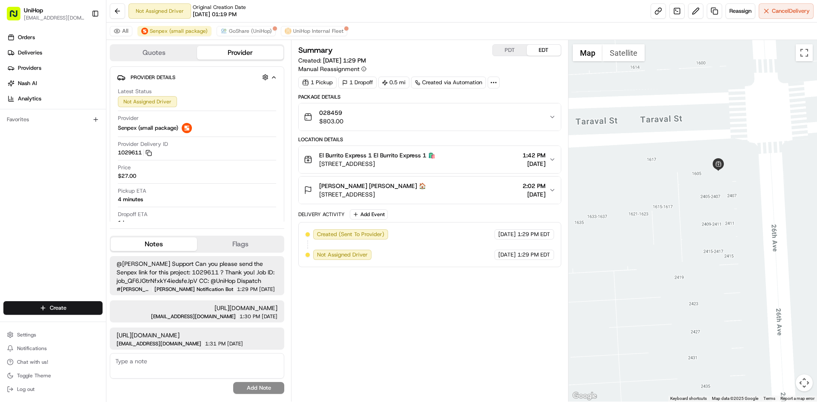
drag, startPoint x: 728, startPoint y: 182, endPoint x: 726, endPoint y: 202, distance: 19.7
click at [726, 202] on div at bounding box center [693, 221] width 249 height 362
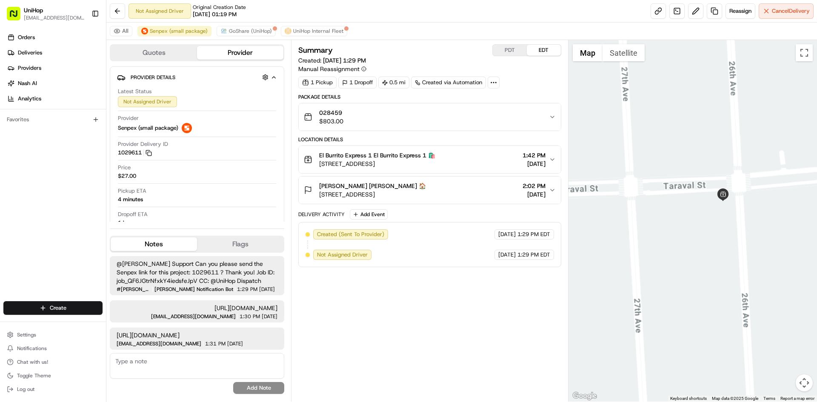
drag, startPoint x: 729, startPoint y: 136, endPoint x: 700, endPoint y: 169, distance: 44.0
click at [704, 164] on div at bounding box center [693, 221] width 249 height 362
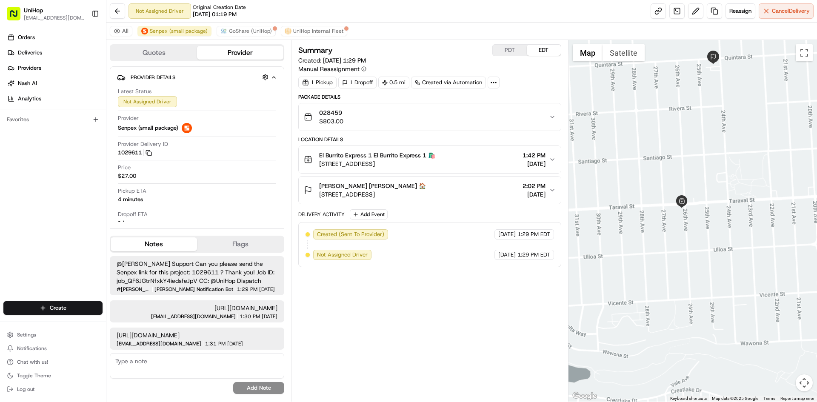
drag, startPoint x: 709, startPoint y: 136, endPoint x: 688, endPoint y: 182, distance: 51.2
click at [688, 182] on div at bounding box center [693, 221] width 249 height 362
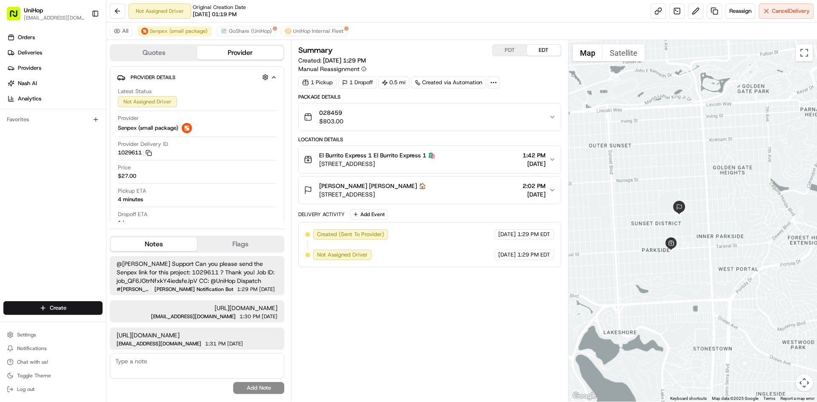
drag, startPoint x: 733, startPoint y: 120, endPoint x: 708, endPoint y: 152, distance: 40.6
click at [708, 152] on div at bounding box center [693, 221] width 249 height 362
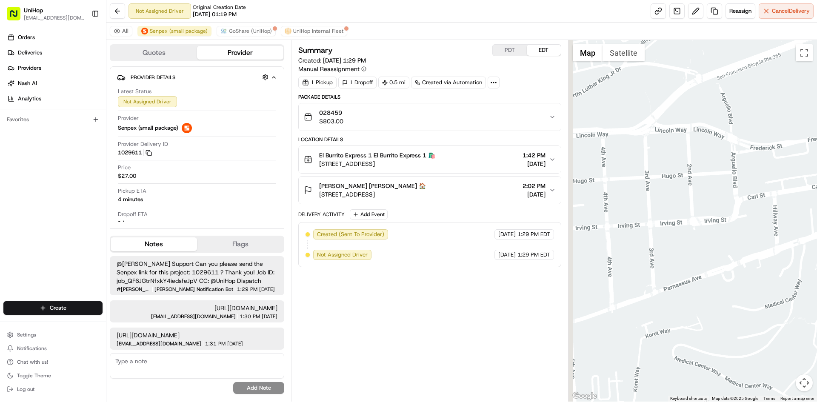
drag, startPoint x: 686, startPoint y: 162, endPoint x: 729, endPoint y: 159, distance: 43.6
click at [726, 160] on div at bounding box center [693, 221] width 249 height 362
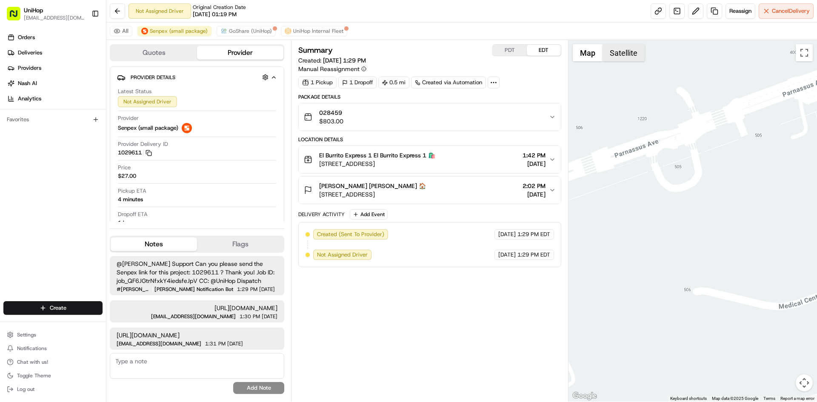
click at [614, 56] on button "Satellite" at bounding box center [624, 52] width 42 height 17
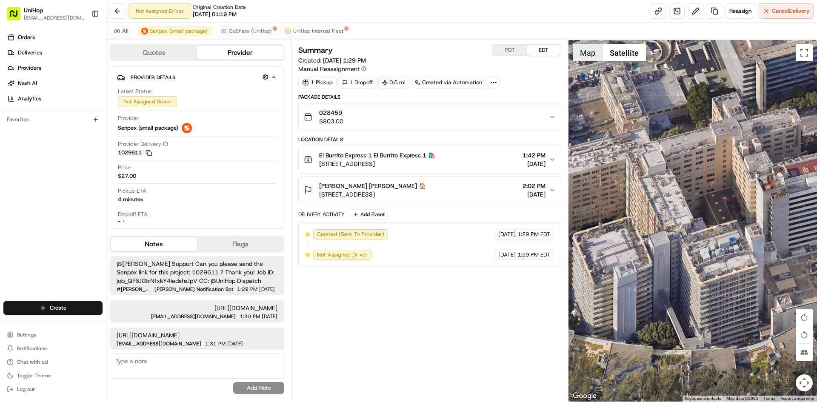
click at [584, 45] on button "Map" at bounding box center [588, 52] width 30 height 17
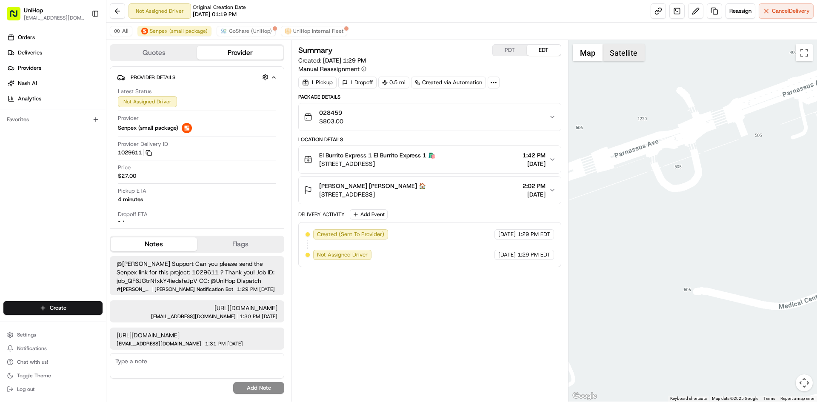
click at [614, 54] on button "Satellite" at bounding box center [624, 52] width 42 height 17
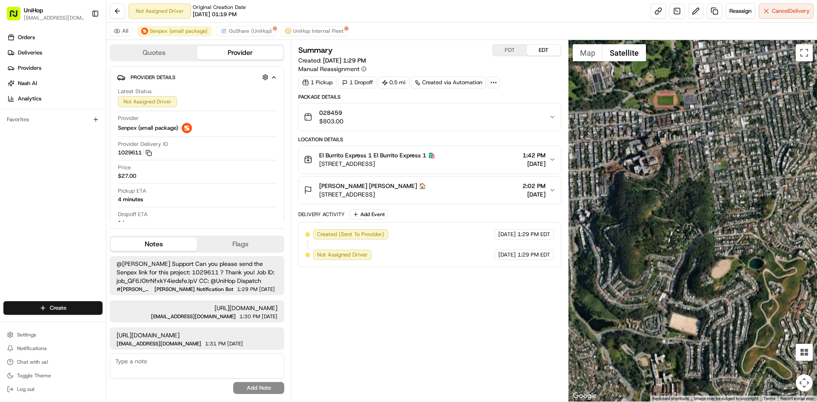
drag, startPoint x: 637, startPoint y: 163, endPoint x: 697, endPoint y: 173, distance: 60.1
click at [688, 177] on div at bounding box center [693, 221] width 249 height 362
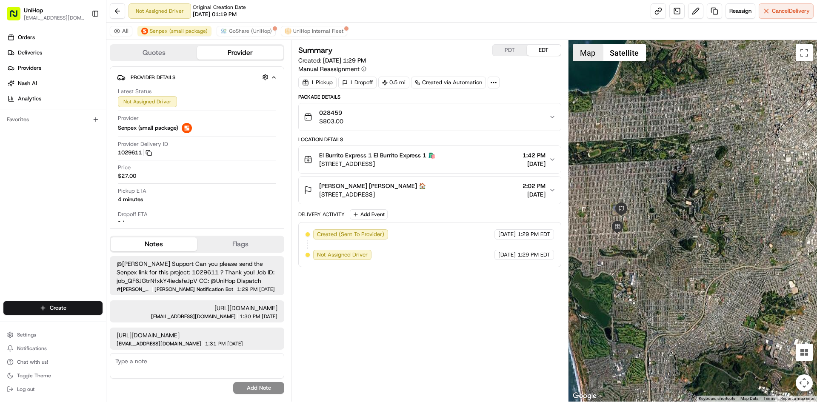
click at [586, 56] on button "Map" at bounding box center [588, 52] width 30 height 17
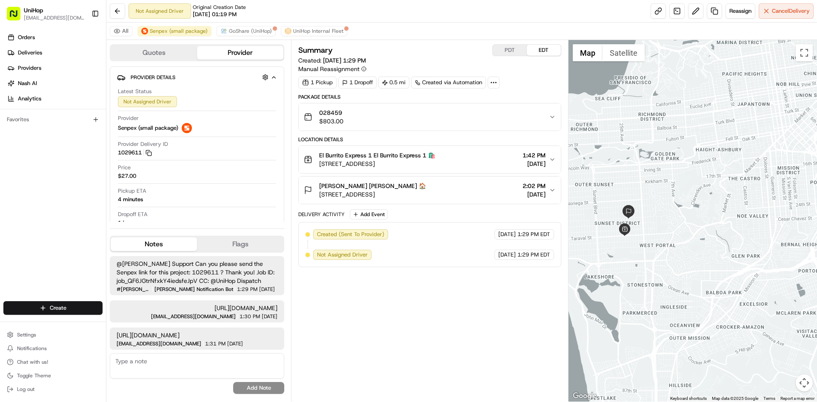
click at [614, 104] on div at bounding box center [693, 221] width 249 height 362
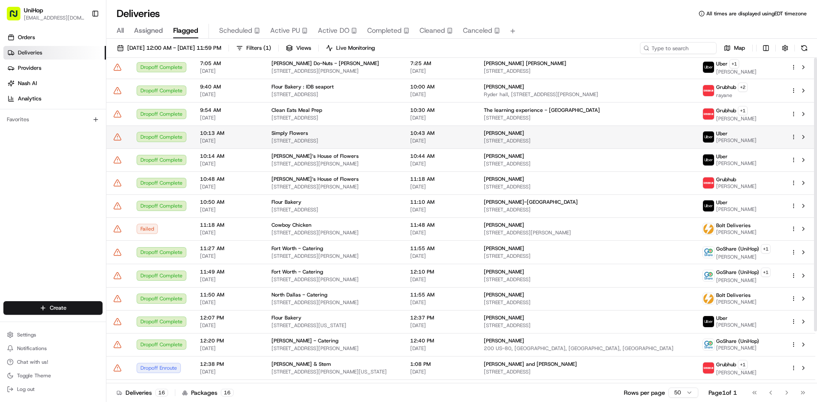
scroll to position [62, 0]
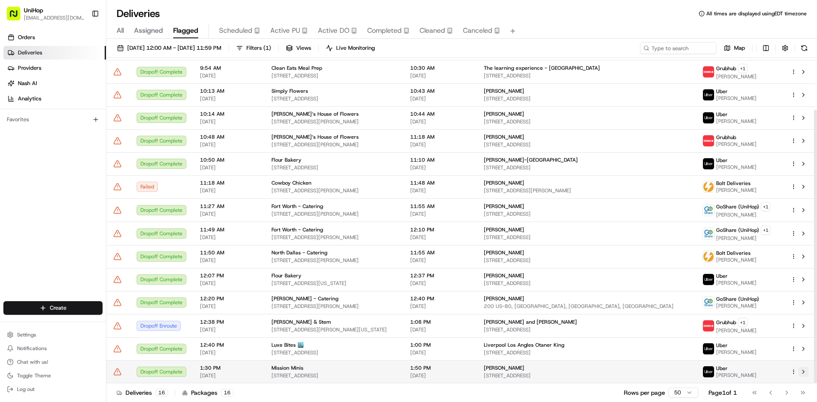
click at [806, 373] on button at bounding box center [804, 372] width 10 height 10
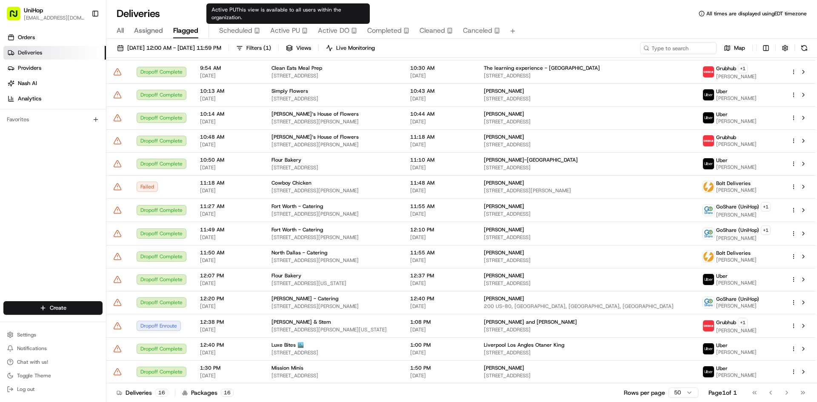
click at [302, 30] on icon "button" at bounding box center [305, 31] width 6 height 6
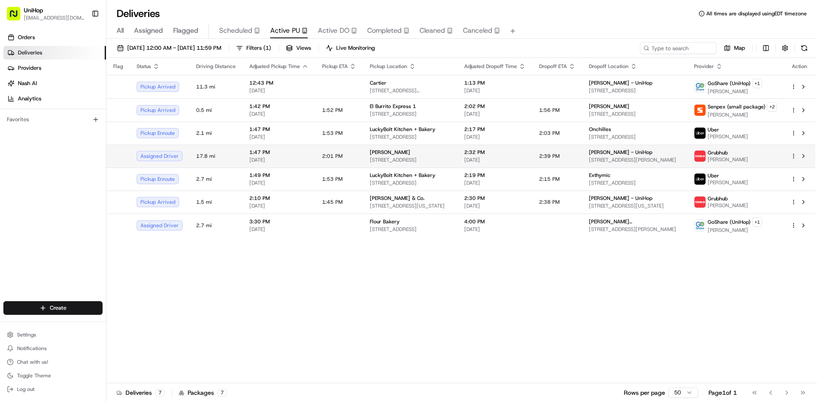
click at [448, 162] on td "[PERSON_NAME] [STREET_ADDRESS]" at bounding box center [410, 156] width 95 height 23
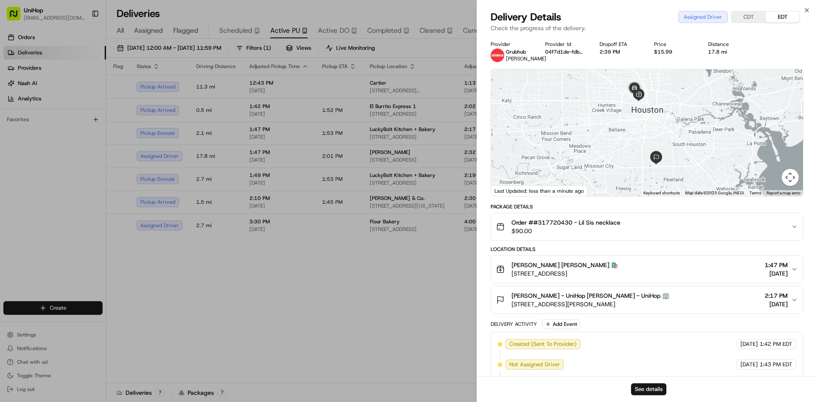
drag, startPoint x: 376, startPoint y: 289, endPoint x: 393, endPoint y: 243, distance: 49.4
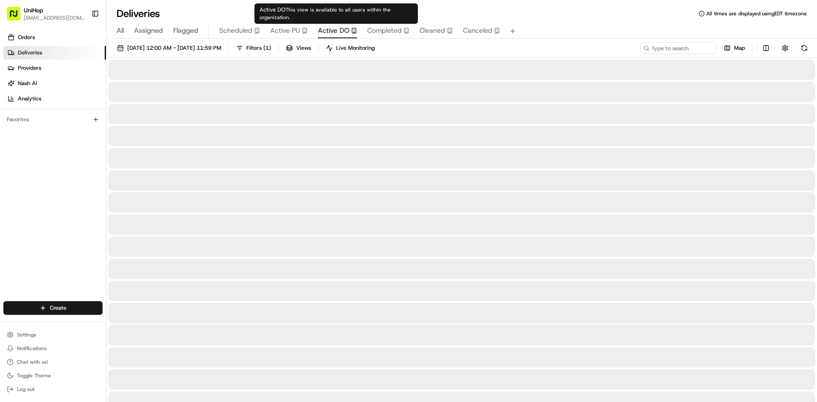
click at [343, 30] on span "Active DO" at bounding box center [334, 31] width 32 height 10
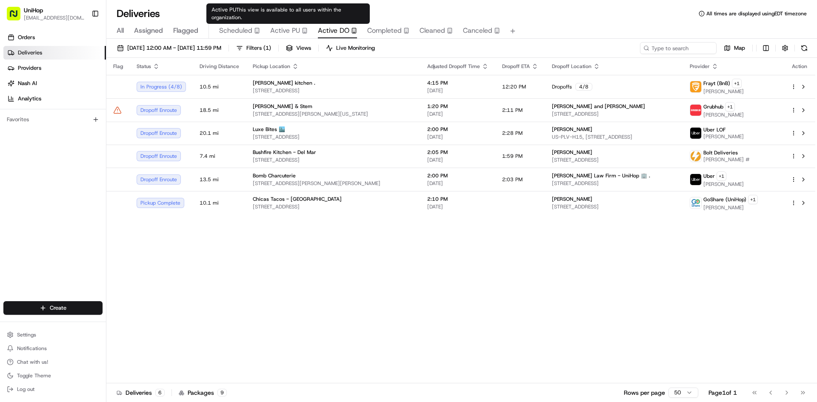
click at [287, 30] on span "Active PU" at bounding box center [285, 31] width 30 height 10
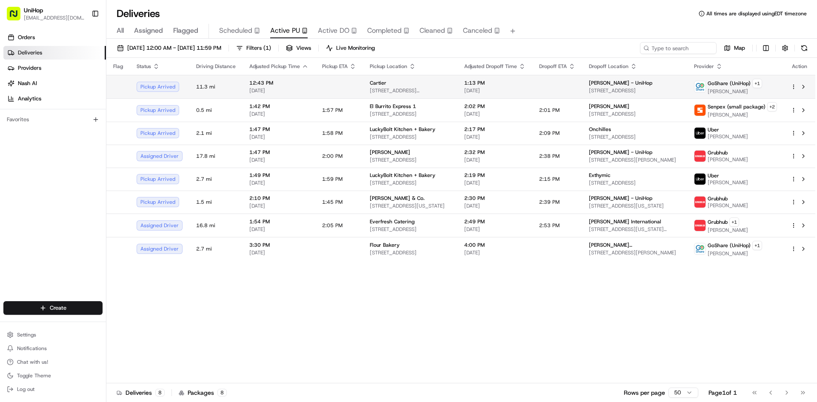
click at [350, 79] on td at bounding box center [339, 86] width 48 height 23
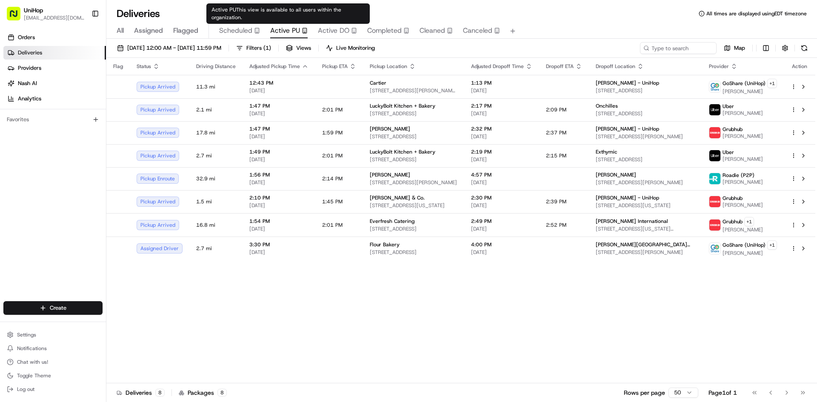
click at [329, 25] on button "Active DO" at bounding box center [337, 31] width 39 height 14
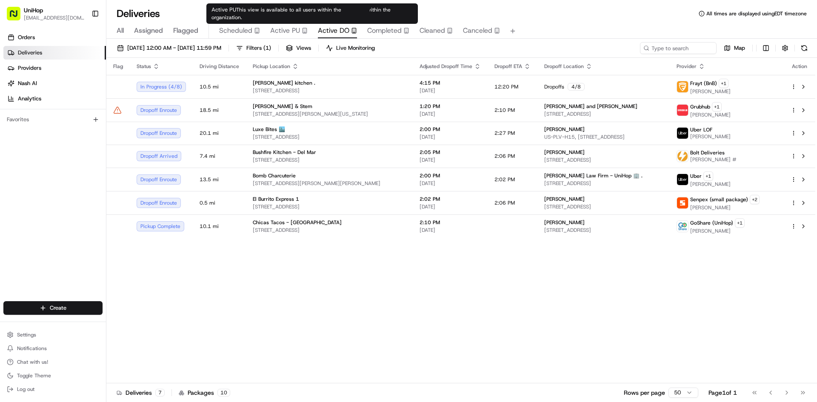
click at [292, 31] on span "Active PU" at bounding box center [285, 31] width 30 height 10
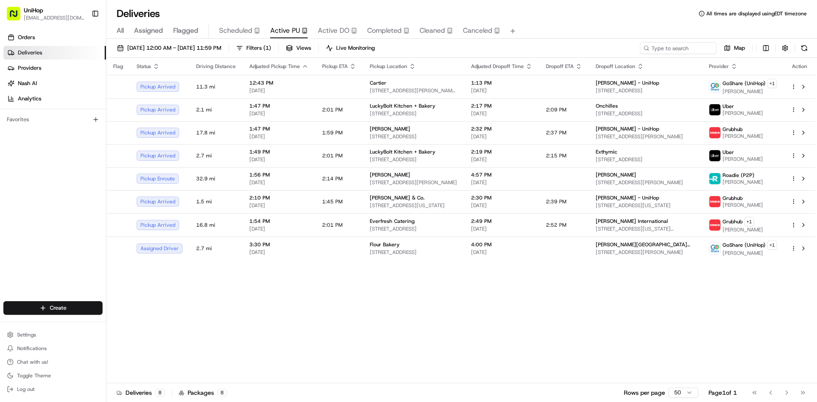
click at [70, 184] on div "Orders Deliveries Providers [PERSON_NAME] Analytics Favorites" at bounding box center [53, 166] width 106 height 279
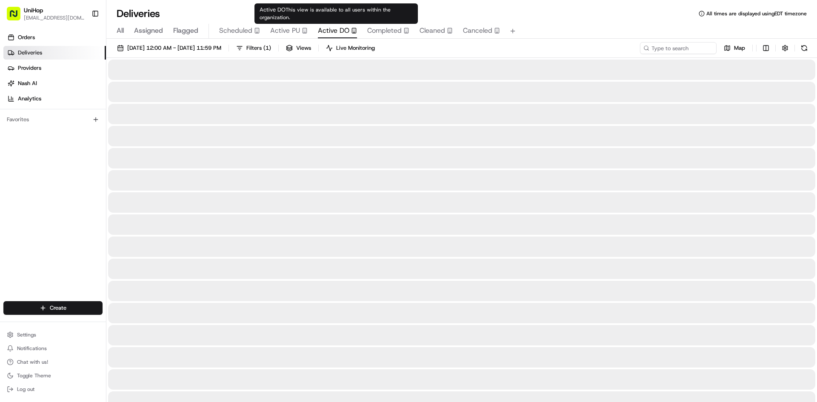
click at [335, 30] on span "Active DO" at bounding box center [334, 31] width 32 height 10
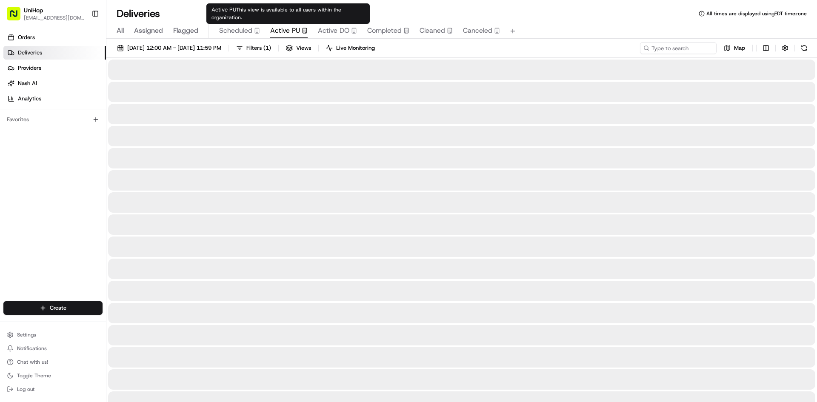
click at [290, 31] on span "Active PU" at bounding box center [285, 31] width 30 height 10
click at [254, 32] on icon "button" at bounding box center [257, 31] width 6 height 6
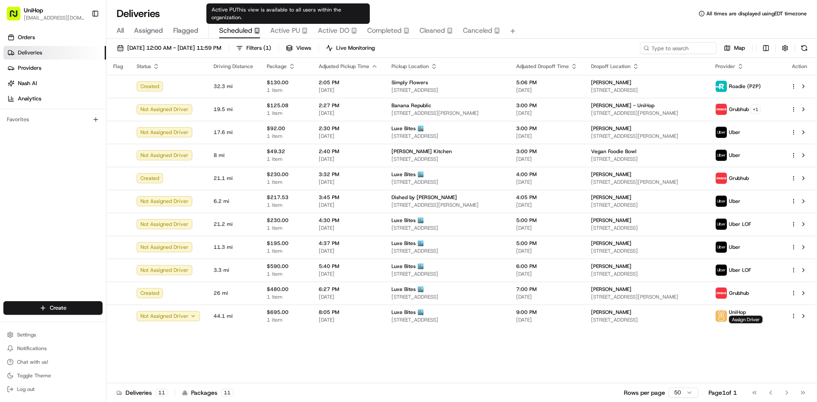
click at [291, 27] on span "Active PU" at bounding box center [285, 31] width 30 height 10
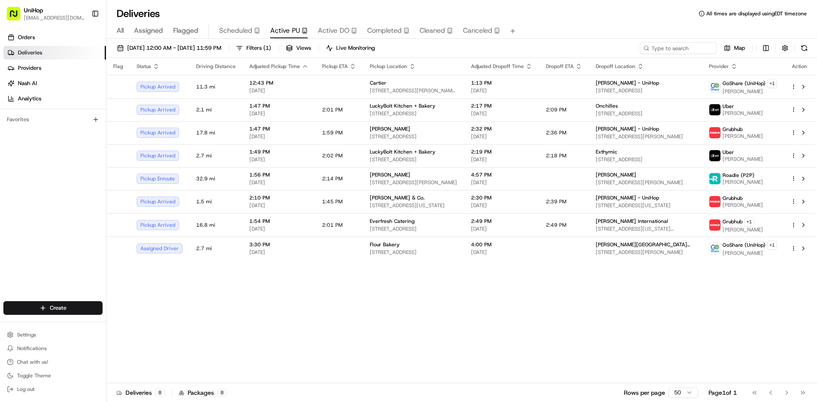
click at [15, 228] on div "Orders Deliveries Providers [PERSON_NAME] Analytics Favorites" at bounding box center [53, 166] width 106 height 279
click at [411, 130] on div "[PERSON_NAME]" at bounding box center [414, 129] width 88 height 7
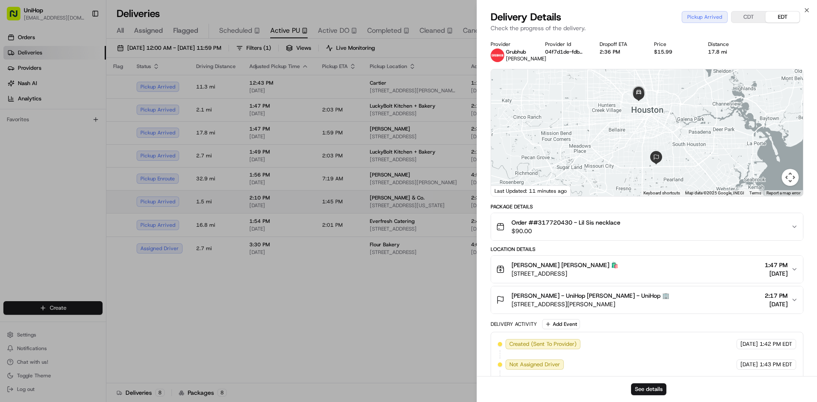
drag, startPoint x: 399, startPoint y: 269, endPoint x: 467, endPoint y: 201, distance: 96.6
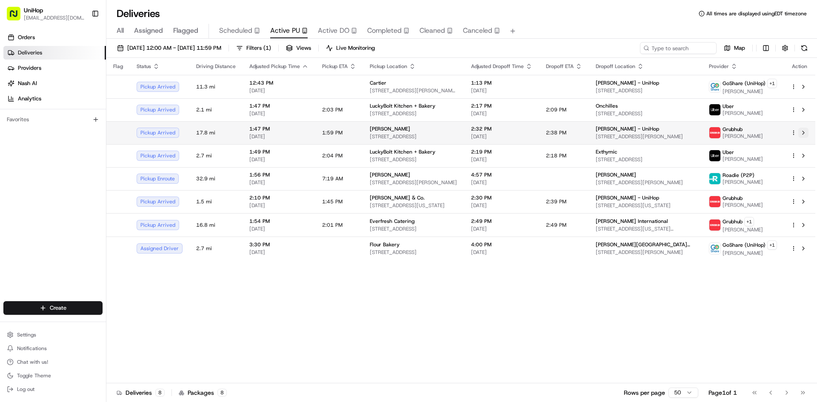
click at [803, 131] on button at bounding box center [804, 133] width 10 height 10
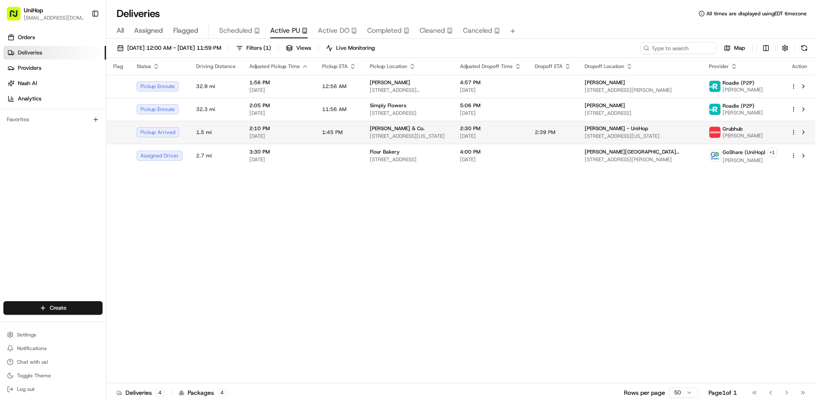
click at [444, 133] on span "[STREET_ADDRESS][US_STATE]" at bounding box center [408, 136] width 77 height 7
click at [802, 134] on button at bounding box center [804, 132] width 10 height 10
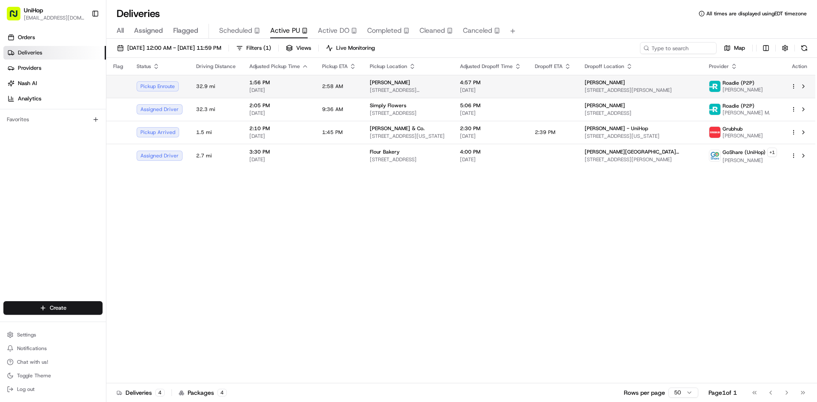
click at [311, 78] on td "1:56 PM [DATE]" at bounding box center [279, 86] width 73 height 23
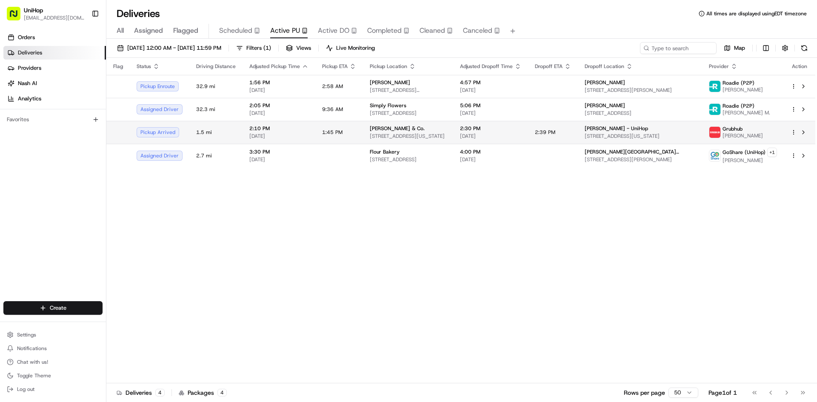
drag, startPoint x: 307, startPoint y: 206, endPoint x: 332, endPoint y: 143, distance: 67.6
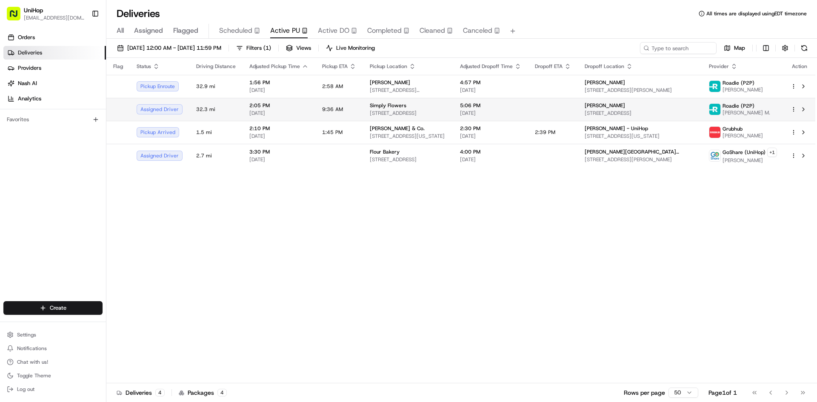
click at [339, 103] on td "9:36 AM" at bounding box center [339, 109] width 48 height 23
click at [424, 112] on span "[STREET_ADDRESS]" at bounding box center [408, 113] width 77 height 7
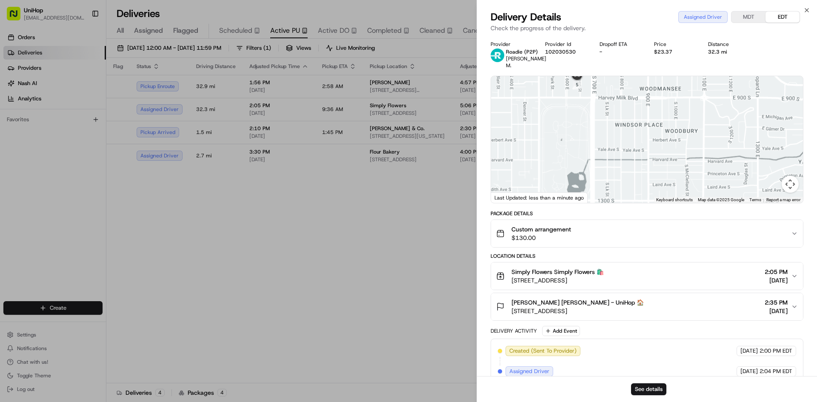
drag, startPoint x: 573, startPoint y: 107, endPoint x: 585, endPoint y: 140, distance: 35.0
click at [585, 140] on div at bounding box center [647, 139] width 312 height 127
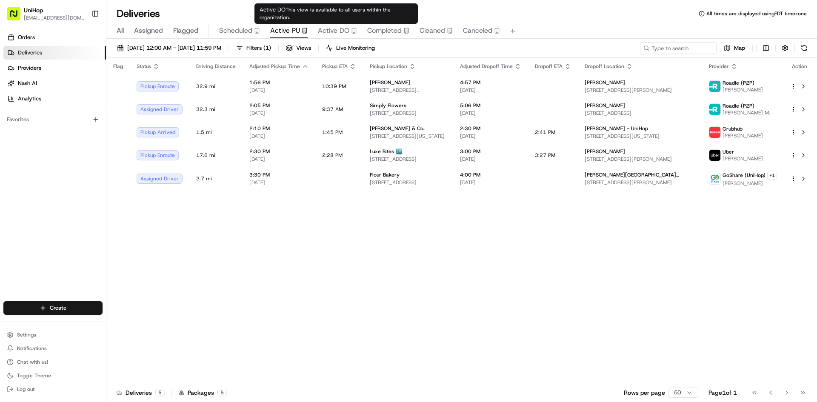
click at [325, 29] on span "Active DO" at bounding box center [334, 31] width 32 height 10
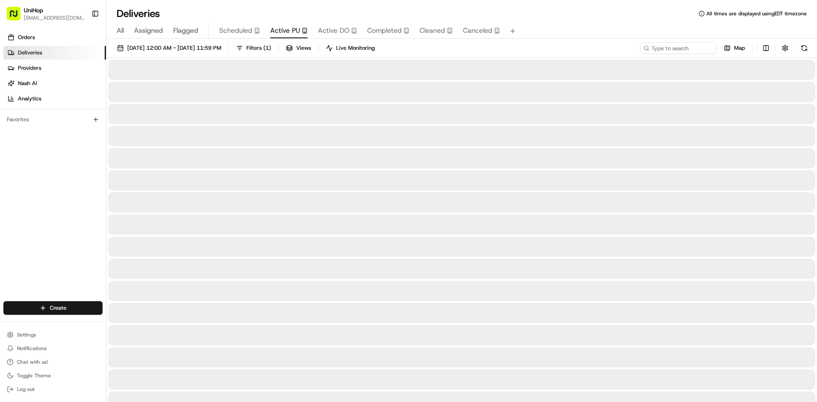
click at [290, 29] on span "Active PU" at bounding box center [285, 31] width 30 height 10
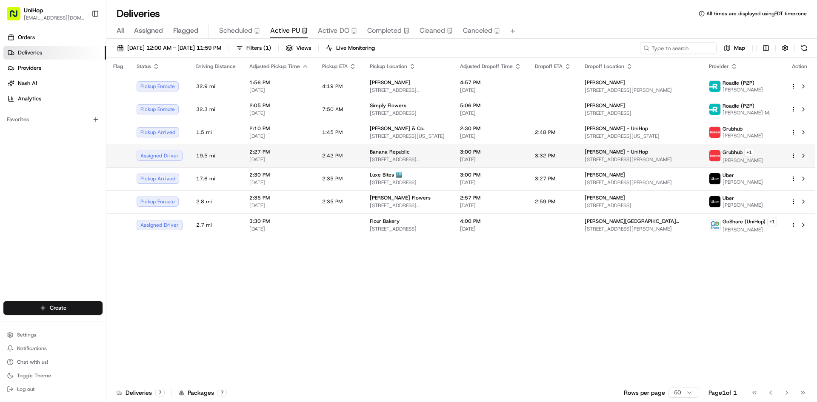
click at [412, 152] on div "Banana Republic" at bounding box center [408, 152] width 77 height 7
click at [802, 158] on button at bounding box center [804, 156] width 10 height 10
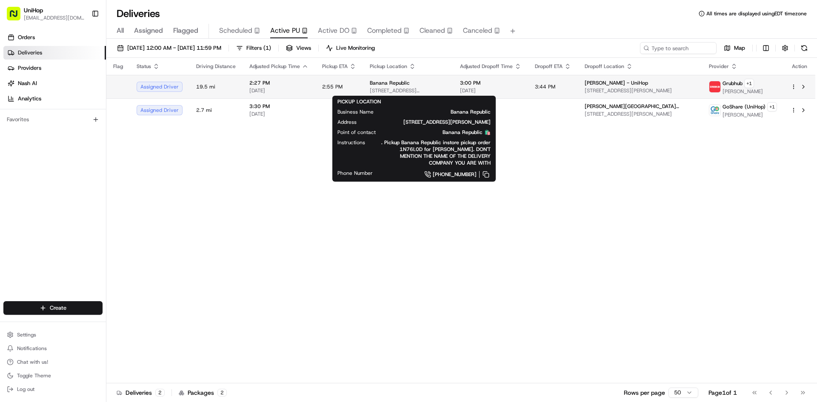
click at [407, 85] on div "Banana Republic" at bounding box center [408, 83] width 77 height 7
click at [317, 295] on div "Flag Status Driving Distance Adjusted Pickup Time Pickup ETA Pickup Location Ad…" at bounding box center [460, 221] width 709 height 326
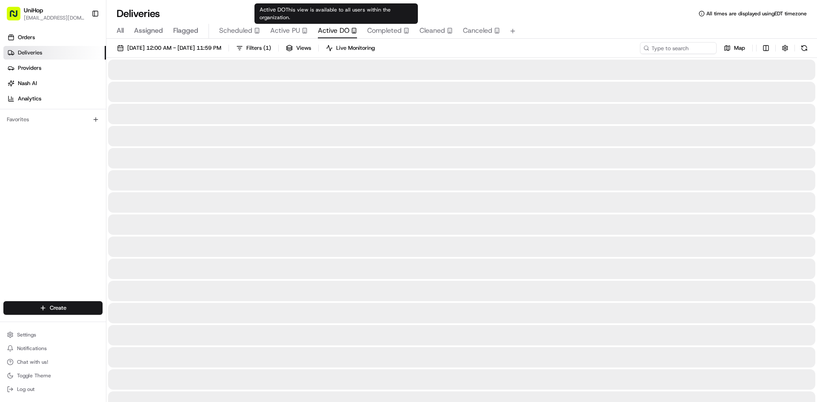
click at [325, 25] on button "Active DO" at bounding box center [337, 31] width 39 height 14
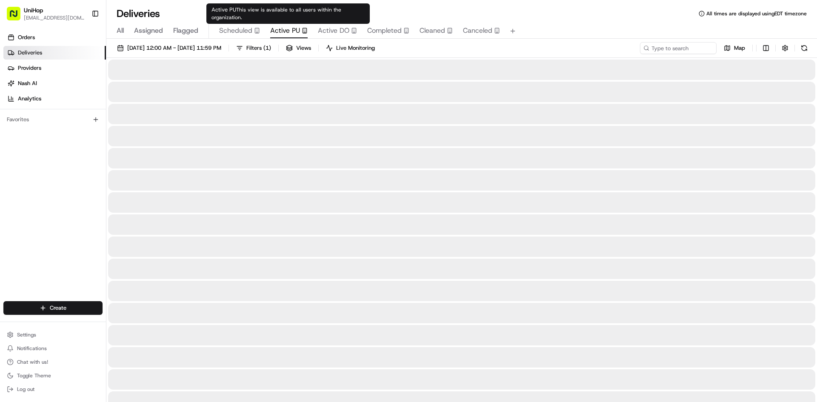
click at [302, 26] on div "Active PU" at bounding box center [288, 31] width 37 height 10
click at [252, 28] on div "Scheduled" at bounding box center [239, 31] width 41 height 10
click at [275, 30] on span "Active PU" at bounding box center [285, 31] width 30 height 10
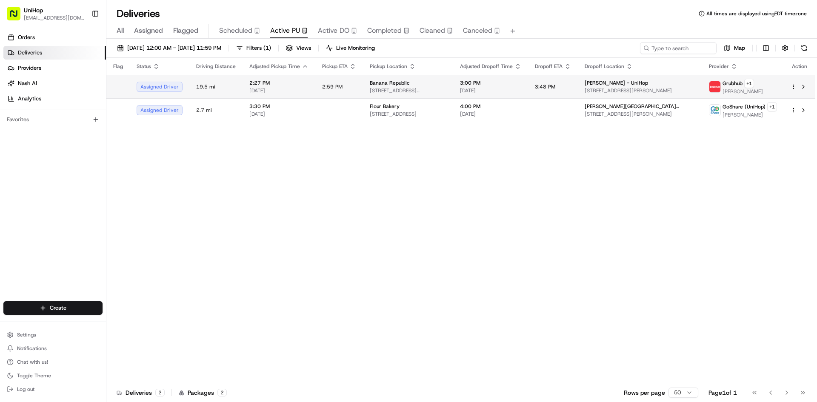
click at [437, 85] on div "Banana Republic" at bounding box center [408, 83] width 77 height 7
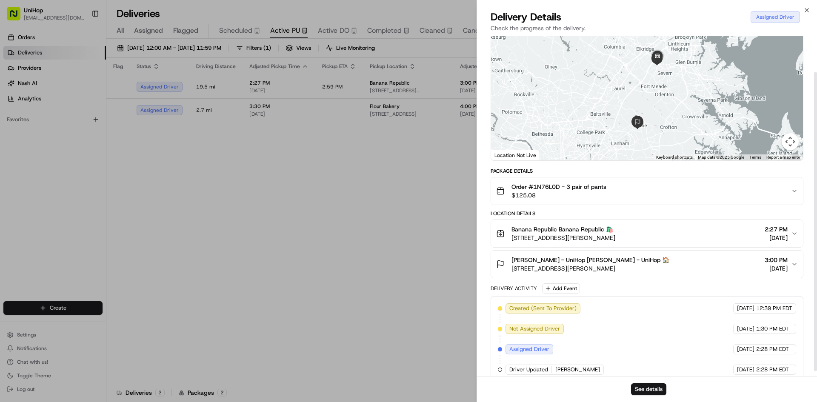
scroll to position [47, 0]
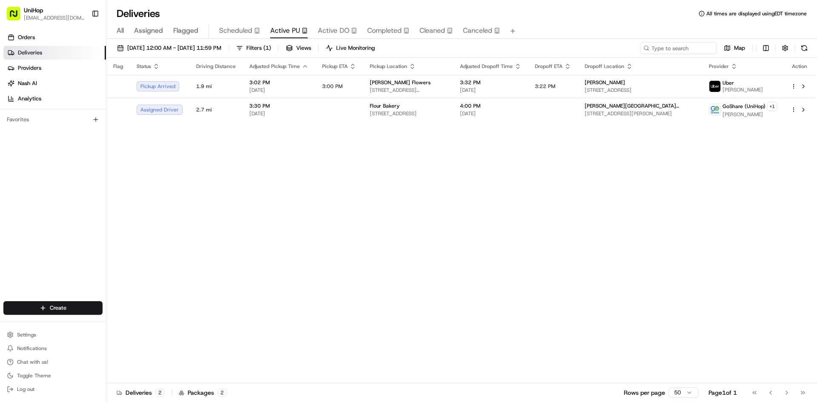
click at [28, 182] on div "Orders Deliveries Providers Nash AI Analytics Favorites" at bounding box center [53, 166] width 106 height 279
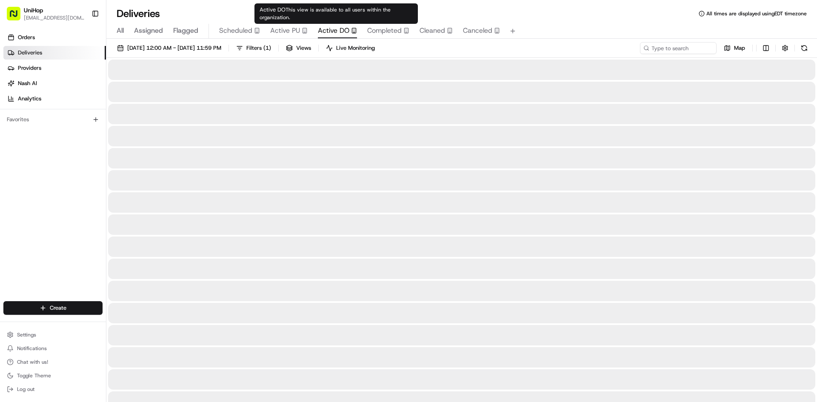
click at [327, 23] on div "Active DO This view is available to all users within the organization. Active D…" at bounding box center [336, 13] width 163 height 20
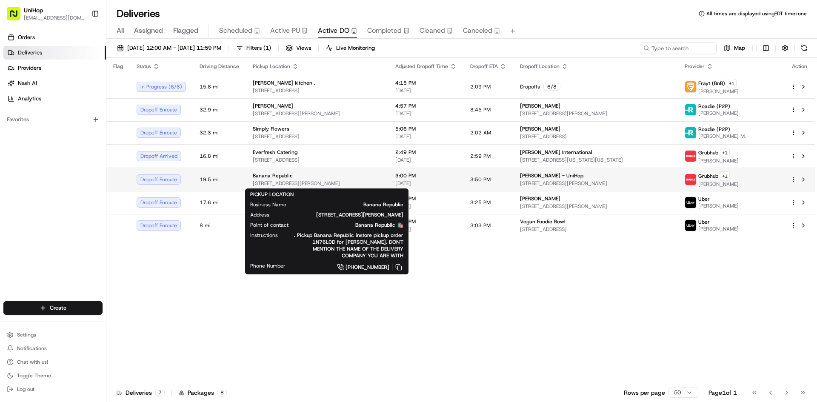
click at [343, 181] on span "7000 Arundel Mills Cir, Hanover, MD 21076, USA" at bounding box center [317, 183] width 129 height 7
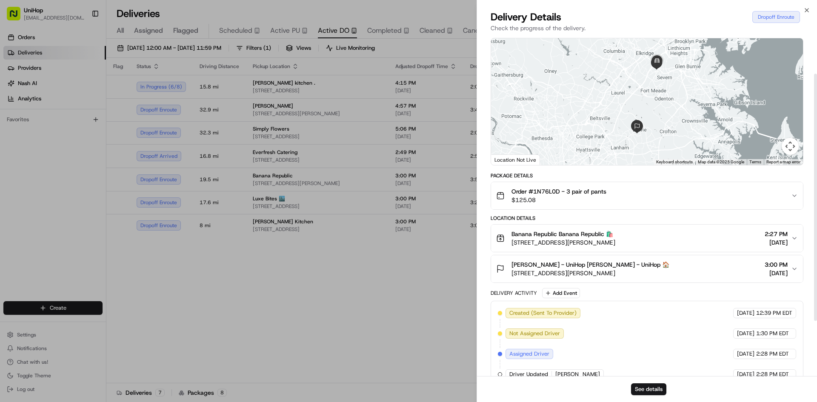
scroll to position [129, 0]
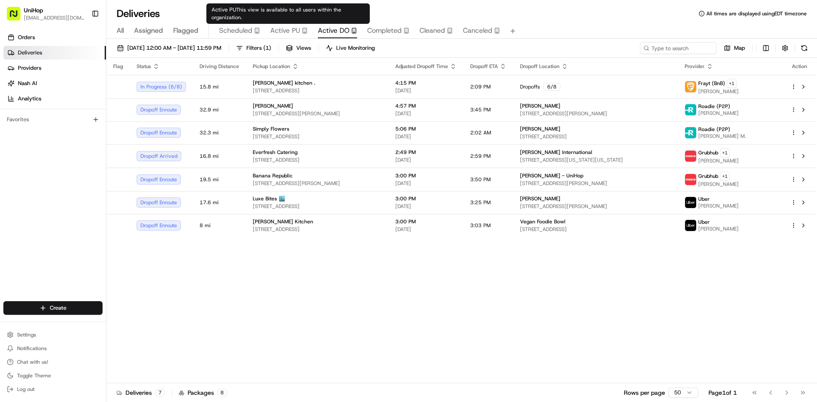
click at [300, 35] on div "Active PU" at bounding box center [288, 31] width 37 height 10
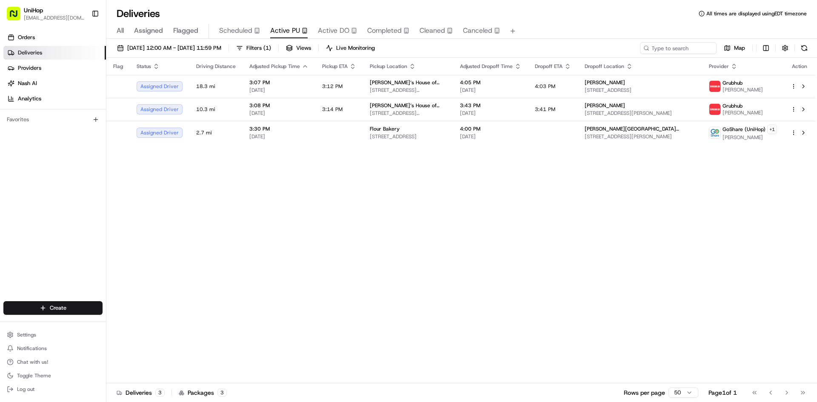
click at [545, 277] on div "Flag Status Driving Distance Adjusted Pickup Time Pickup ETA Pickup Location Ad…" at bounding box center [460, 221] width 709 height 326
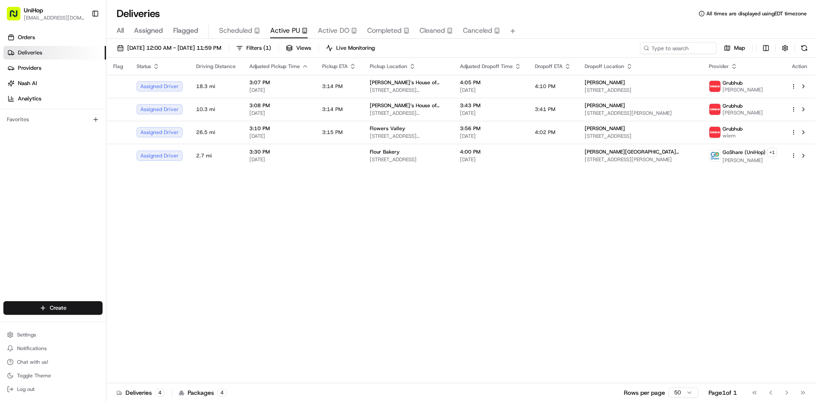
click at [35, 217] on div "Orders Deliveries Providers Nash AI Analytics Favorites" at bounding box center [53, 166] width 106 height 279
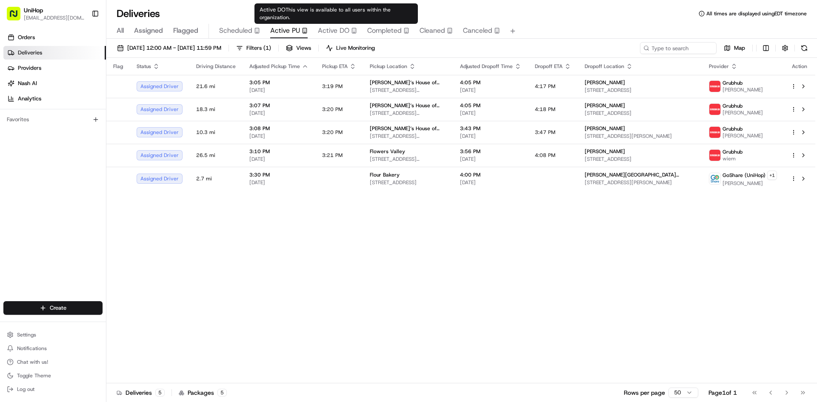
click at [327, 30] on span "Active DO" at bounding box center [334, 31] width 32 height 10
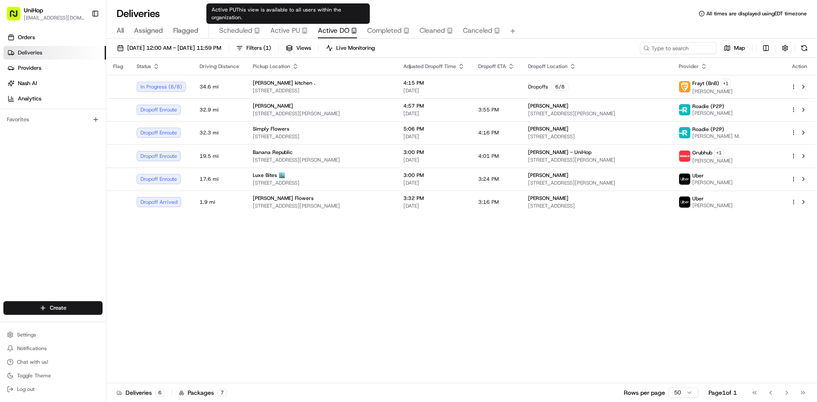
click at [294, 26] on span "Active PU" at bounding box center [285, 31] width 30 height 10
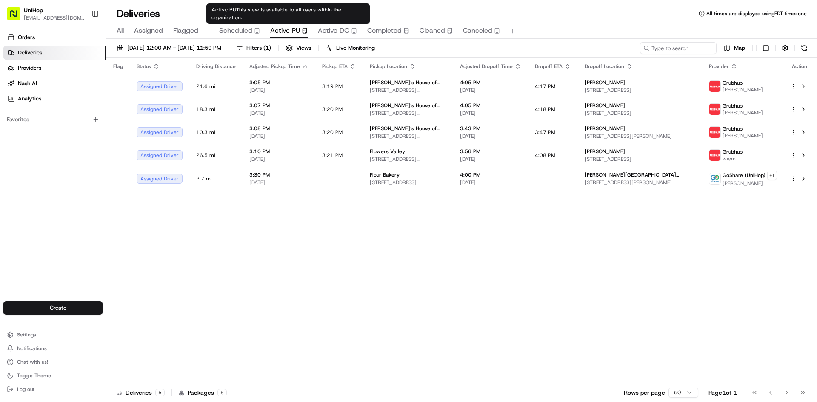
click at [315, 29] on div "All Assigned Flagged Scheduled Active PU Active DO Completed Cleaned Canceled" at bounding box center [461, 31] width 711 height 15
click at [319, 29] on span "Active DO" at bounding box center [334, 31] width 32 height 10
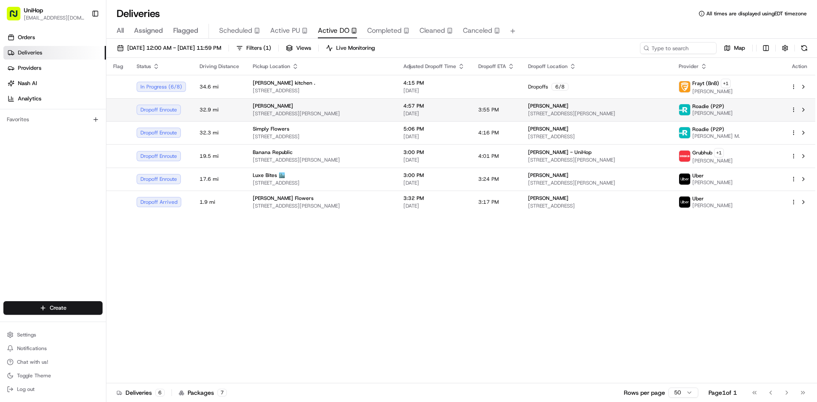
click at [329, 110] on span "4929 Lyford Cay Rd, Tampa, FL 33629, United States" at bounding box center [321, 113] width 137 height 7
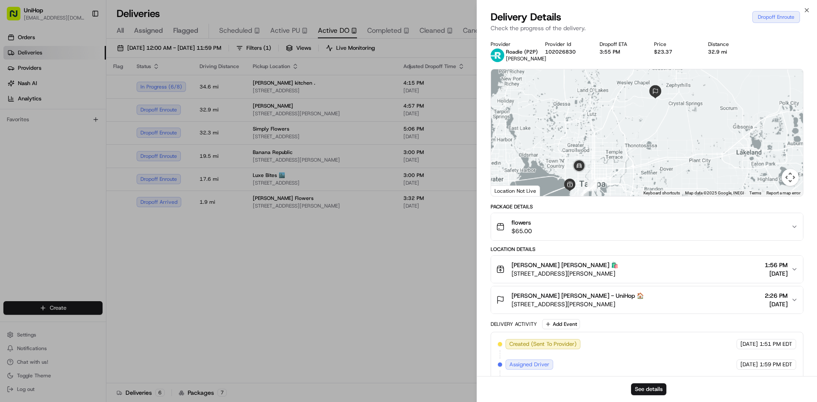
drag, startPoint x: 614, startPoint y: 152, endPoint x: 610, endPoint y: 158, distance: 7.7
click at [610, 158] on div at bounding box center [647, 132] width 312 height 127
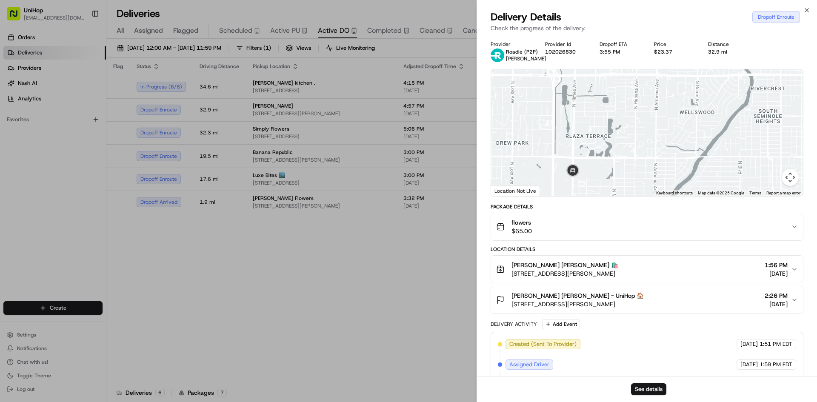
drag, startPoint x: 649, startPoint y: 143, endPoint x: 624, endPoint y: 155, distance: 28.4
click at [628, 155] on div at bounding box center [647, 132] width 312 height 127
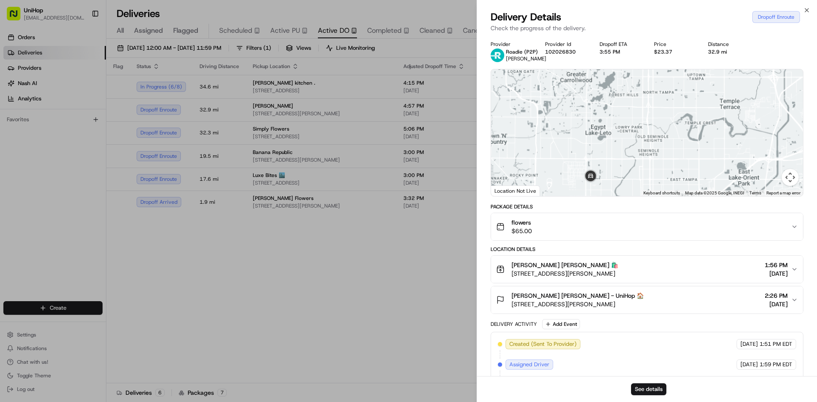
drag, startPoint x: 678, startPoint y: 135, endPoint x: 660, endPoint y: 161, distance: 32.0
click at [664, 163] on div at bounding box center [647, 132] width 312 height 127
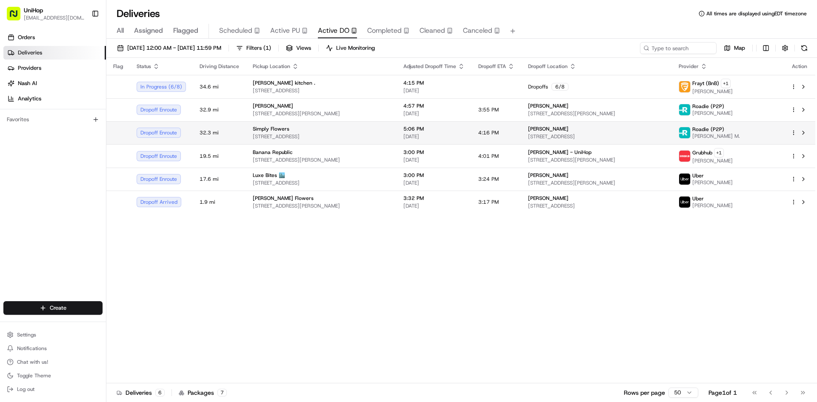
click at [542, 132] on span "Julie Weintraub" at bounding box center [548, 129] width 40 height 7
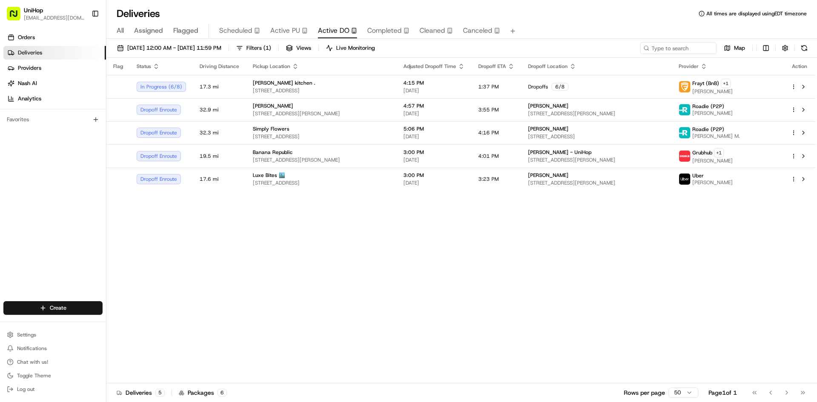
click at [13, 237] on div "Orders Deliveries Providers [PERSON_NAME] Analytics Favorites" at bounding box center [53, 166] width 106 height 279
click at [168, 24] on div "All Assigned Flagged Scheduled Active PU Active DO Completed Cleaned Canceled" at bounding box center [461, 31] width 711 height 15
click at [175, 26] on span "Flagged" at bounding box center [185, 31] width 25 height 10
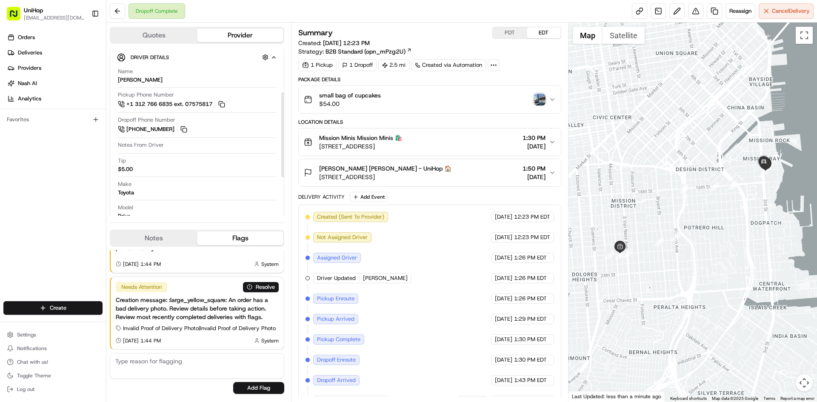
scroll to position [161, 0]
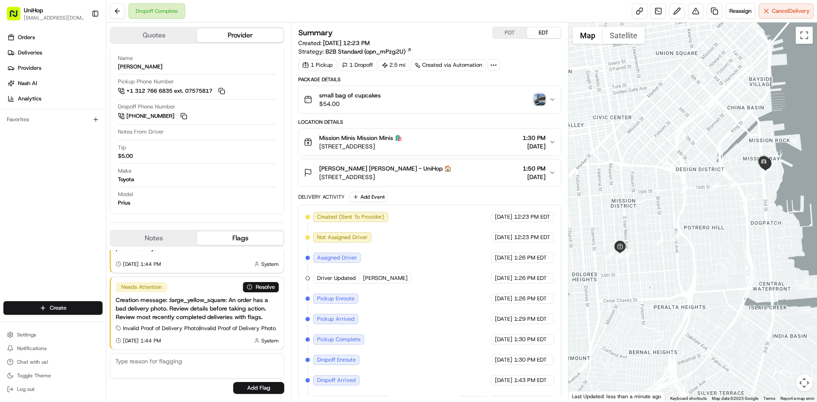
click at [541, 100] on img "button" at bounding box center [540, 100] width 12 height 12
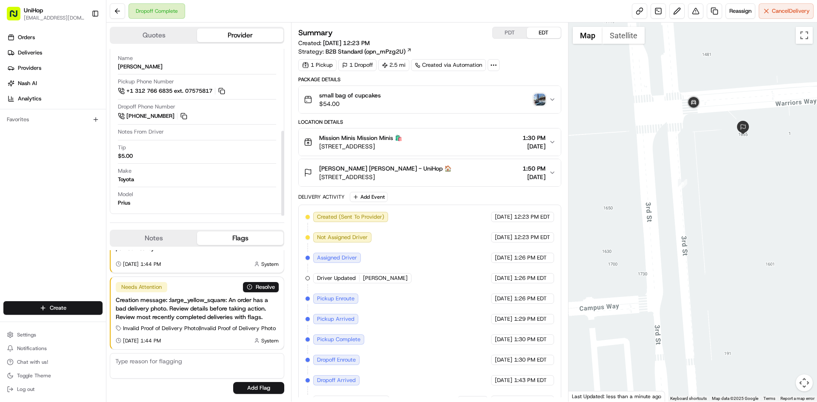
click at [144, 226] on div "Quotes Provider Provider Details Hidden ( 3 ) Provider Uber Provider Batch ID b…" at bounding box center [198, 212] width 185 height 379
click at [142, 233] on button "Notes" at bounding box center [154, 239] width 86 height 14
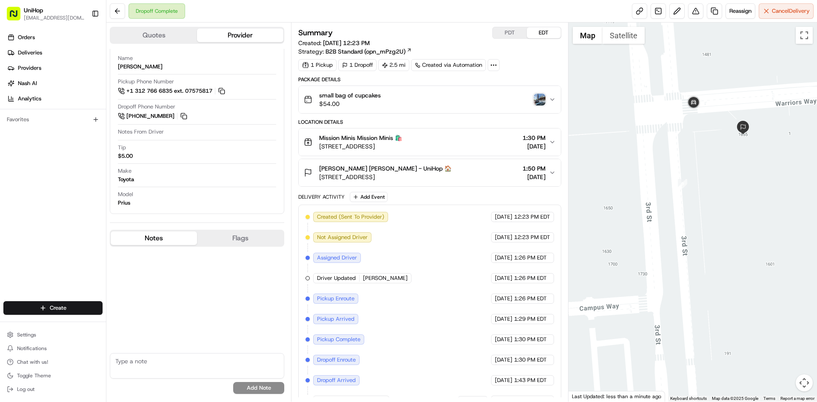
click at [460, 181] on div "[PERSON_NAME] [PERSON_NAME] - UniHop 🏠 [STREET_ADDRESS] 1:50 PM [DATE]" at bounding box center [426, 172] width 245 height 17
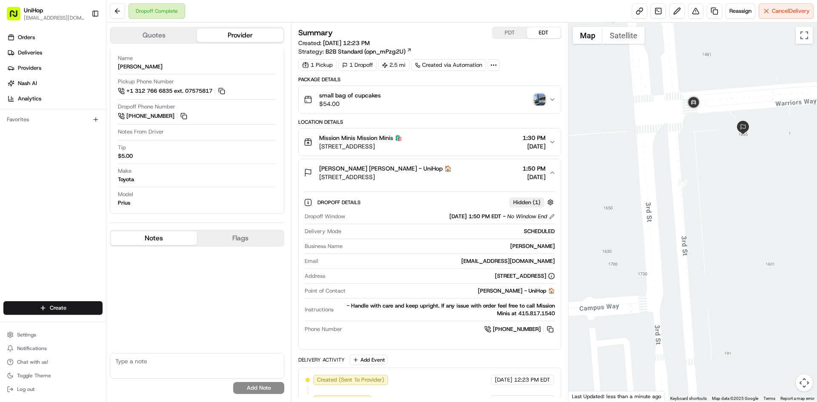
click at [461, 175] on div "[PERSON_NAME] [PERSON_NAME] - UniHop 🏠 [STREET_ADDRESS] 1:50 PM [DATE]" at bounding box center [426, 172] width 245 height 17
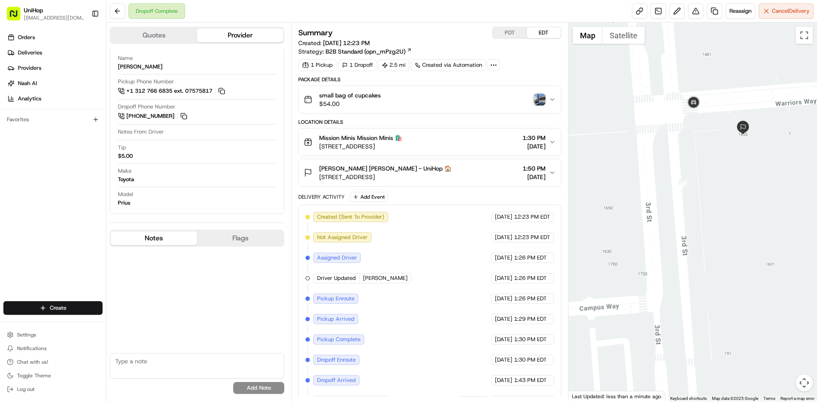
click at [674, 162] on div at bounding box center [693, 212] width 249 height 379
click at [611, 36] on button "Satellite" at bounding box center [624, 35] width 42 height 17
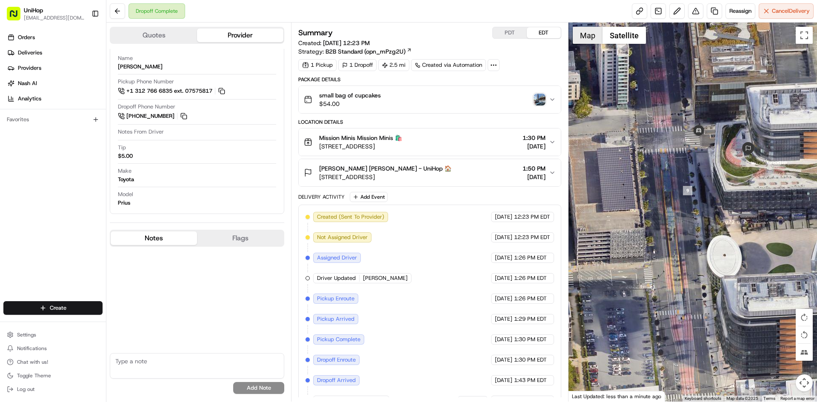
click at [593, 35] on button "Map" at bounding box center [588, 35] width 30 height 17
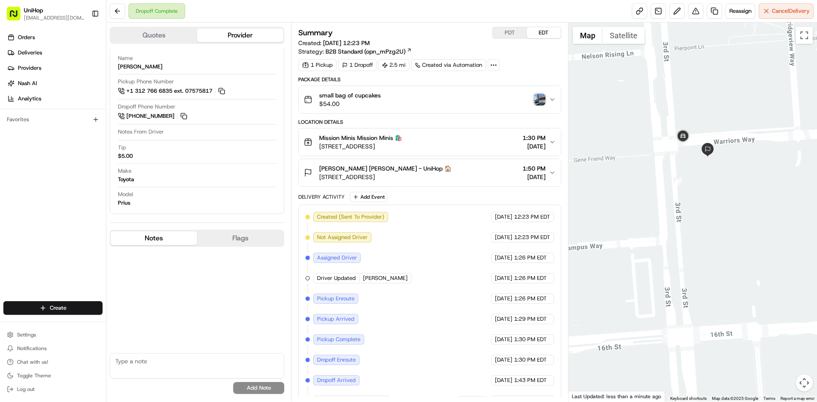
click at [537, 98] on img "button" at bounding box center [540, 100] width 12 height 12
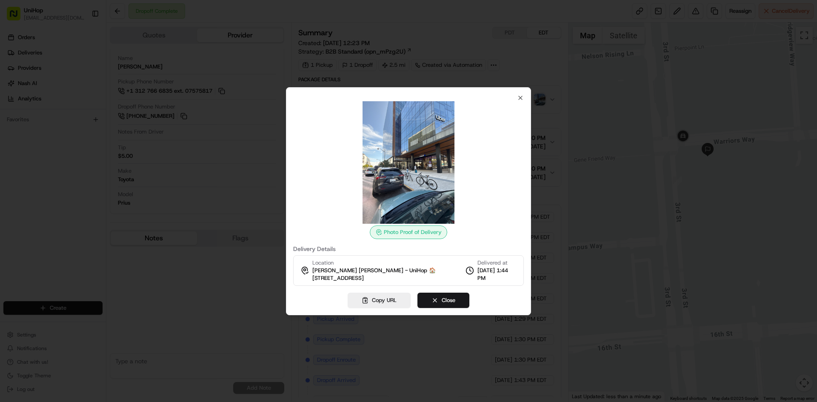
click at [63, 177] on div at bounding box center [408, 201] width 817 height 402
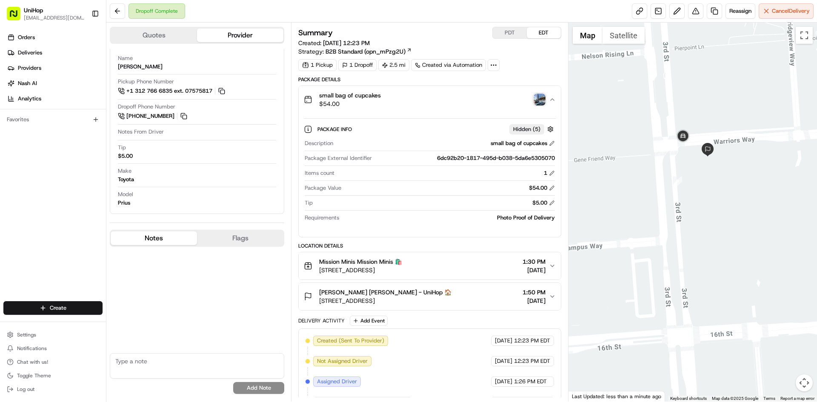
click at [541, 103] on img "button" at bounding box center [540, 100] width 12 height 12
click at [488, 97] on div "small bag of cupcakes $54.00" at bounding box center [426, 99] width 245 height 17
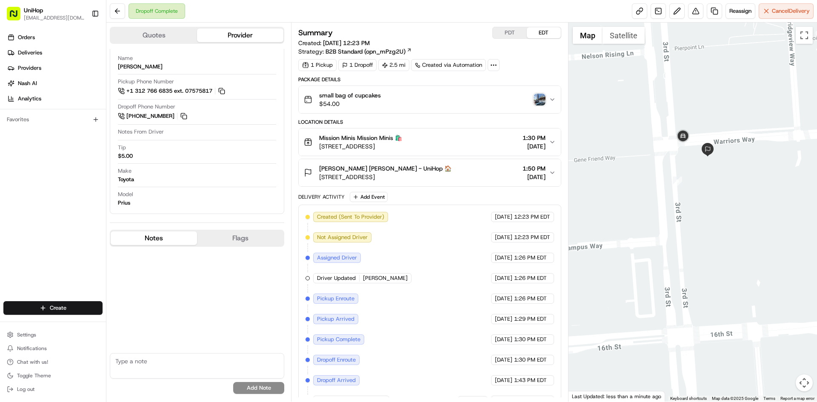
click at [536, 97] on img "button" at bounding box center [540, 100] width 12 height 12
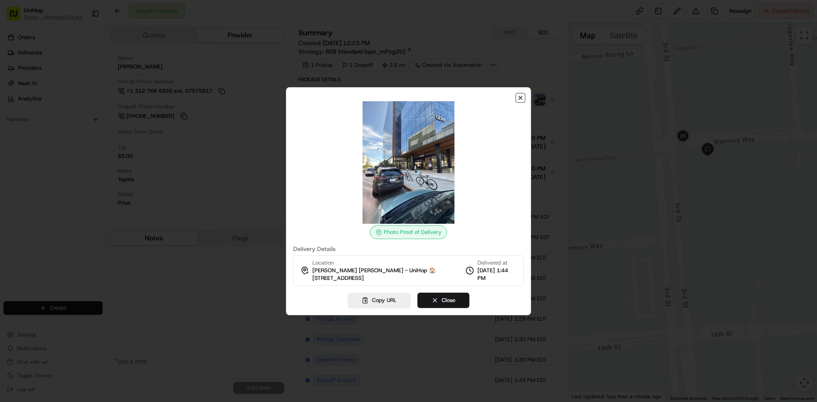
click at [521, 98] on icon "button" at bounding box center [520, 97] width 3 height 3
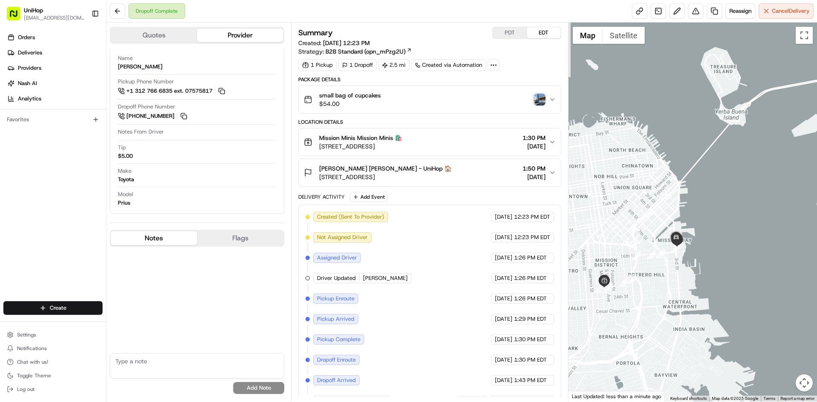
drag, startPoint x: 648, startPoint y: 270, endPoint x: 676, endPoint y: 287, distance: 32.4
click at [676, 287] on div at bounding box center [693, 212] width 249 height 379
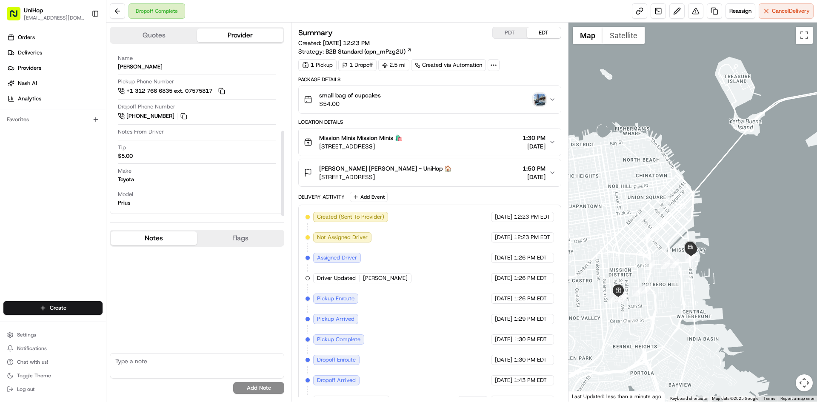
click at [183, 359] on textarea at bounding box center [197, 366] width 175 height 26
type textarea "dd is unresponsive and can't leave a vm as it was not been setup"
click at [270, 385] on button "Add Note" at bounding box center [258, 388] width 51 height 12
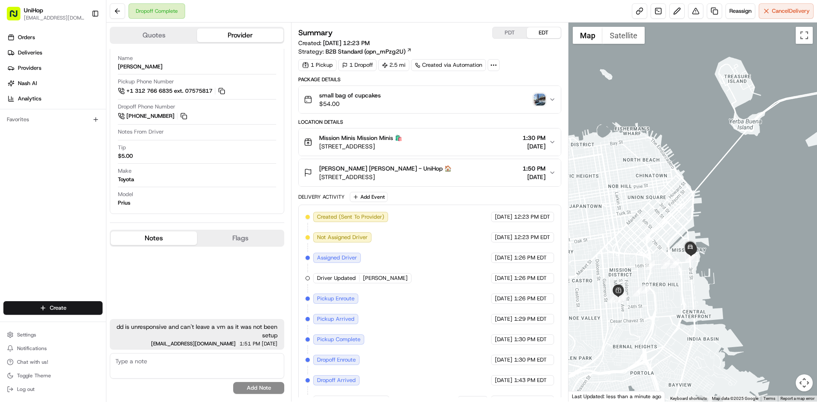
click at [242, 362] on textarea at bounding box center [197, 366] width 175 height 26
type textarea "*called multiple times"
click at [254, 386] on button "Add Note" at bounding box center [258, 388] width 51 height 12
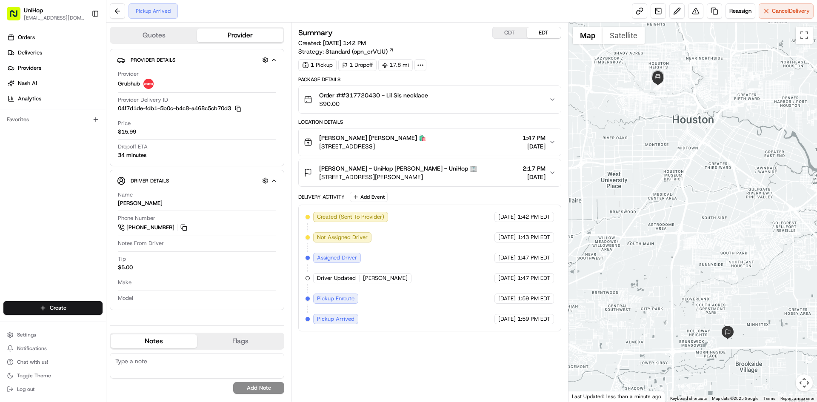
drag, startPoint x: 448, startPoint y: 147, endPoint x: 319, endPoint y: 150, distance: 129.0
click at [319, 150] on div "[PERSON_NAME] [PERSON_NAME] 🛍️ [STREET_ADDRESS] 1:47 PM [DATE]" at bounding box center [426, 142] width 245 height 17
drag, startPoint x: 319, startPoint y: 137, endPoint x: 337, endPoint y: 138, distance: 18.4
click at [337, 138] on div "[PERSON_NAME] [PERSON_NAME] 🛍️ [STREET_ADDRESS]" at bounding box center [365, 142] width 122 height 17
copy span "[PERSON_NAME]"
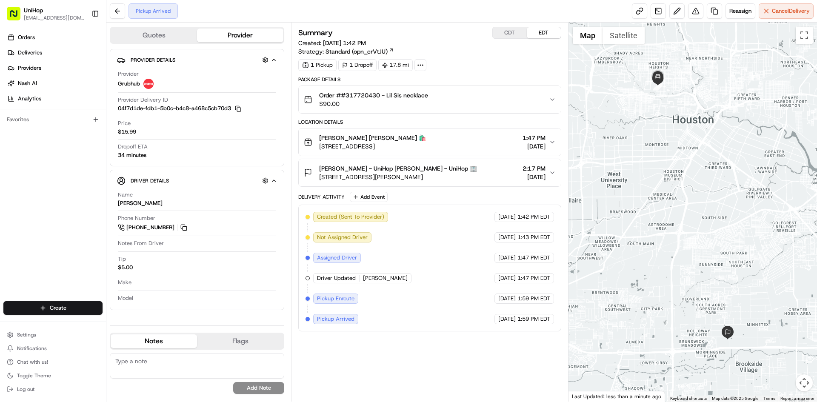
click at [470, 175] on div "[PERSON_NAME] - UniHop [PERSON_NAME] - UniHop 🏢 [STREET_ADDRESS][PERSON_NAME] 2…" at bounding box center [426, 172] width 245 height 17
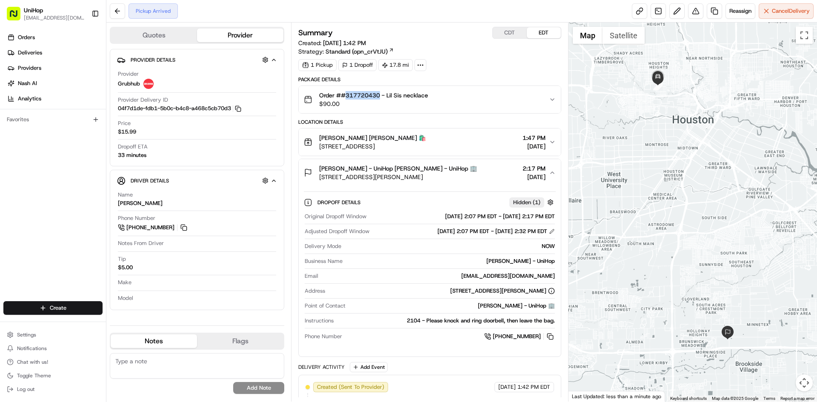
drag, startPoint x: 380, startPoint y: 96, endPoint x: 347, endPoint y: 97, distance: 33.2
click at [347, 97] on span "Order ##317720430 - Lil Sis necklace" at bounding box center [373, 95] width 109 height 9
copy span "317720430"
click at [380, 164] on span "[PERSON_NAME] - UniHop [PERSON_NAME] - UniHop 🏢" at bounding box center [398, 168] width 158 height 9
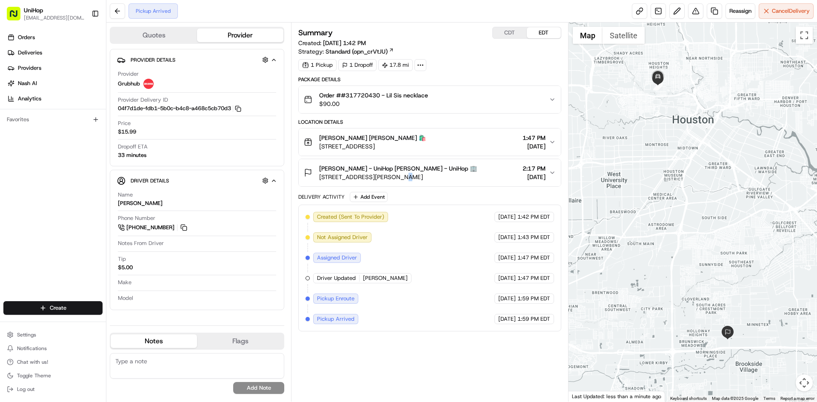
click at [398, 173] on span "[STREET_ADDRESS][PERSON_NAME]" at bounding box center [398, 177] width 158 height 9
click at [457, 178] on span "[STREET_ADDRESS][PERSON_NAME]" at bounding box center [398, 177] width 158 height 9
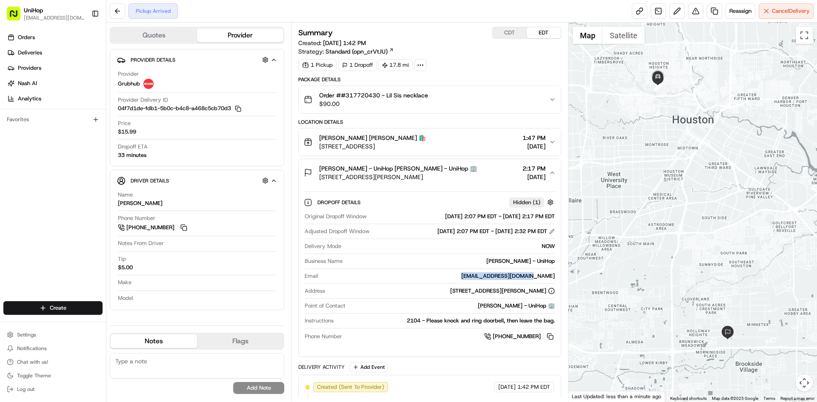
drag, startPoint x: 486, startPoint y: 277, endPoint x: 554, endPoint y: 276, distance: 67.7
click at [554, 276] on div "[EMAIL_ADDRESS][DOMAIN_NAME]" at bounding box center [438, 276] width 233 height 8
copy div "[EMAIL_ADDRESS][DOMAIN_NAME]"
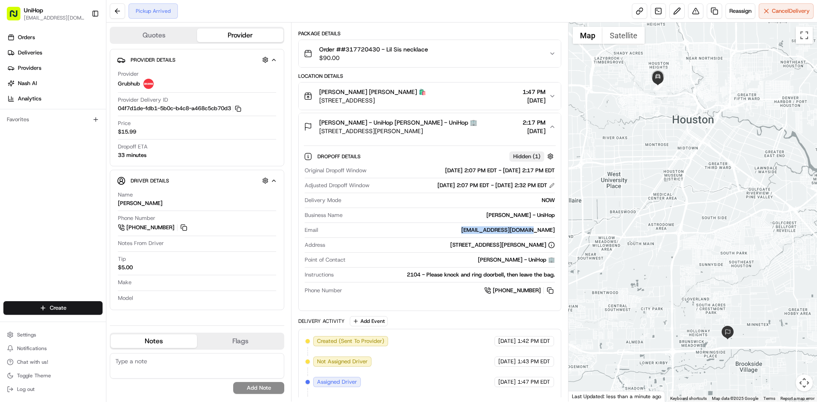
scroll to position [104, 0]
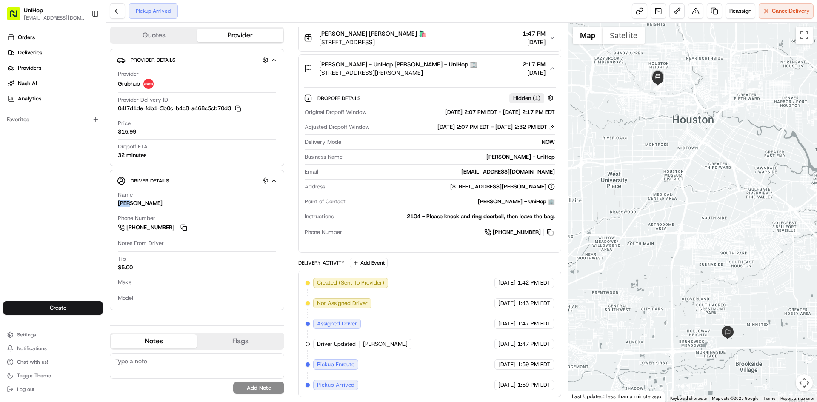
drag, startPoint x: 134, startPoint y: 203, endPoint x: 128, endPoint y: 203, distance: 5.6
click at [128, 203] on div "Name Paul" at bounding box center [197, 199] width 158 height 16
copy div "[PERSON_NAME]"
click at [324, 31] on span "[PERSON_NAME] [PERSON_NAME] 🛍️" at bounding box center [372, 33] width 107 height 9
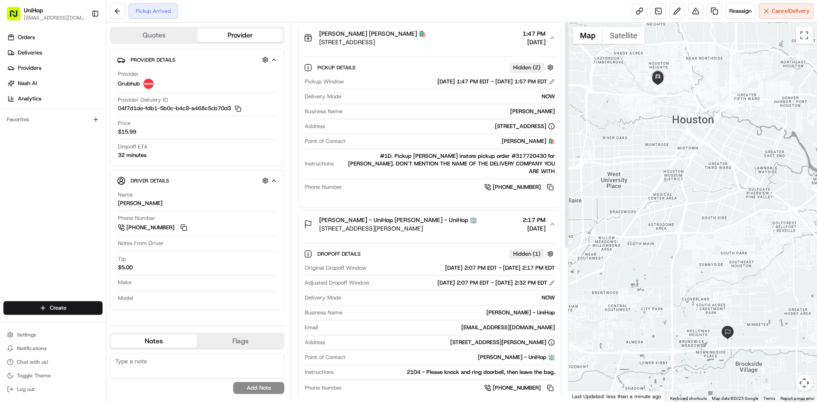
scroll to position [0, 0]
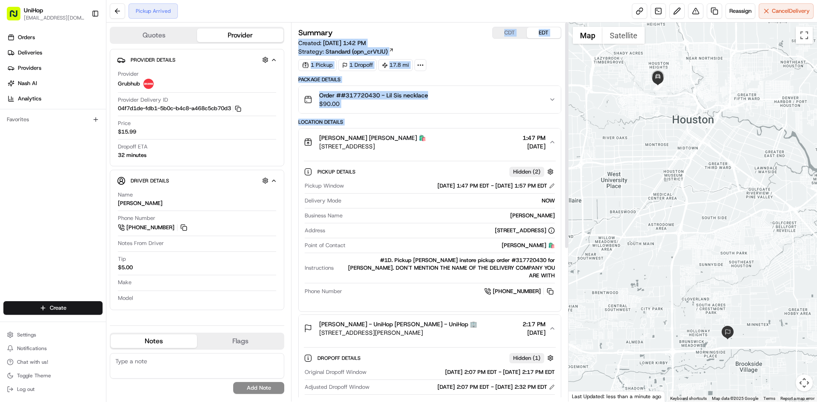
drag, startPoint x: 319, startPoint y: 32, endPoint x: 336, endPoint y: 36, distance: 18.0
click at [338, 34] on div "Summary CDT EDT Created: Aug 21 2025 1:42 PM Strategy: Standard (opn_crVtJU) 1 …" at bounding box center [429, 342] width 263 height 631
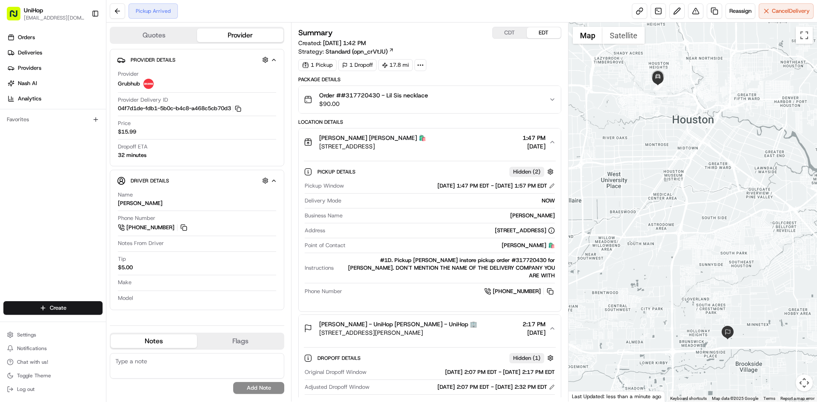
click at [79, 197] on div "Orders Deliveries Providers Nash AI Analytics Favorites" at bounding box center [53, 166] width 106 height 279
drag, startPoint x: 318, startPoint y: 138, endPoint x: 355, endPoint y: 140, distance: 37.5
click at [355, 140] on div "Kendra Scott Kendra Scott 🛍️ 714 Yale St Suite 1D, Houston, TX 77007, USA" at bounding box center [365, 142] width 122 height 17
copy span "Kendra Scott"
drag, startPoint x: 347, startPoint y: 97, endPoint x: 432, endPoint y: 98, distance: 85.2
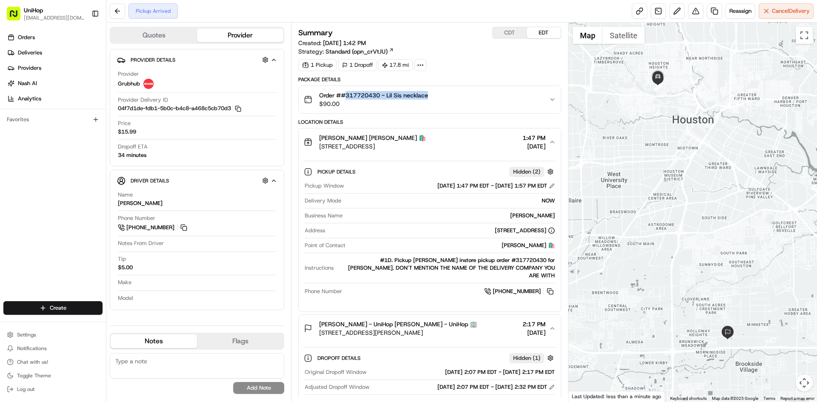
click at [432, 98] on div "Order ##317720430 - Lil Sis necklace $90.00" at bounding box center [426, 99] width 245 height 17
copy span "317720430 - Lil Sis necklace"
click at [179, 228] on button at bounding box center [183, 227] width 9 height 9
click at [185, 230] on button at bounding box center [183, 227] width 9 height 9
click at [459, 142] on div "Kendra Scott Kendra Scott 🛍️ 714 Yale St Suite 1D, Houston, TX 77007, USA 1:47 …" at bounding box center [426, 142] width 245 height 17
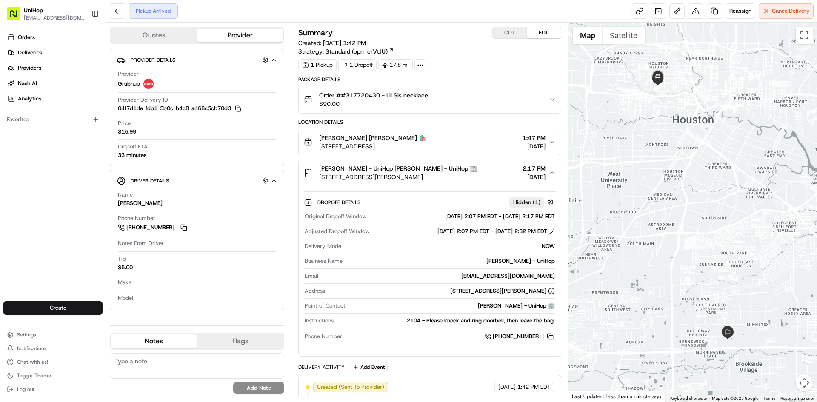
click at [465, 175] on div "Jeanna Valdez - UniHop Jeanna Valdez - UniHop 🏢 13958 Cottingham St, Houston, T…" at bounding box center [426, 172] width 245 height 17
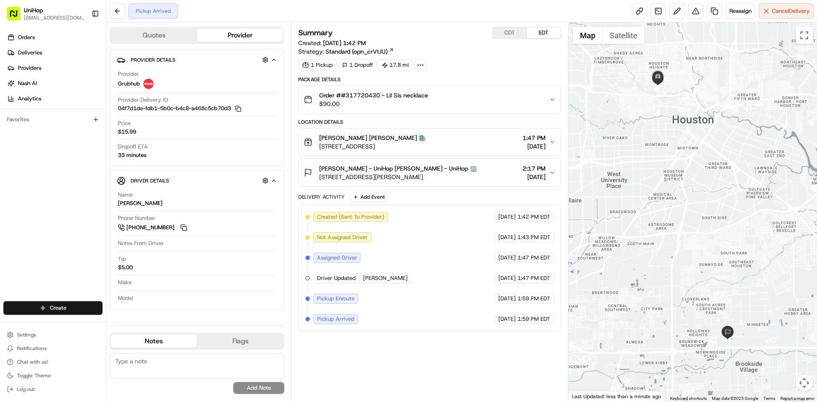
click at [476, 175] on div "Jeanna Valdez - UniHop Jeanna Valdez - UniHop 🏢 13958 Cottingham St, Houston, T…" at bounding box center [426, 172] width 245 height 17
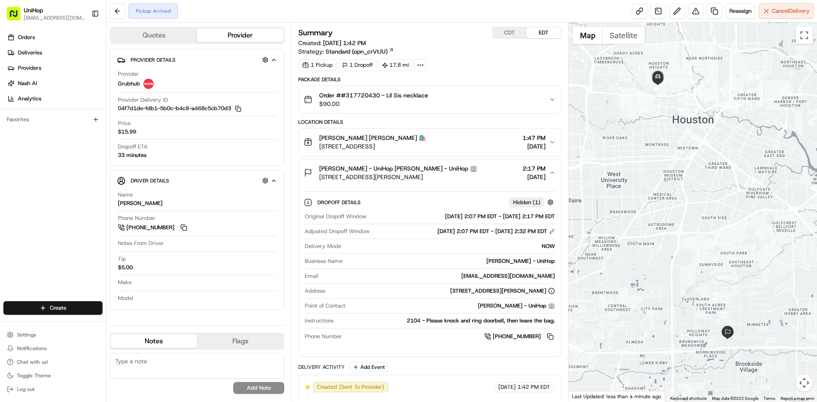
click at [476, 175] on div "Jeanna Valdez - UniHop Jeanna Valdez - UniHop 🏢 13958 Cottingham St, Houston, T…" at bounding box center [426, 172] width 245 height 17
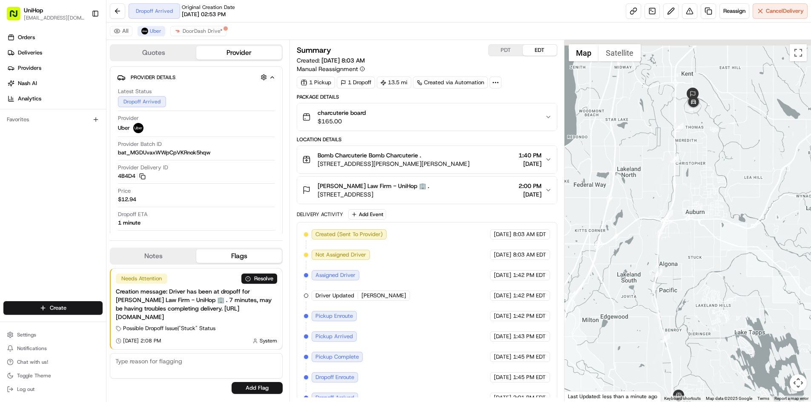
drag, startPoint x: 698, startPoint y: 78, endPoint x: 695, endPoint y: 118, distance: 39.7
click at [695, 111] on img at bounding box center [693, 102] width 17 height 17
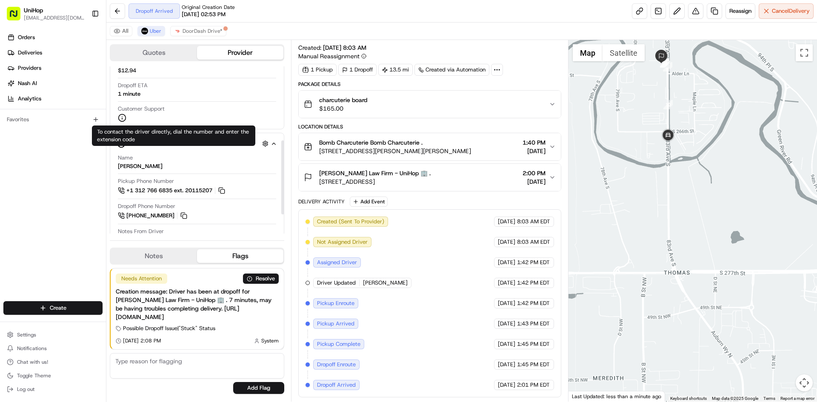
scroll to position [126, 0]
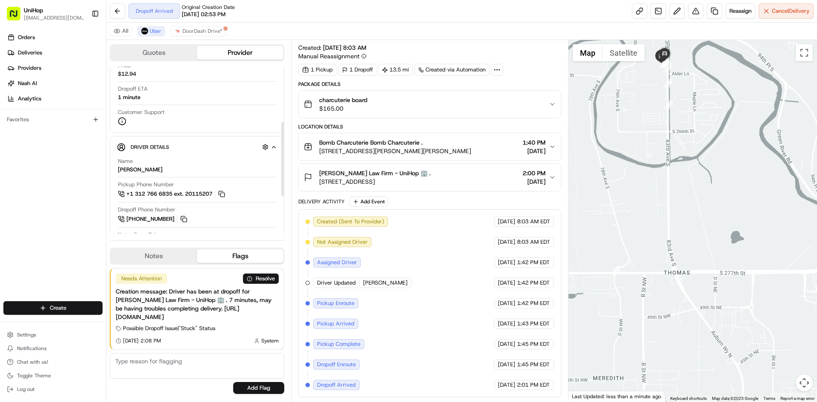
click at [136, 168] on div "STACIE B." at bounding box center [140, 170] width 45 height 8
drag, startPoint x: 136, startPoint y: 168, endPoint x: 118, endPoint y: 170, distance: 18.4
click at [118, 170] on div "Name STACIE B. Pickup Phone Number +1 312 766 6835 ext. 20115207 Dropoff Phone …" at bounding box center [197, 233] width 160 height 159
copy div "STACIE"
drag, startPoint x: 318, startPoint y: 171, endPoint x: 366, endPoint y: 173, distance: 47.7
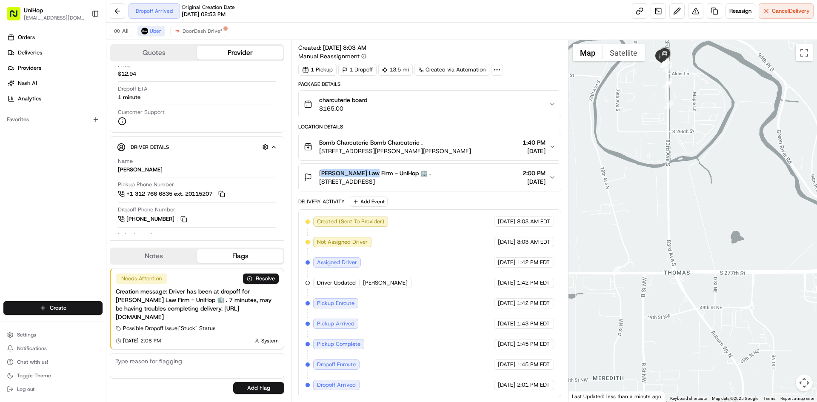
click at [367, 173] on div "Brumley Law Firm - UniHop 🏢 . 1303 Central Ave S #201, Kent, WA 98032, USA" at bounding box center [367, 177] width 127 height 17
copy span "Brumley Law Firm"
drag, startPoint x: 341, startPoint y: 145, endPoint x: 367, endPoint y: 145, distance: 26.8
click at [367, 145] on span "Bomb Charcuterie Bomb Charcuterie ." at bounding box center [370, 142] width 103 height 9
copy span "Bomb Charcuterie"
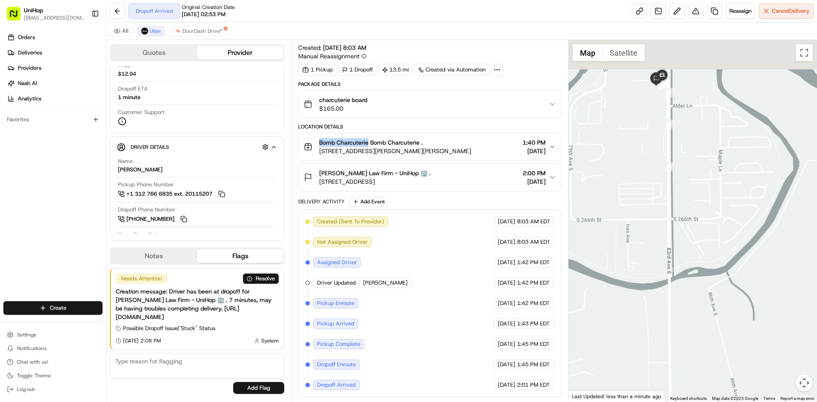
drag, startPoint x: 693, startPoint y: 122, endPoint x: 704, endPoint y: 174, distance: 53.4
click at [708, 178] on div at bounding box center [693, 221] width 249 height 362
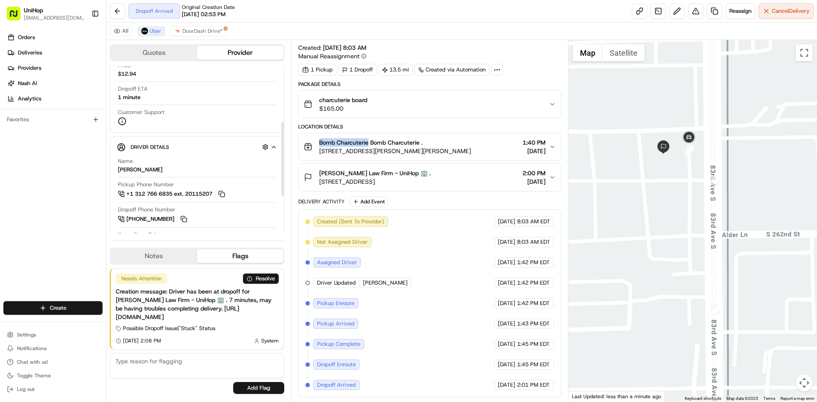
click at [166, 256] on button "Notes" at bounding box center [154, 256] width 86 height 14
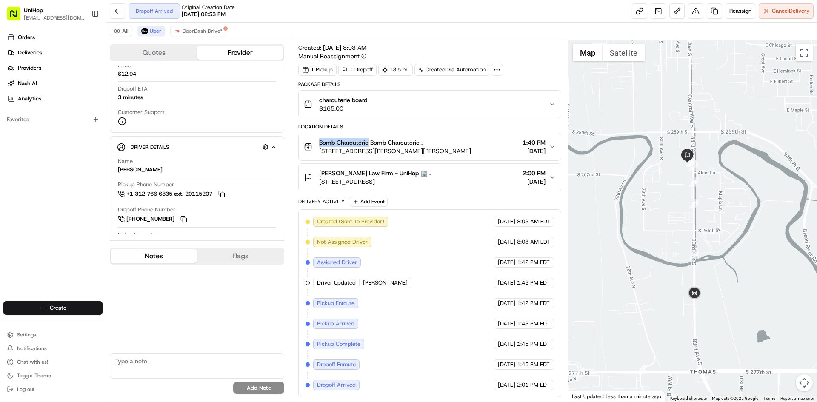
drag, startPoint x: 707, startPoint y: 291, endPoint x: 707, endPoint y: 278, distance: 12.4
click at [707, 278] on div at bounding box center [693, 221] width 249 height 362
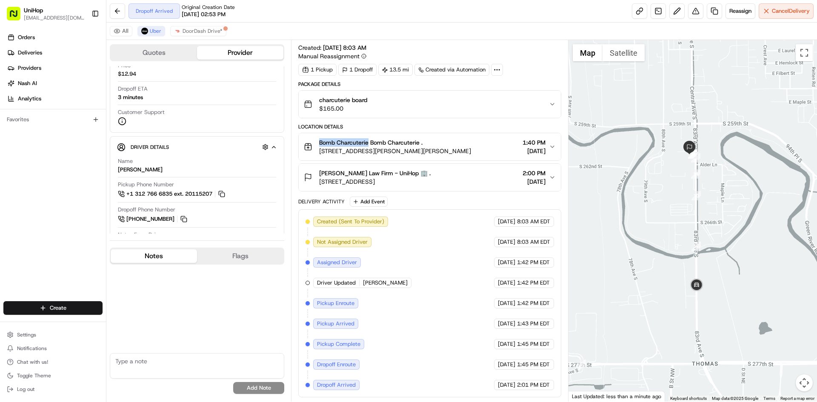
click at [710, 266] on div at bounding box center [693, 221] width 249 height 362
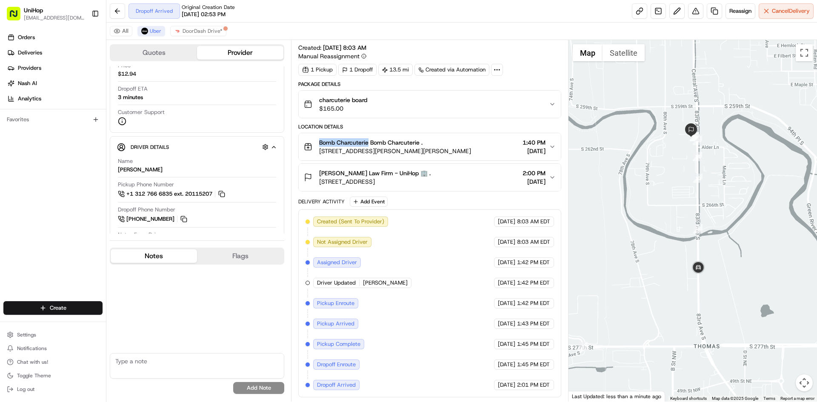
click at [709, 267] on div at bounding box center [693, 221] width 249 height 362
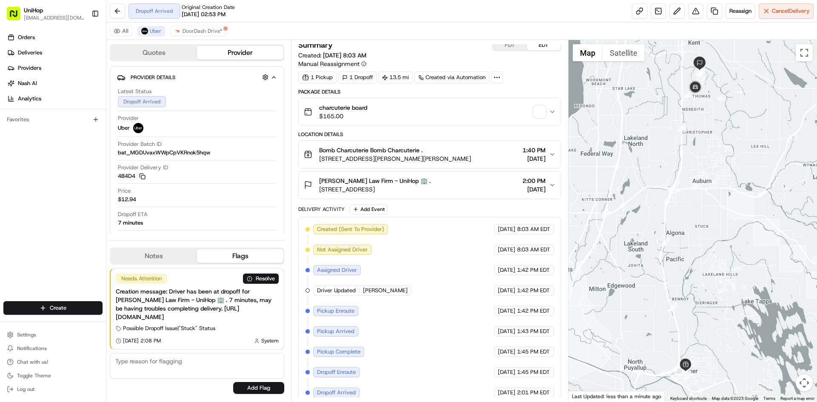
scroll to position [13, 0]
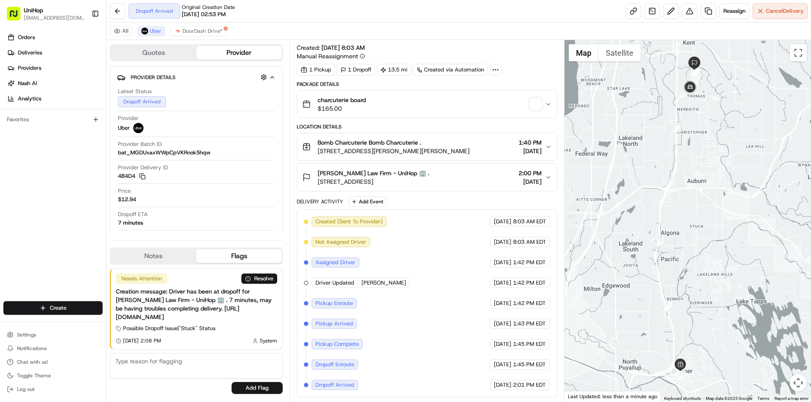
click at [531, 105] on span "button" at bounding box center [536, 104] width 12 height 12
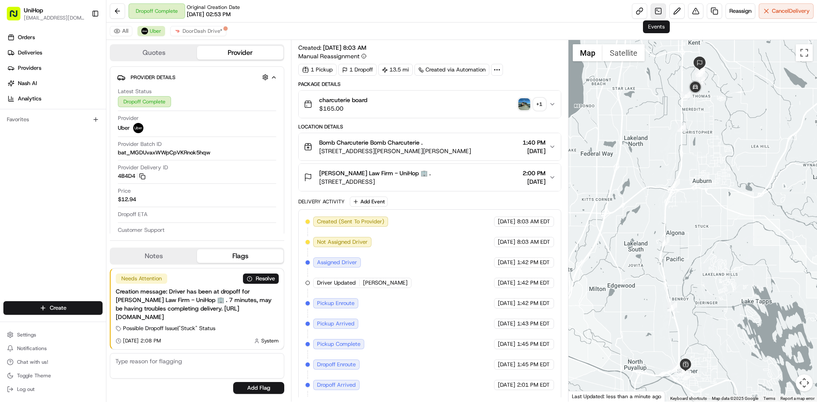
click at [653, 13] on link at bounding box center [658, 10] width 15 height 15
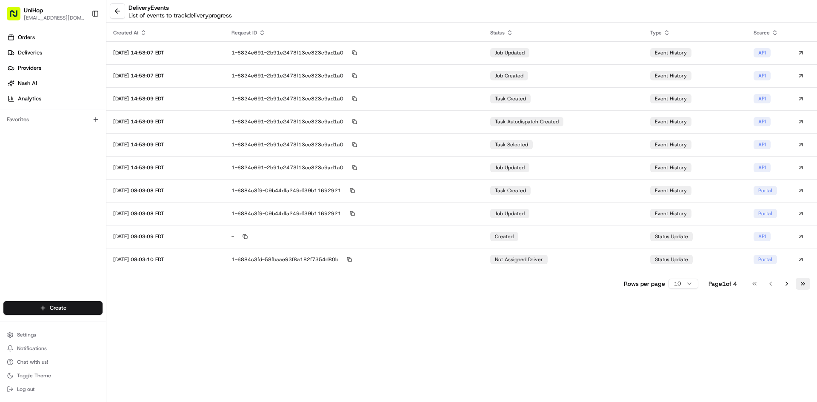
click at [802, 287] on button "Go to last page" at bounding box center [803, 284] width 14 height 12
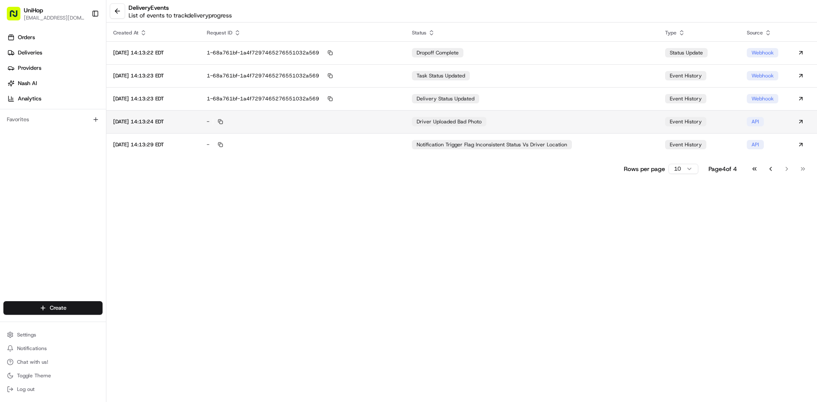
click at [487, 126] on div "Driver Uploaded Bad Photo" at bounding box center [449, 121] width 75 height 9
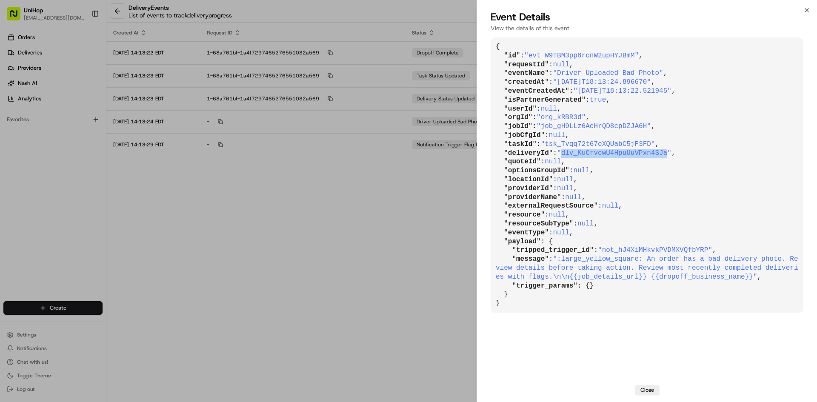
drag, startPoint x: 561, startPoint y: 153, endPoint x: 656, endPoint y: 153, distance: 95.4
click at [656, 153] on span ""dlv_KuCrvcwU4HpuUuVPxn4SJa"" at bounding box center [614, 153] width 115 height 8
copy span "dlv_KuCrvcwU4HpuUuVPxn4SJa"
